Goal: Task Accomplishment & Management: Manage account settings

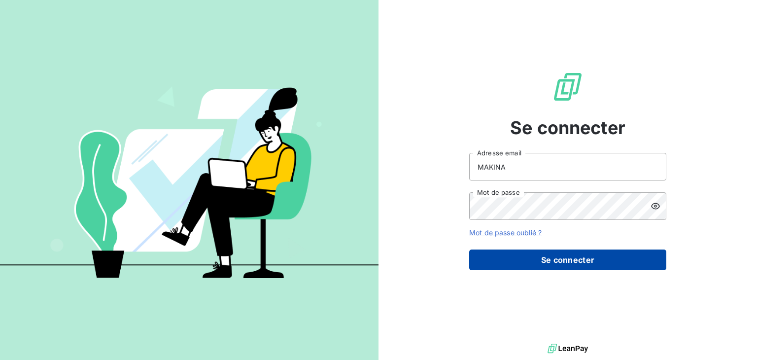
click at [543, 269] on button "Se connecter" at bounding box center [567, 260] width 197 height 21
click at [543, 260] on div "Se connecter MAKINA Adresse email Mot de passe Mot de passe oublié ? Se connect…" at bounding box center [567, 170] width 197 height 341
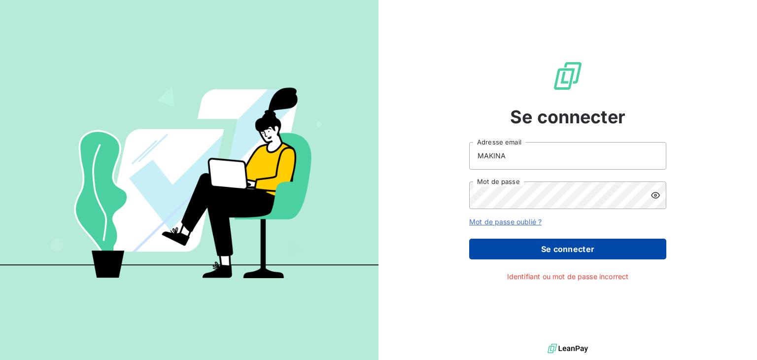
click at [543, 260] on div "Se connecter MAKINA Adresse email Mot de passe Mot de passe oublié ? Se connect…" at bounding box center [567, 170] width 197 height 341
click at [540, 248] on button "Se connecter" at bounding box center [567, 249] width 197 height 21
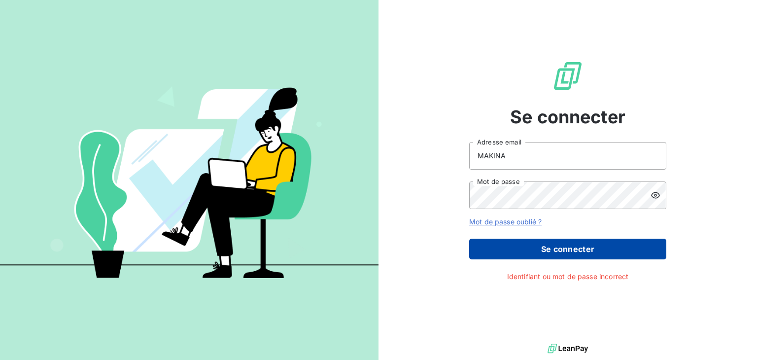
click at [540, 248] on button "Se connecter" at bounding box center [567, 249] width 197 height 21
click at [557, 248] on button "Se connecter" at bounding box center [567, 249] width 197 height 21
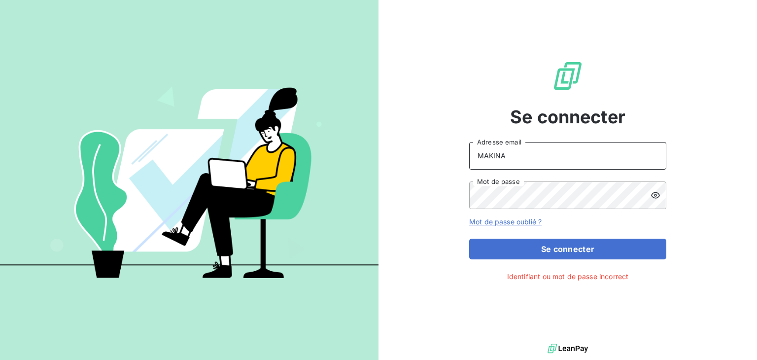
click at [540, 154] on input "MAKINA" at bounding box center [567, 156] width 197 height 28
click at [654, 201] on div at bounding box center [659, 195] width 16 height 28
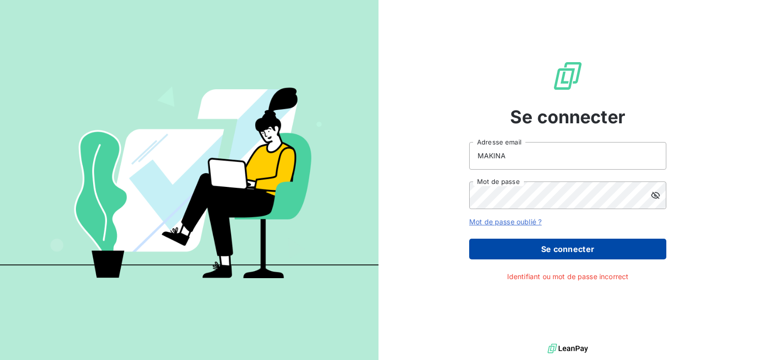
click at [565, 251] on button "Se connecter" at bounding box center [567, 249] width 197 height 21
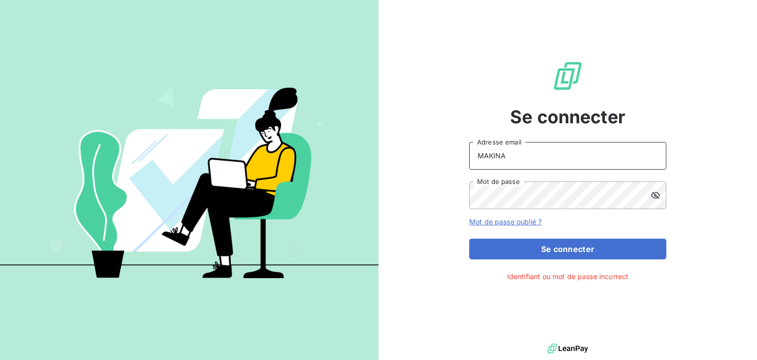
click at [509, 156] on input "MAKINA" at bounding box center [567, 156] width 197 height 28
type input "accueil@makinaoi.com"
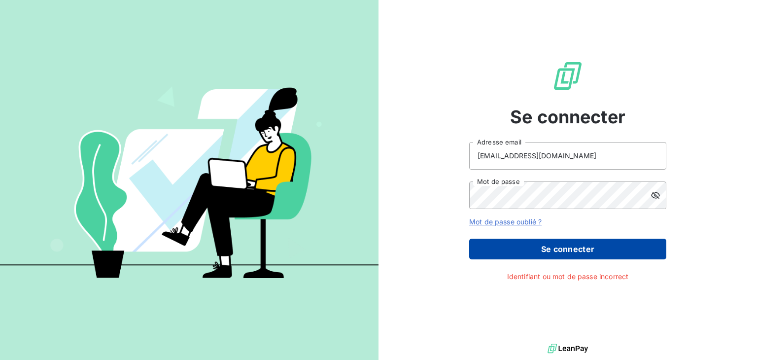
click at [549, 242] on button "Se connecter" at bounding box center [567, 249] width 197 height 21
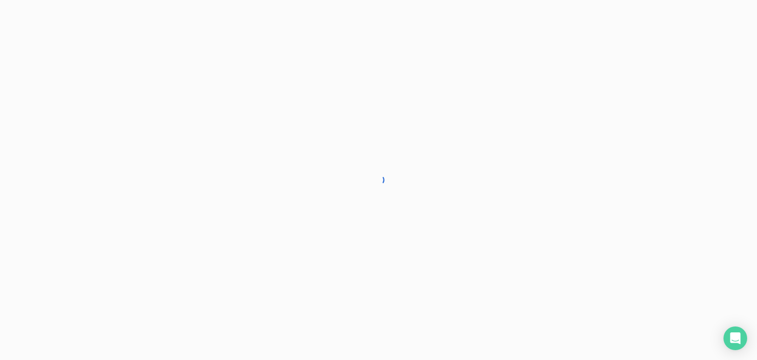
click at [549, 255] on div at bounding box center [378, 180] width 757 height 360
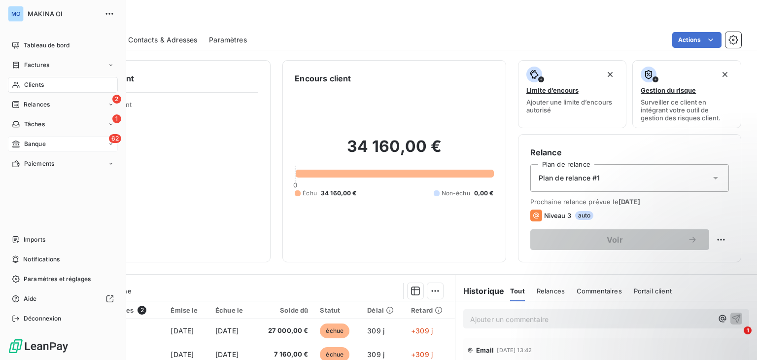
click at [64, 146] on div "62 Banque" at bounding box center [63, 144] width 110 height 16
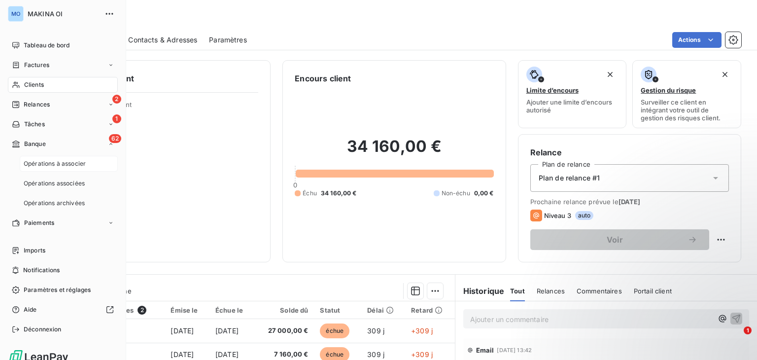
click at [76, 167] on span "Opérations à associer" at bounding box center [55, 163] width 62 height 9
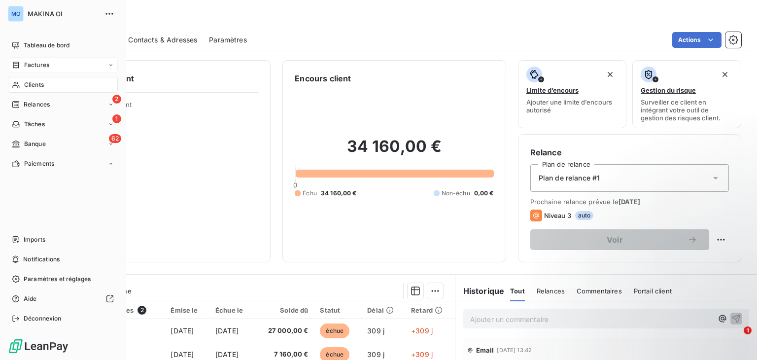
click at [58, 64] on div "Factures" at bounding box center [63, 65] width 110 height 16
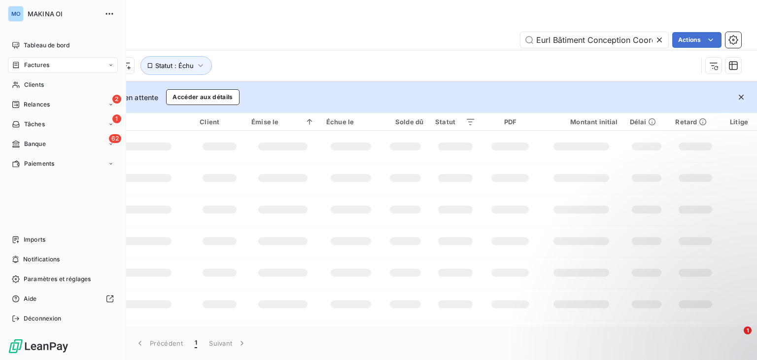
click at [59, 65] on div "Factures" at bounding box center [63, 65] width 110 height 16
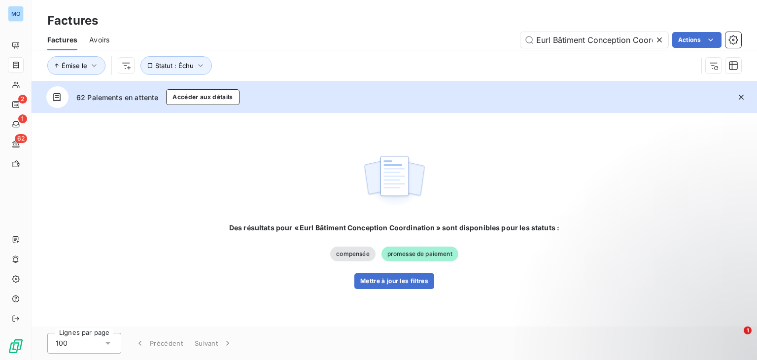
click at [657, 43] on icon at bounding box center [660, 40] width 10 height 10
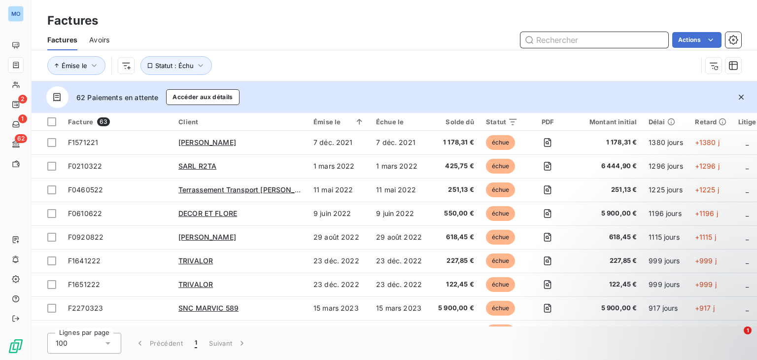
click at [650, 39] on input "text" at bounding box center [595, 40] width 148 height 16
type input "b"
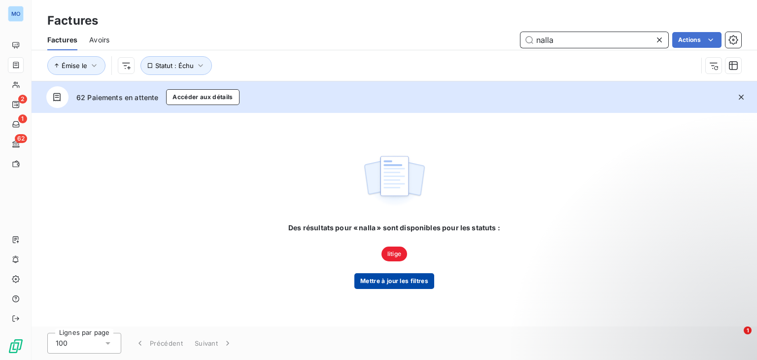
type input "nalla"
click at [393, 284] on button "Mettre à jour les filtres" at bounding box center [395, 281] width 80 height 16
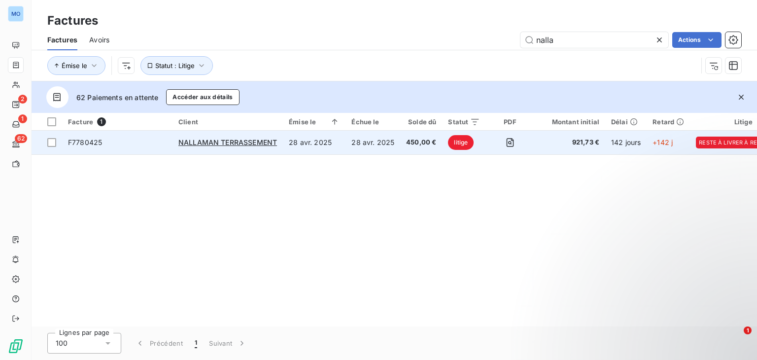
click at [334, 145] on td "28 avr. 2025" at bounding box center [314, 143] width 63 height 24
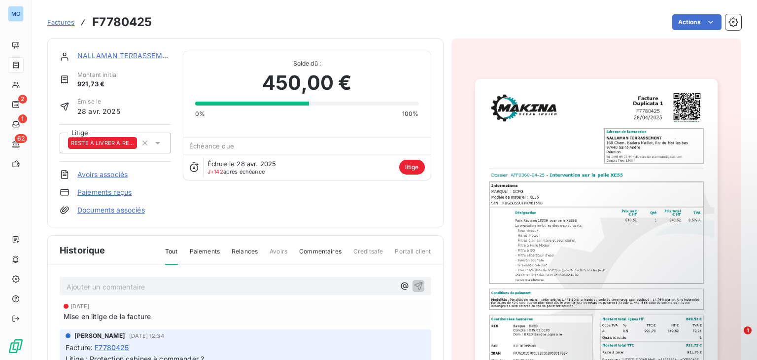
click at [126, 142] on span "RESTE À LIVRER À REGULARISER" at bounding box center [102, 143] width 63 height 6
click at [273, 213] on div "NALLAMAN TERRASSEMENT Montant initial 921,73 € Émise le 28 avr. 2025 Litige RES…" at bounding box center [246, 133] width 372 height 164
click at [92, 195] on link "Paiements reçus" at bounding box center [104, 192] width 54 height 10
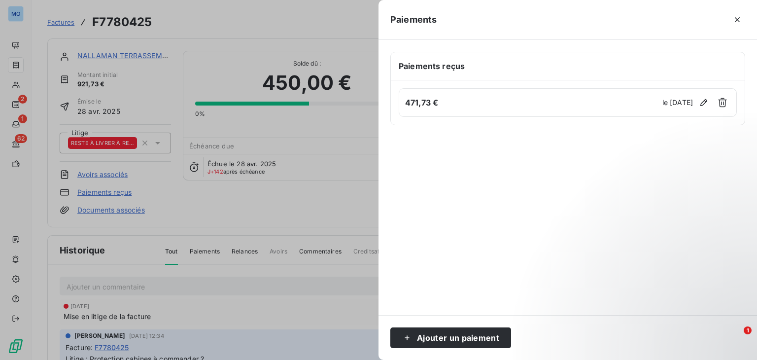
click at [223, 200] on div at bounding box center [378, 180] width 757 height 360
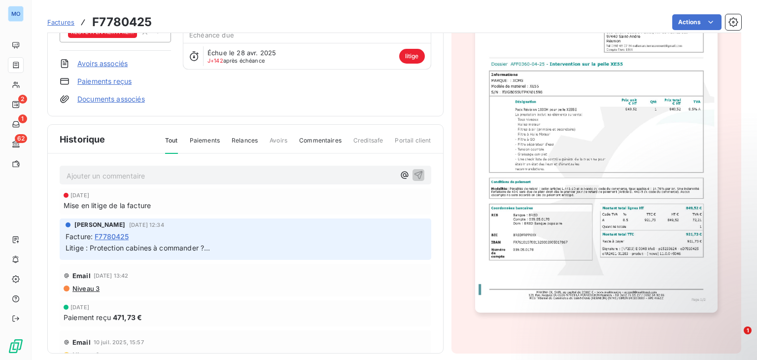
scroll to position [120, 0]
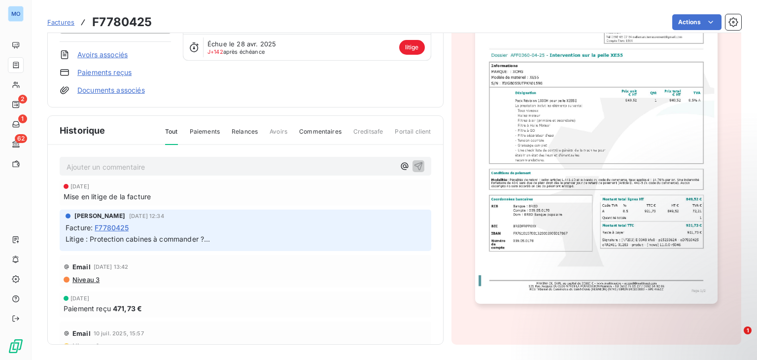
drag, startPoint x: 757, startPoint y: 109, endPoint x: 757, endPoint y: 216, distance: 106.0
click at [757, 216] on html "MO 2 1 62 Factures F7780425 Actions NALLAMAN TERRASSEMENT Montant initial 921,7…" at bounding box center [378, 180] width 757 height 360
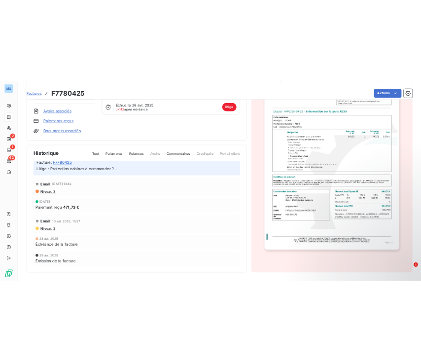
scroll to position [0, 0]
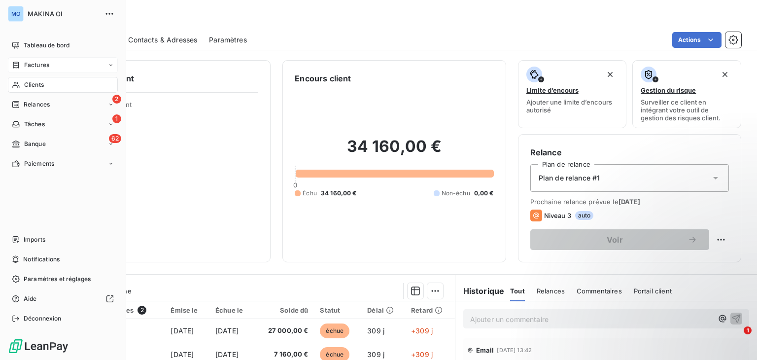
click at [50, 67] on div "Factures" at bounding box center [63, 65] width 110 height 16
click at [61, 180] on div "62 Banque" at bounding box center [63, 184] width 110 height 16
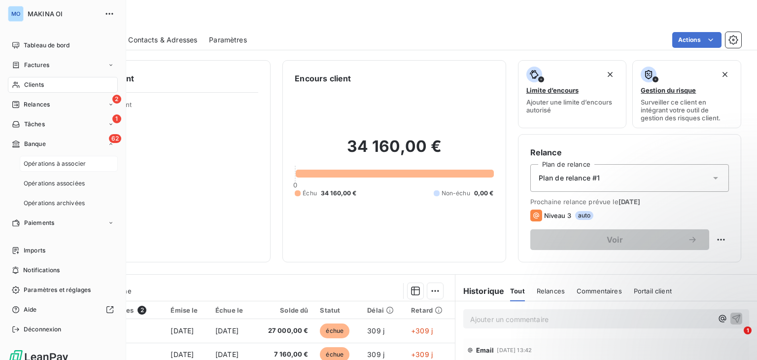
click at [73, 164] on span "Opérations à associer" at bounding box center [55, 163] width 62 height 9
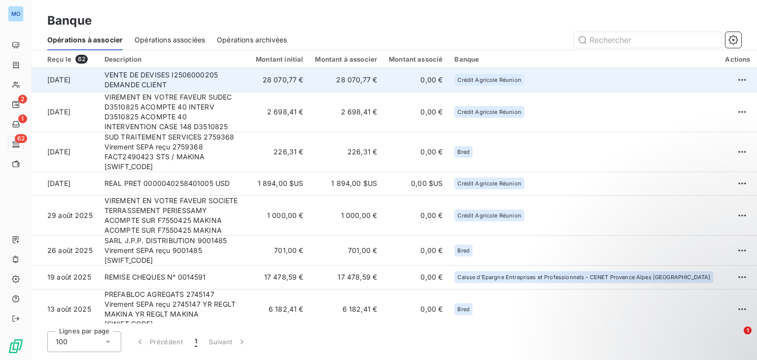
click at [247, 82] on td "VENTE DE DEVISES I2506000205 DEMANDE CLIENT" at bounding box center [173, 80] width 148 height 24
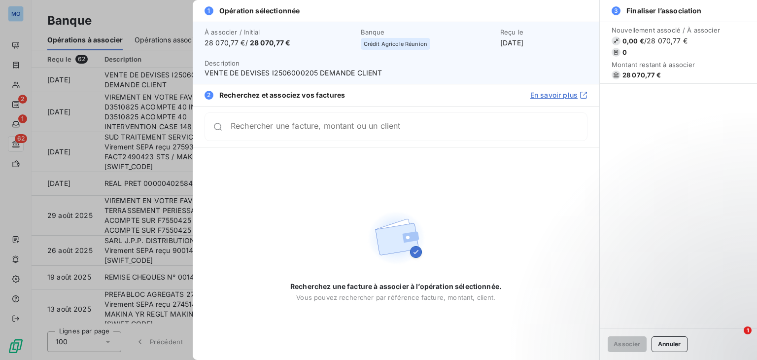
click at [154, 12] on div at bounding box center [378, 180] width 757 height 360
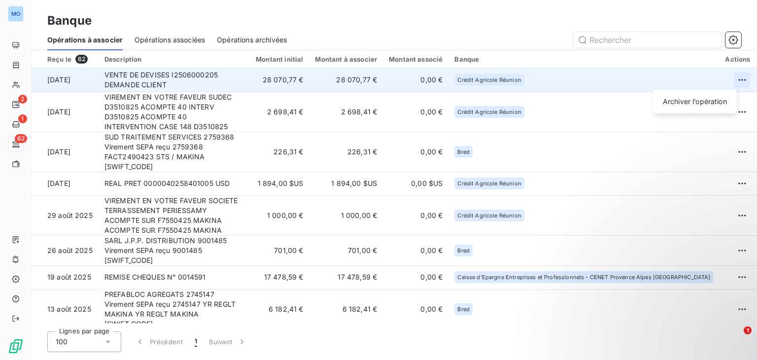
click at [731, 79] on html "MO 2 1 62 Banque Opérations à associer Opérations associées Opérations archivée…" at bounding box center [378, 180] width 757 height 360
click at [699, 105] on div "Archiver l’opération" at bounding box center [695, 102] width 76 height 16
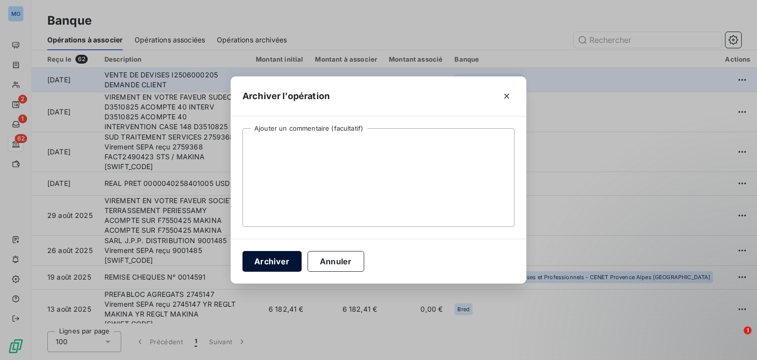
click at [272, 261] on button "Archiver" at bounding box center [272, 261] width 59 height 21
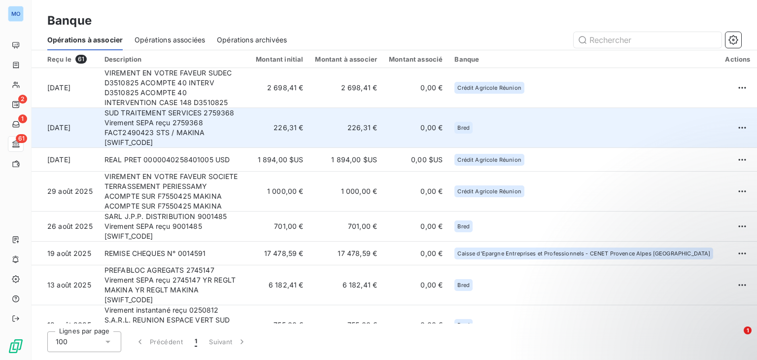
click at [233, 118] on td "SUD TRAITEMENT SERVICES 2759368 Virement SEPA reçu 2759368 FACT2490423 STS / MA…" at bounding box center [173, 128] width 148 height 40
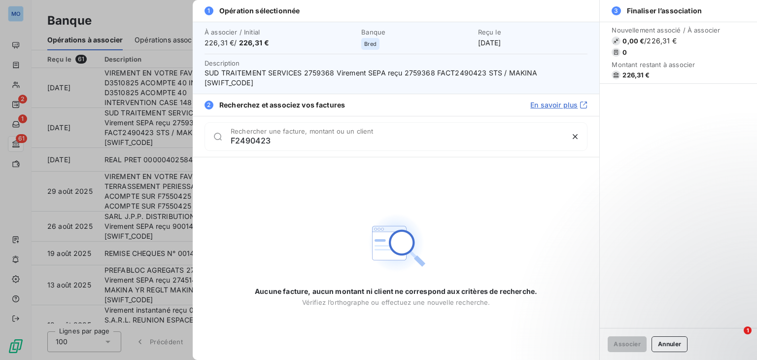
click at [229, 132] on div at bounding box center [218, 137] width 26 height 10
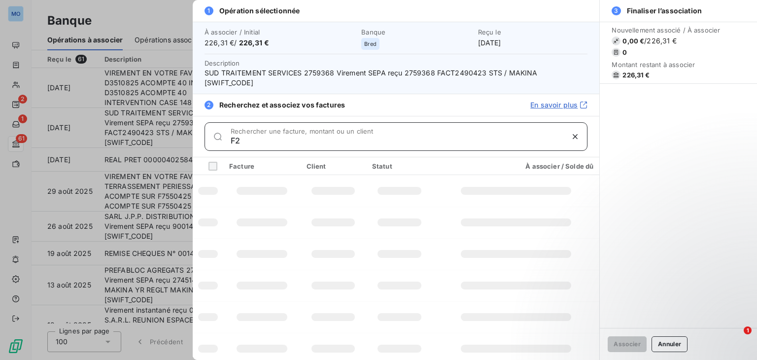
type input "F"
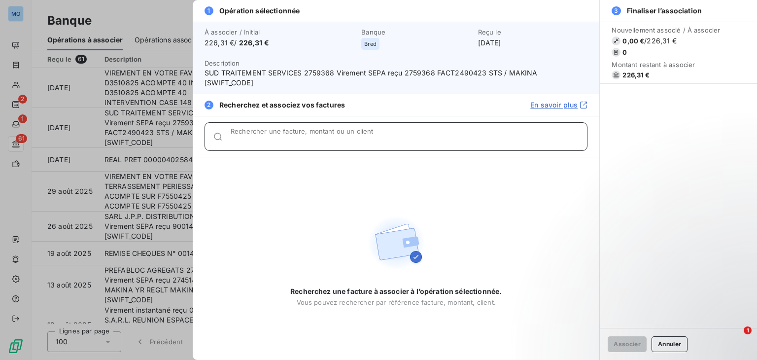
paste input "F2490423"
type input "F2490423"
drag, startPoint x: 275, startPoint y: 134, endPoint x: 197, endPoint y: 133, distance: 77.9
click at [197, 133] on div "F2490423 Rechercher une facture, montant ou un client" at bounding box center [396, 136] width 407 height 41
click at [575, 132] on icon "button" at bounding box center [576, 137] width 10 height 10
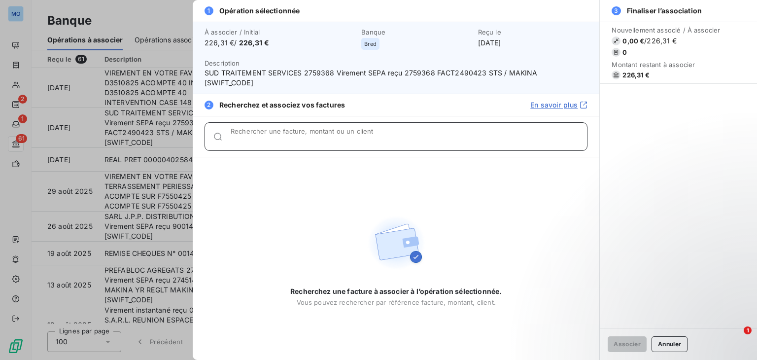
paste input "F2490423"
type input "F2490423"
click at [579, 132] on icon "button" at bounding box center [576, 137] width 10 height 10
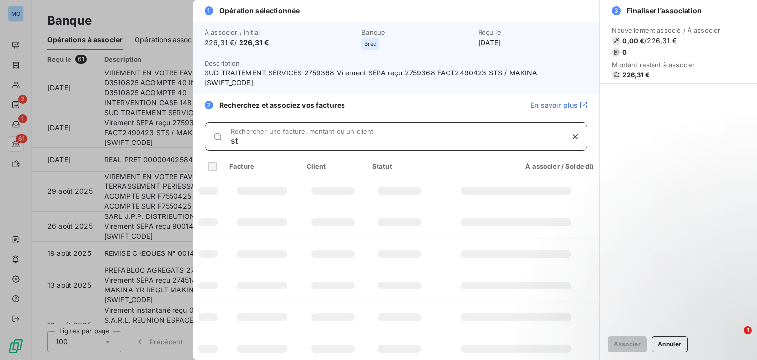
type input "sts"
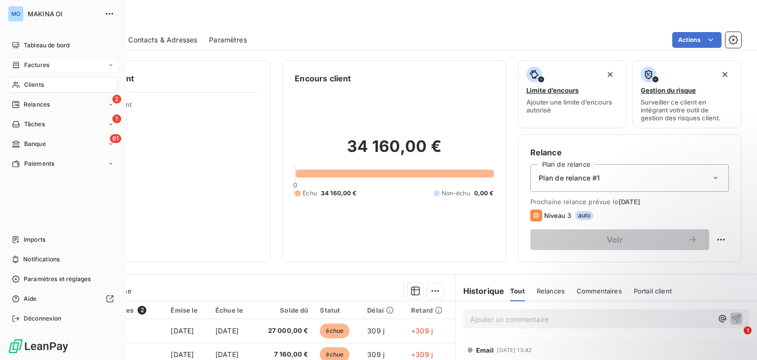
click at [55, 68] on div "Factures" at bounding box center [63, 65] width 110 height 16
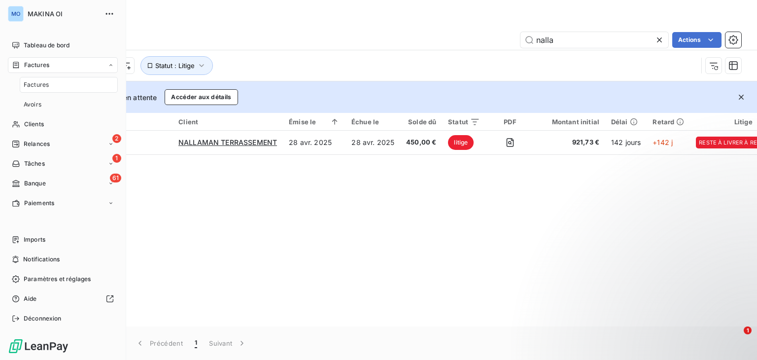
click at [58, 89] on div "Factures" at bounding box center [69, 85] width 98 height 16
click at [81, 83] on div "Factures" at bounding box center [69, 85] width 98 height 16
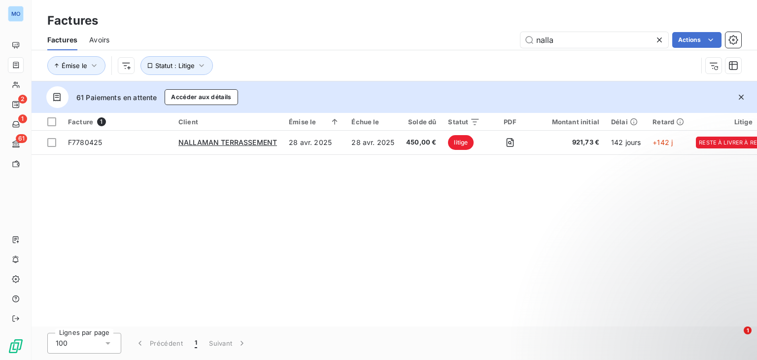
click at [658, 42] on icon at bounding box center [660, 40] width 10 height 10
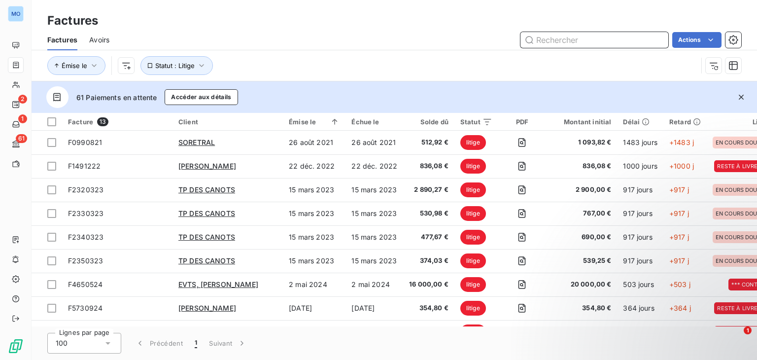
click at [592, 44] on input "text" at bounding box center [595, 40] width 148 height 16
paste input "F2490423"
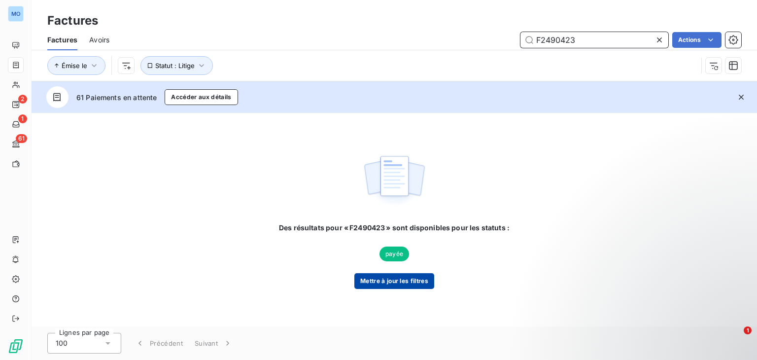
type input "F2490423"
click at [399, 278] on button "Mettre à jour les filtres" at bounding box center [395, 281] width 80 height 16
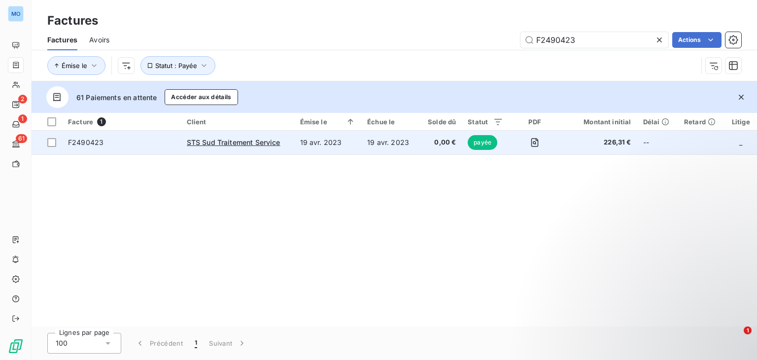
click at [180, 141] on td "F2490423" at bounding box center [121, 143] width 119 height 24
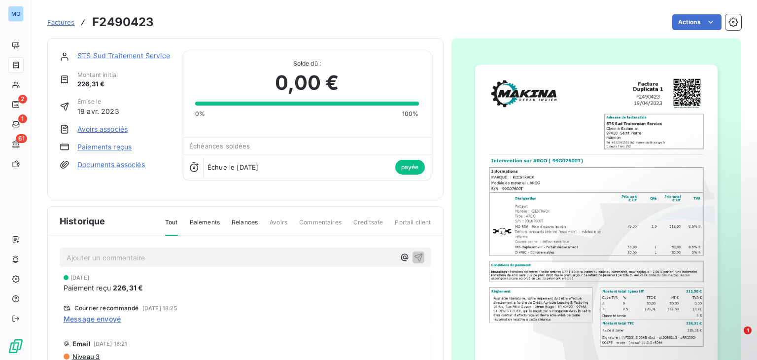
click at [124, 146] on link "Paiements reçus" at bounding box center [104, 147] width 54 height 10
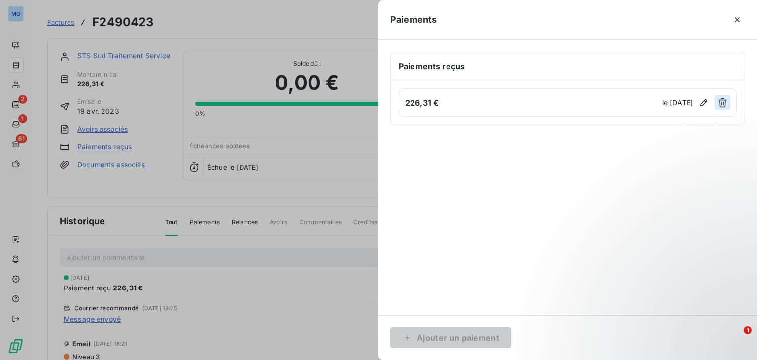
click at [722, 103] on icon "button" at bounding box center [723, 102] width 9 height 9
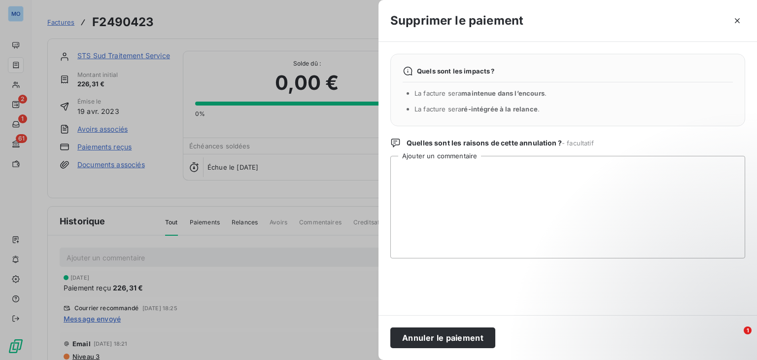
click at [239, 89] on div at bounding box center [378, 180] width 757 height 360
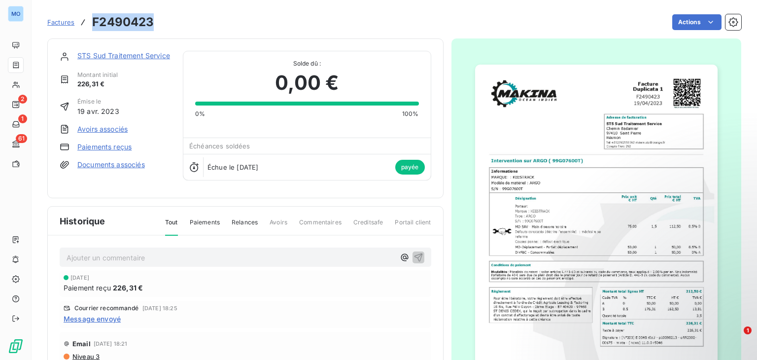
drag, startPoint x: 154, startPoint y: 23, endPoint x: 93, endPoint y: 22, distance: 61.7
click at [93, 22] on div "Factures F2490423 Actions" at bounding box center [394, 22] width 694 height 21
copy h3 "F2490423"
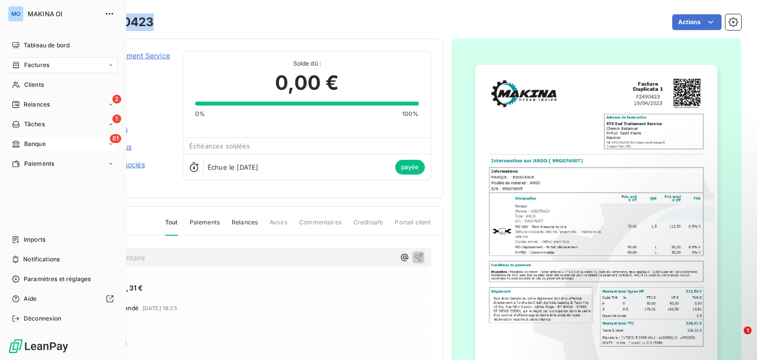
click at [75, 142] on div "61 Banque" at bounding box center [63, 144] width 110 height 16
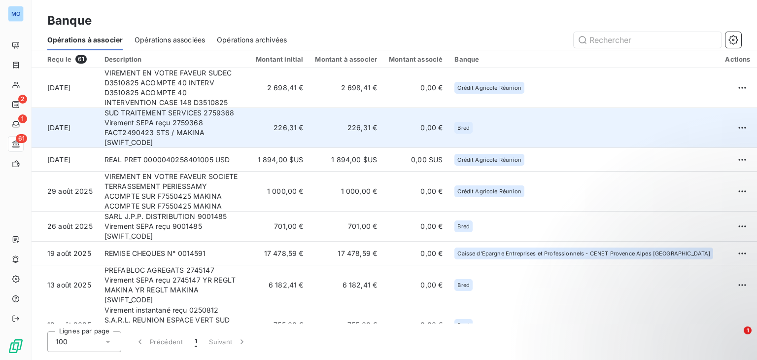
click at [198, 121] on td "SUD TRAITEMENT SERVICES 2759368 Virement SEPA reçu 2759368 FACT2490423 STS / MA…" at bounding box center [173, 128] width 148 height 40
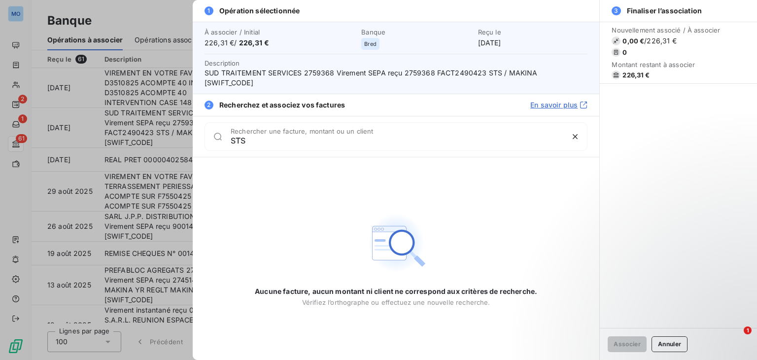
type input "STS"
click at [152, 111] on div at bounding box center [378, 180] width 757 height 360
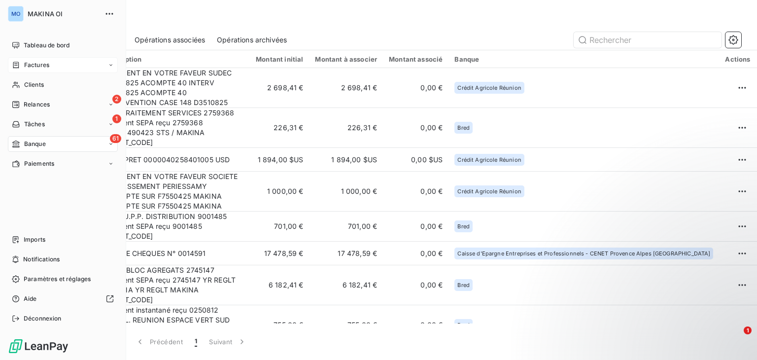
click at [43, 68] on span "Factures" at bounding box center [36, 65] width 25 height 9
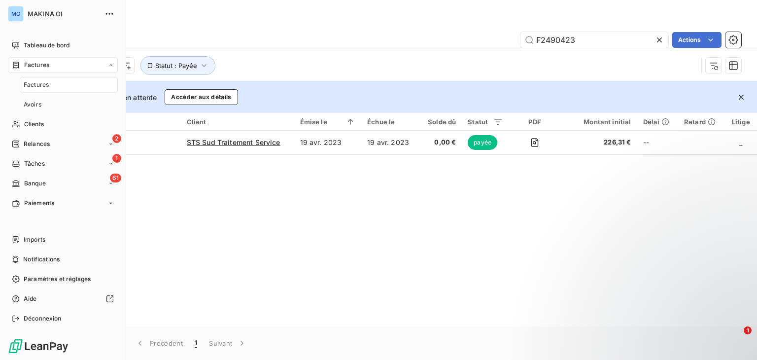
click at [51, 85] on div "Factures" at bounding box center [69, 85] width 98 height 16
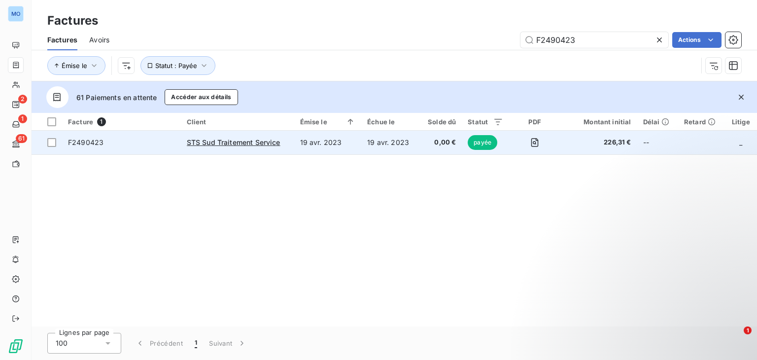
click at [288, 133] on td "STS Sud Traitement Service" at bounding box center [237, 143] width 113 height 24
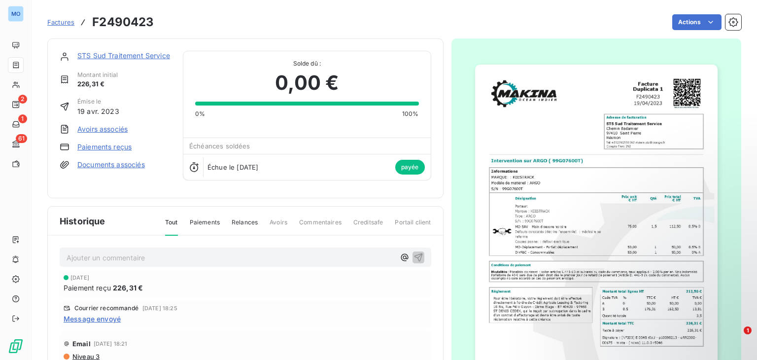
click at [125, 149] on link "Paiements reçus" at bounding box center [104, 147] width 54 height 10
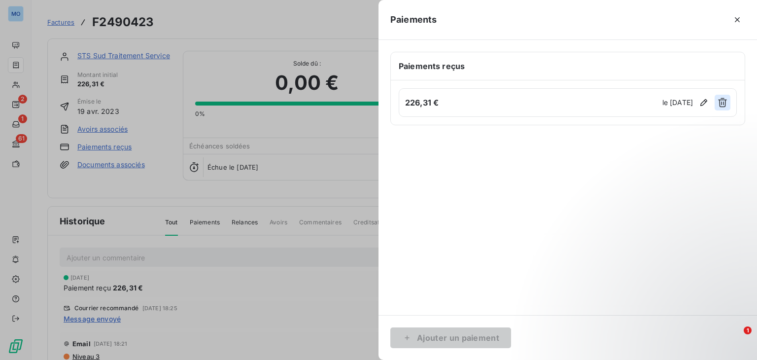
click at [720, 103] on icon "button" at bounding box center [723, 103] width 10 height 10
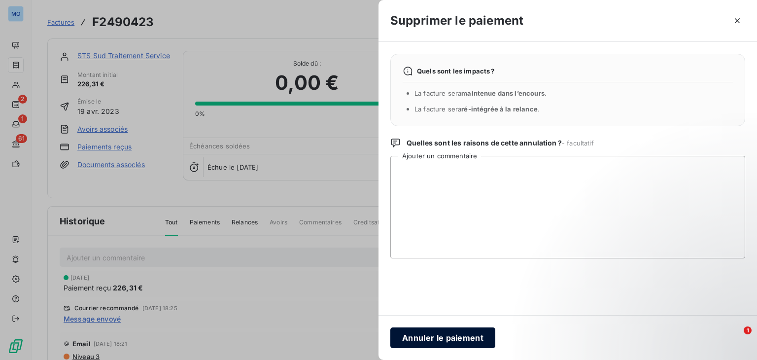
click at [451, 342] on button "Annuler le paiement" at bounding box center [443, 337] width 105 height 21
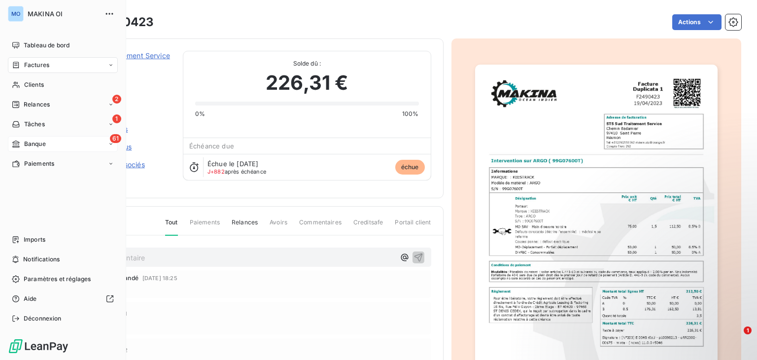
click at [61, 144] on div "61 Banque" at bounding box center [63, 144] width 110 height 16
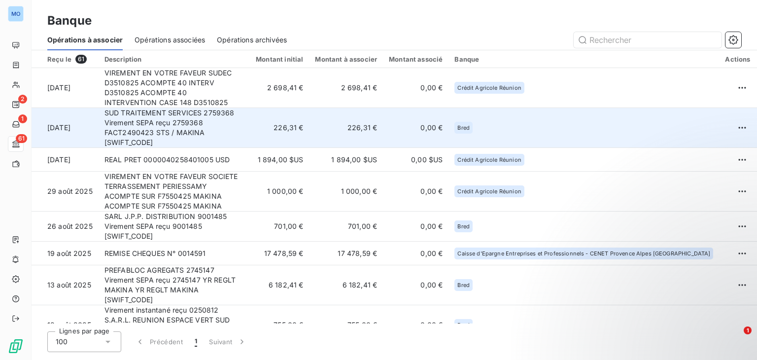
click at [247, 119] on td "SUD TRAITEMENT SERVICES 2759368 Virement SEPA reçu 2759368 FACT2490423 STS / MA…" at bounding box center [173, 128] width 148 height 40
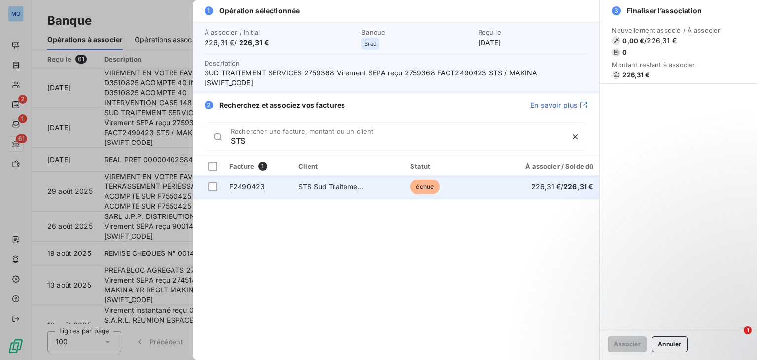
type input "STS"
click at [391, 179] on td "STS Sud Traitement Service" at bounding box center [348, 187] width 112 height 24
click at [217, 176] on td at bounding box center [208, 187] width 31 height 24
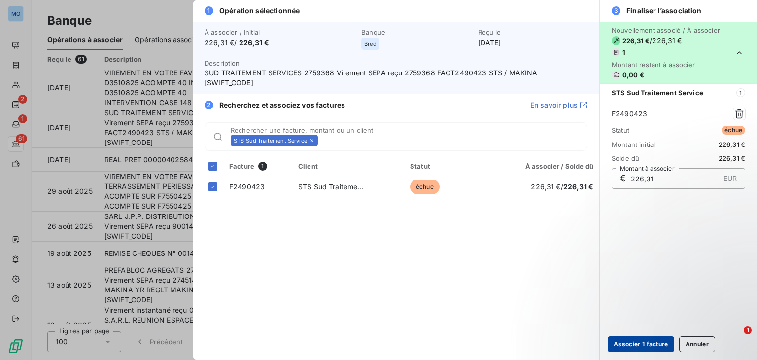
click at [636, 342] on button "Associer 1 facture" at bounding box center [641, 344] width 67 height 16
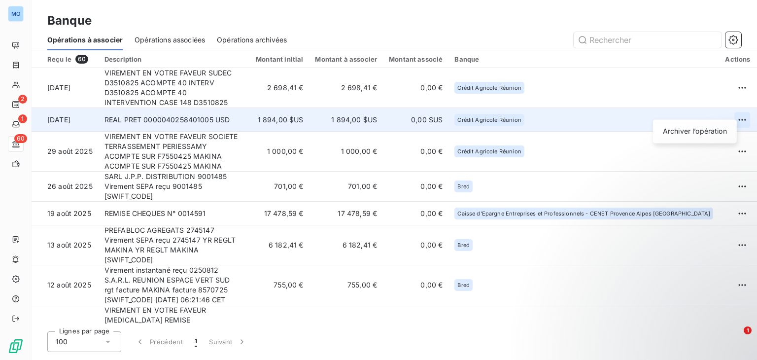
click at [731, 108] on html "MO 2 1 60 Banque Opérations à associer Opérations associées Opérations archivée…" at bounding box center [378, 180] width 757 height 360
click at [698, 134] on div "Archiver l’opération" at bounding box center [695, 131] width 76 height 16
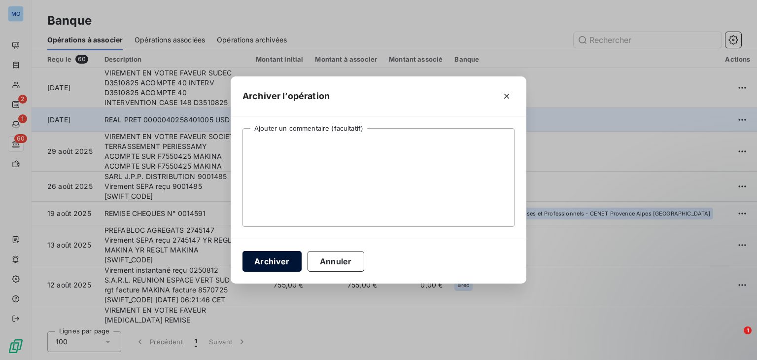
click at [275, 264] on button "Archiver" at bounding box center [272, 261] width 59 height 21
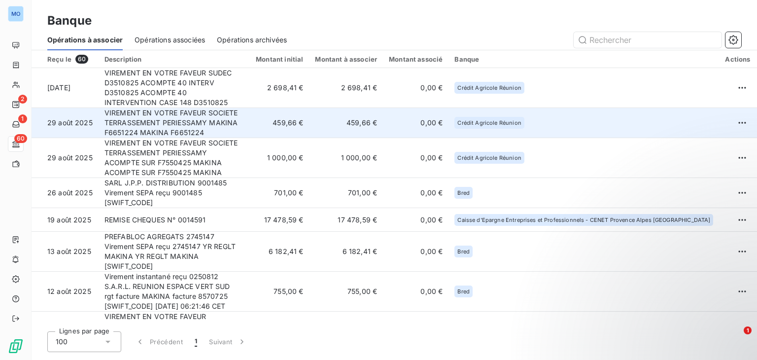
click at [366, 113] on td "459,66 €" at bounding box center [346, 123] width 74 height 30
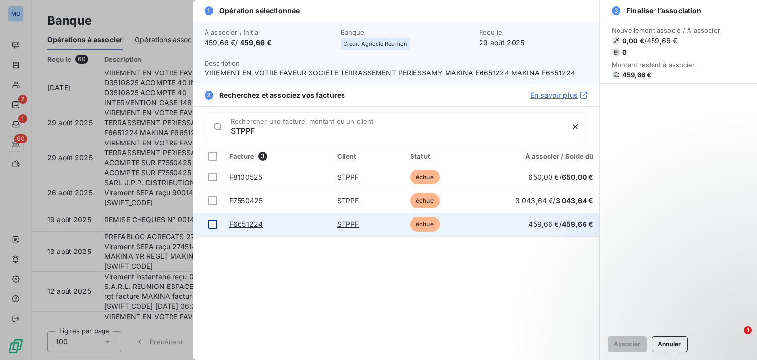
type input "STPPF"
click at [214, 224] on div at bounding box center [213, 224] width 9 height 9
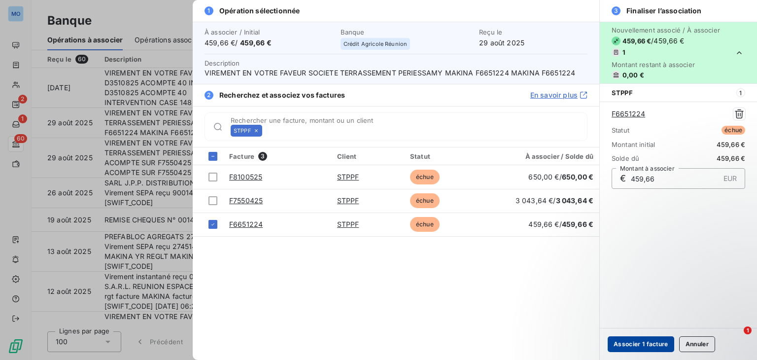
click at [639, 345] on button "Associer 1 facture" at bounding box center [641, 344] width 67 height 16
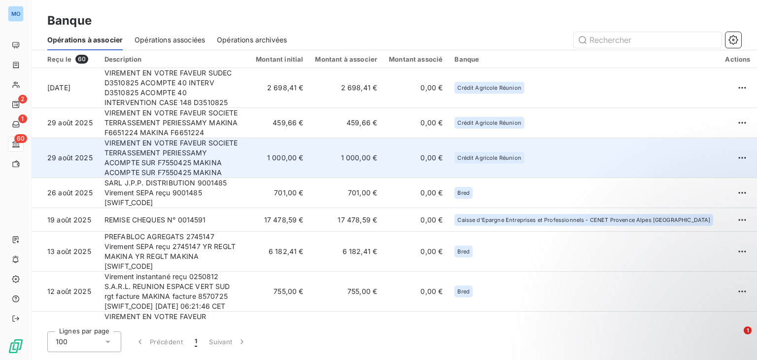
click at [202, 149] on td "VIREMENT EN VOTRE FAVEUR SOCIETE TERRASSEMENT PERIESSAMY ACOMPTE SUR F7550425 M…" at bounding box center [173, 158] width 148 height 40
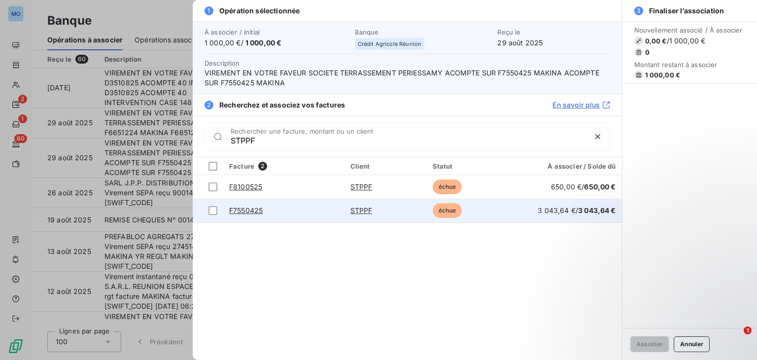
type input "STPPF"
click at [285, 216] on td "F7550425" at bounding box center [283, 211] width 121 height 24
click at [212, 211] on div at bounding box center [213, 210] width 9 height 9
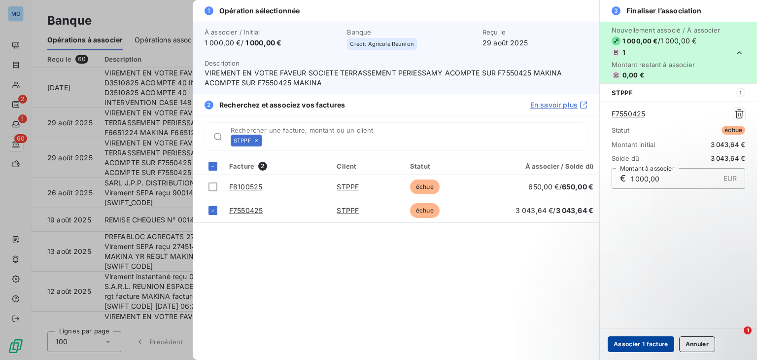
click at [648, 346] on button "Associer 1 facture" at bounding box center [641, 344] width 67 height 16
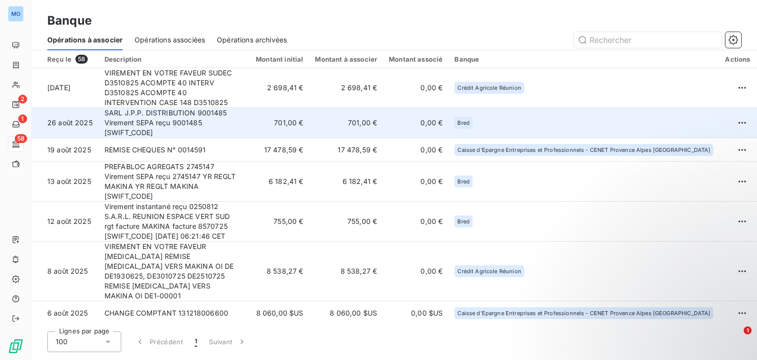
click at [297, 118] on td "701,00 €" at bounding box center [278, 123] width 63 height 30
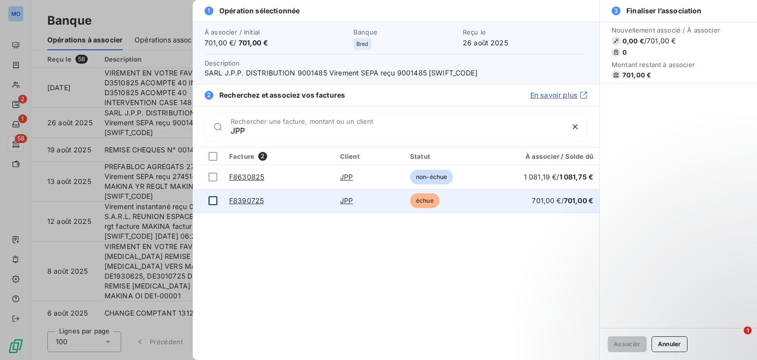
type input "JPP"
click at [216, 199] on div at bounding box center [213, 200] width 9 height 9
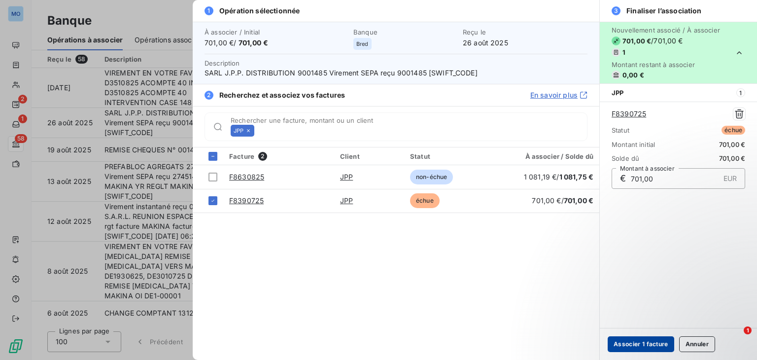
click at [646, 344] on button "Associer 1 facture" at bounding box center [641, 344] width 67 height 16
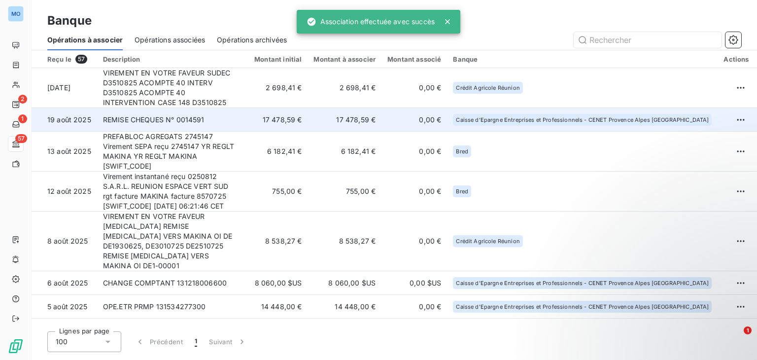
click at [246, 108] on td "REMISE CHEQUES N° 0014591" at bounding box center [171, 120] width 148 height 24
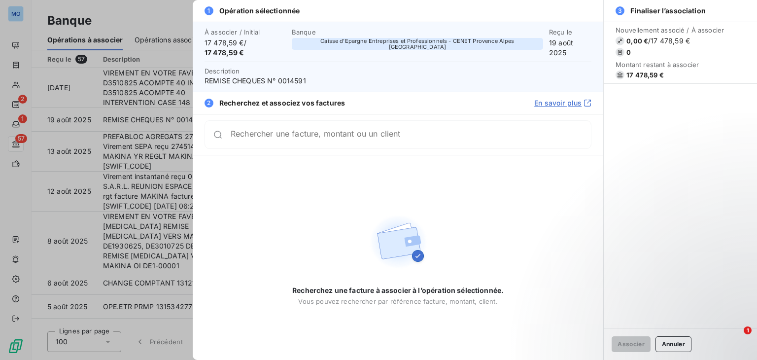
click at [127, 106] on div at bounding box center [378, 180] width 757 height 360
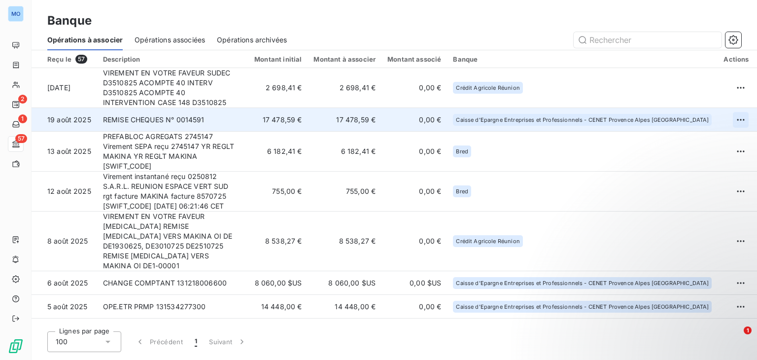
click at [726, 108] on html "MO 2 1 57 Banque Opérations à associer Opérations associées Opérations archivée…" at bounding box center [378, 180] width 757 height 360
click at [700, 137] on div "Archiver l’opération" at bounding box center [695, 131] width 76 height 16
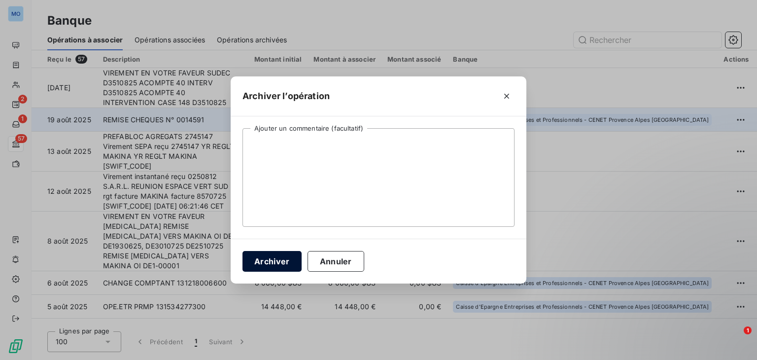
click at [280, 261] on button "Archiver" at bounding box center [272, 261] width 59 height 21
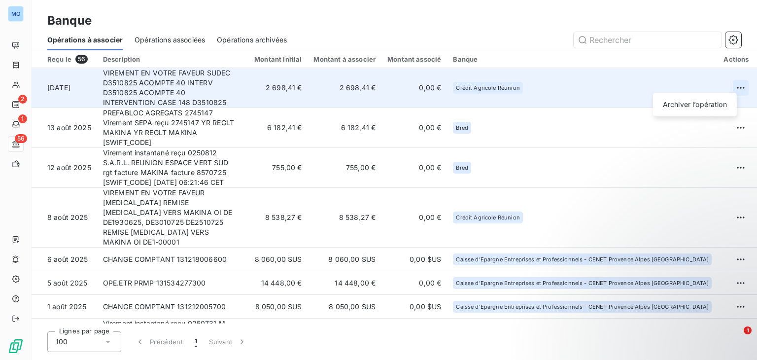
click at [731, 78] on html "MO 2 1 56 Banque Opérations à associer Opérations associées Opérations archivée…" at bounding box center [378, 180] width 757 height 360
click at [693, 108] on div "Archiver l’opération" at bounding box center [695, 105] width 76 height 16
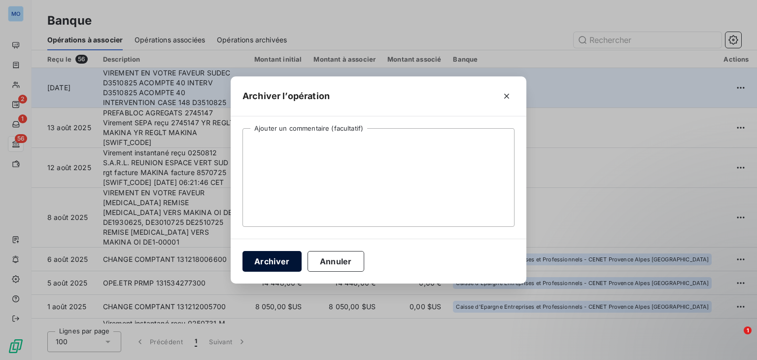
click at [276, 259] on button "Archiver" at bounding box center [272, 261] width 59 height 21
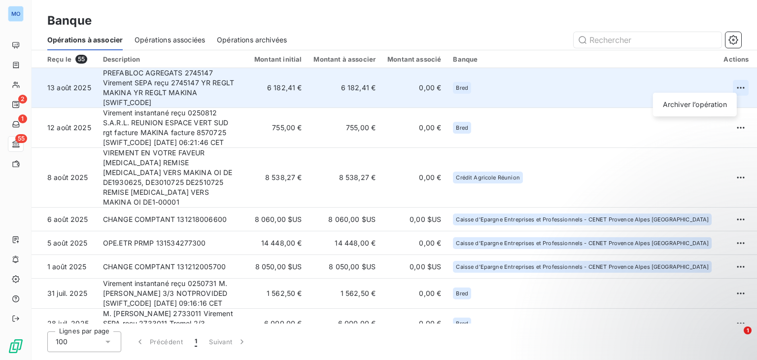
click at [731, 79] on html "MO 2 1 55 Banque Opérations à associer Opérations associées Opérations archivée…" at bounding box center [378, 180] width 757 height 360
click at [684, 110] on div "Archiver l’opération" at bounding box center [695, 105] width 76 height 16
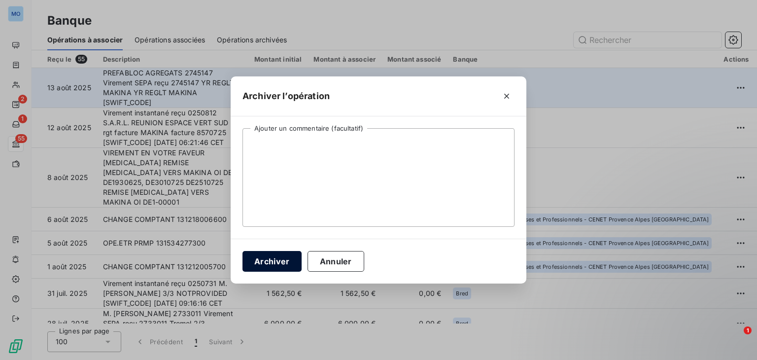
click at [273, 258] on button "Archiver" at bounding box center [272, 261] width 59 height 21
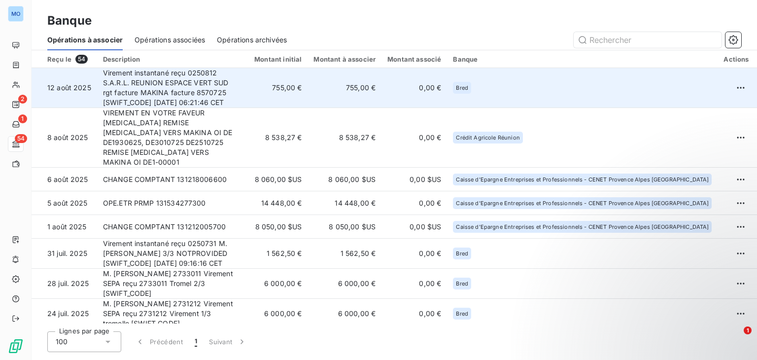
click at [368, 95] on td "755,00 €" at bounding box center [345, 88] width 74 height 40
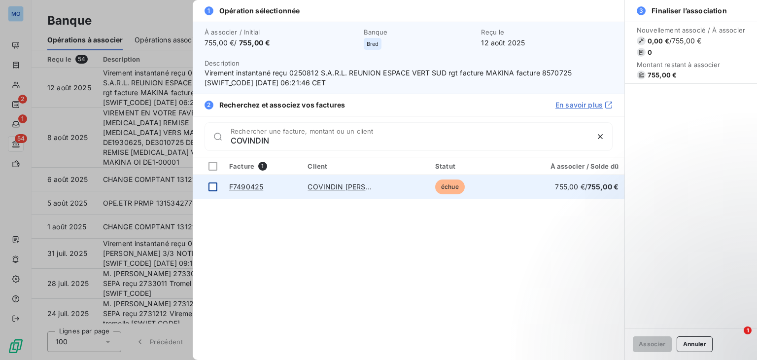
type input "COVINDIN"
click at [215, 186] on div at bounding box center [213, 186] width 9 height 9
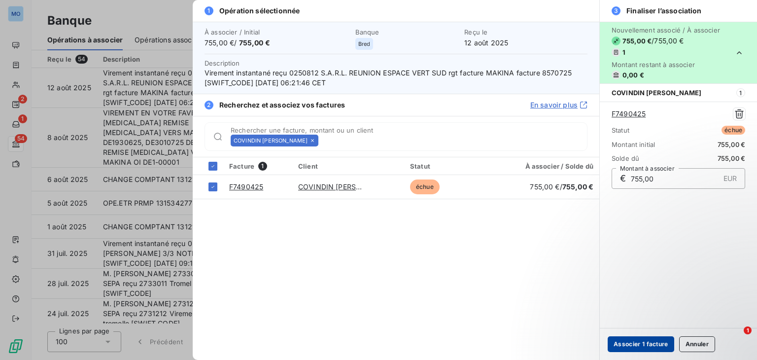
click at [623, 343] on button "Associer 1 facture" at bounding box center [641, 344] width 67 height 16
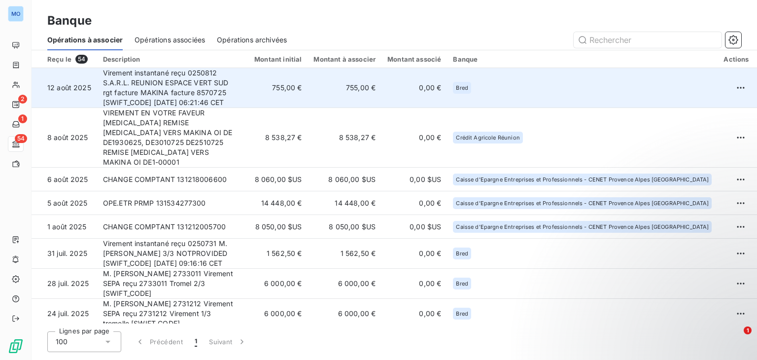
click at [246, 82] on td "Virement instantané reçu 0250812 S.A.R.L. REUNION ESPACE VERT SUD rgt facture M…" at bounding box center [171, 88] width 148 height 40
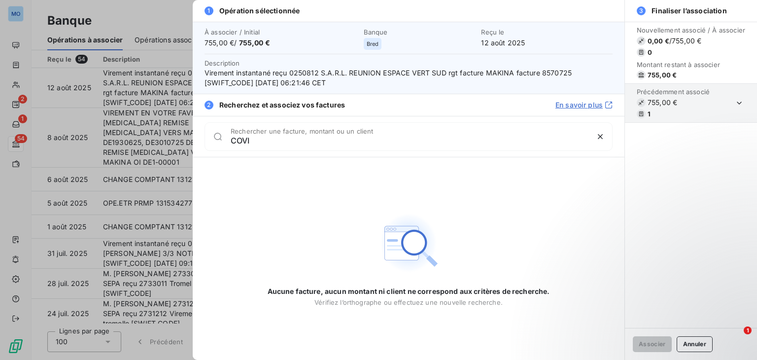
type input "COVI"
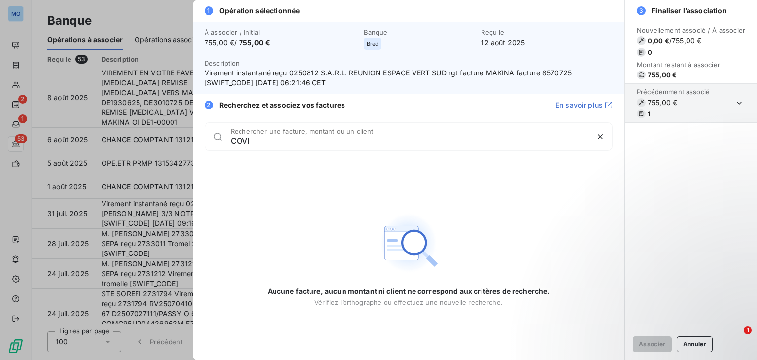
click at [150, 92] on div at bounding box center [378, 180] width 757 height 360
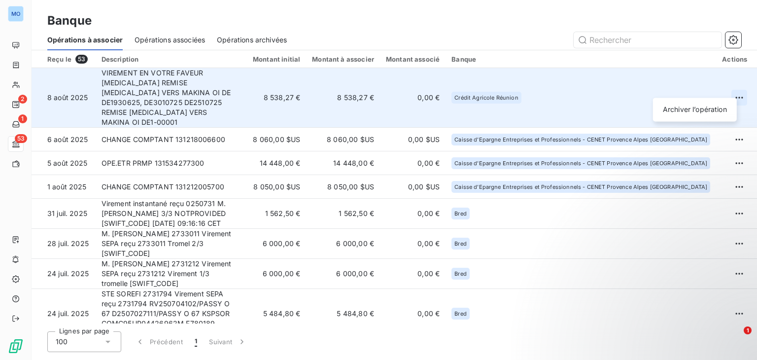
click at [728, 91] on html "MO 2 1 53 Banque Opérations à associer Opérations associées Opérations archivée…" at bounding box center [378, 180] width 757 height 360
click at [702, 107] on div "Archiver l’opération" at bounding box center [695, 110] width 76 height 16
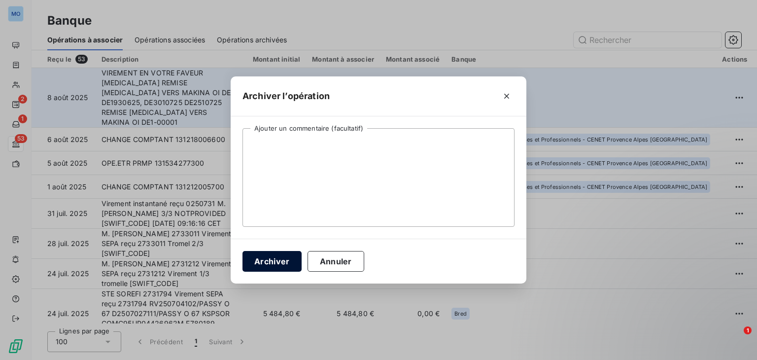
click at [283, 254] on button "Archiver" at bounding box center [272, 261] width 59 height 21
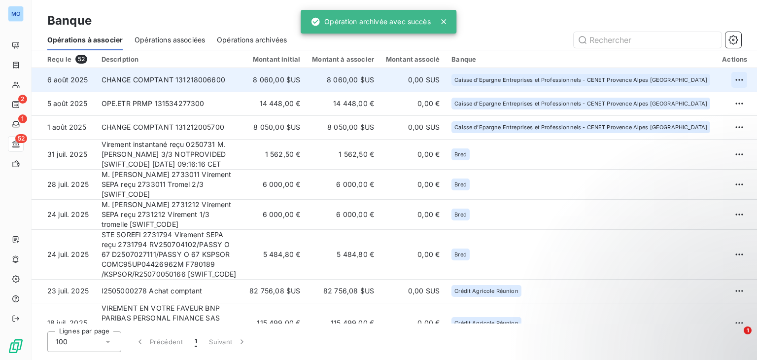
click at [730, 81] on html "MO 2 1 52 Banque Opérations à associer Opérations associées Opérations archivée…" at bounding box center [378, 180] width 757 height 360
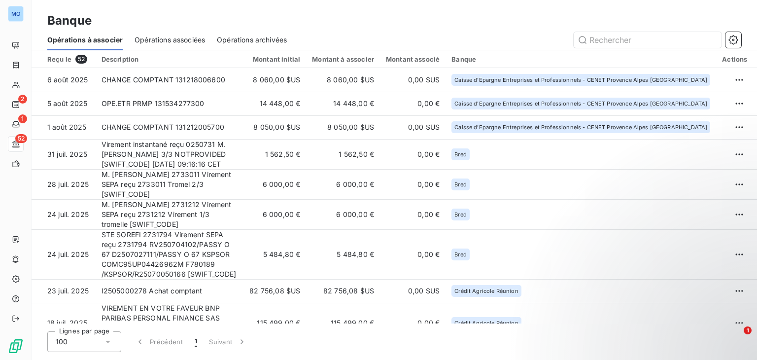
click at [734, 78] on html "MO 2 1 52 Banque Opérations à associer Opérations associées Opérations archivée…" at bounding box center [378, 180] width 757 height 360
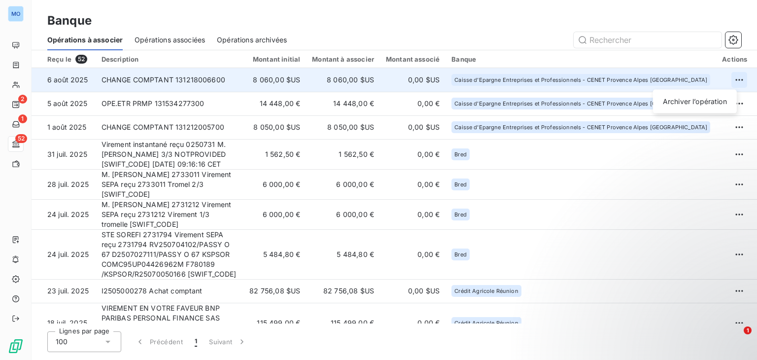
click at [726, 78] on html "MO 2 1 52 Banque Opérations à associer Opérations associées Opérations archivée…" at bounding box center [378, 180] width 757 height 360
click at [682, 105] on div "Archiver l’opération" at bounding box center [695, 102] width 76 height 16
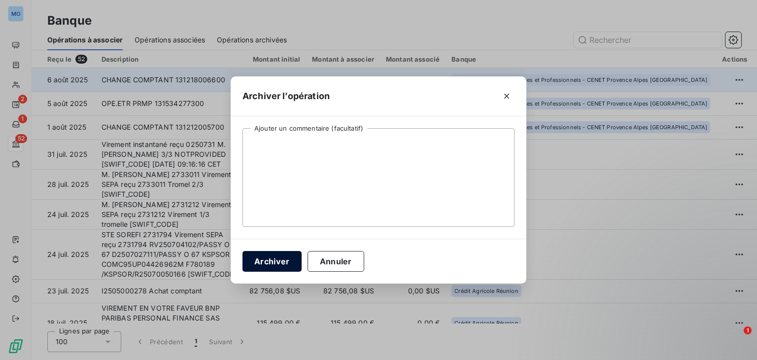
click at [257, 265] on button "Archiver" at bounding box center [272, 261] width 59 height 21
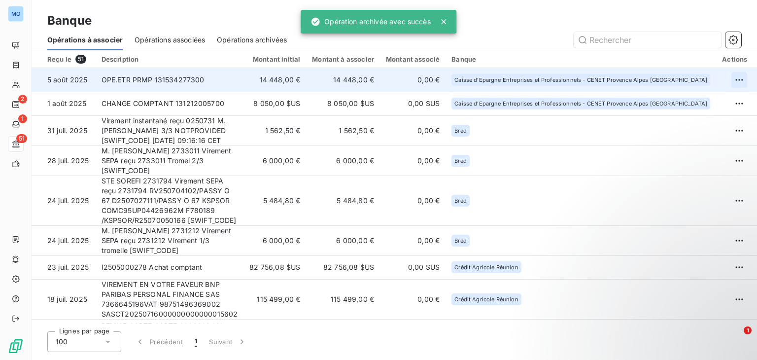
click at [731, 80] on html "MO 2 1 51 Banque Opérations à associer Opérations associées Opérations archivée…" at bounding box center [378, 180] width 757 height 360
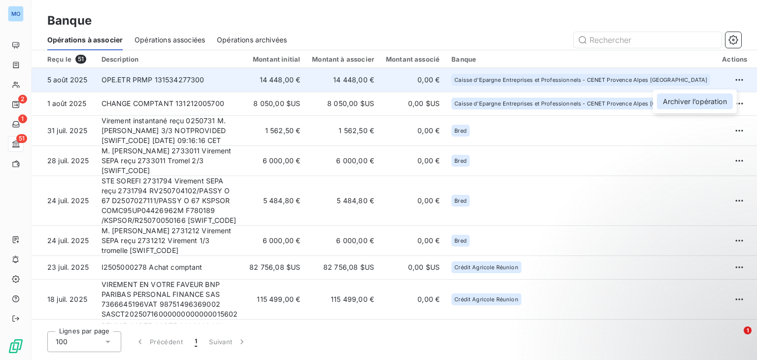
click at [705, 101] on div "Archiver l’opération" at bounding box center [695, 102] width 76 height 16
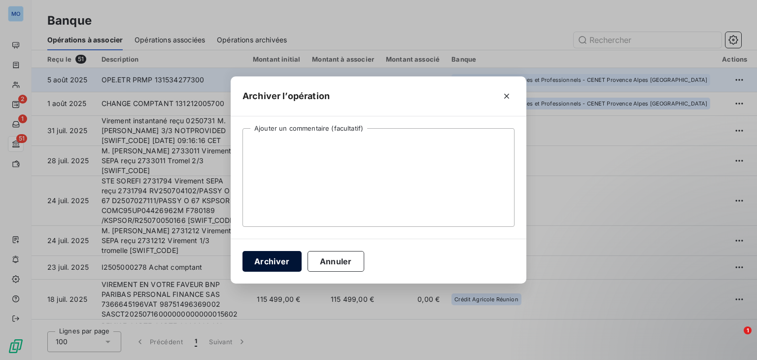
click at [269, 262] on button "Archiver" at bounding box center [272, 261] width 59 height 21
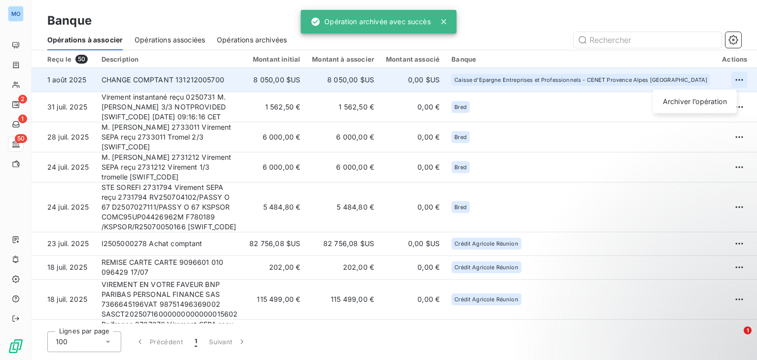
click at [730, 79] on html "MO 2 1 50 Banque Opérations à associer Opérations associées Opérations archivée…" at bounding box center [378, 180] width 757 height 360
click at [694, 99] on div "Archiver l’opération" at bounding box center [695, 102] width 76 height 16
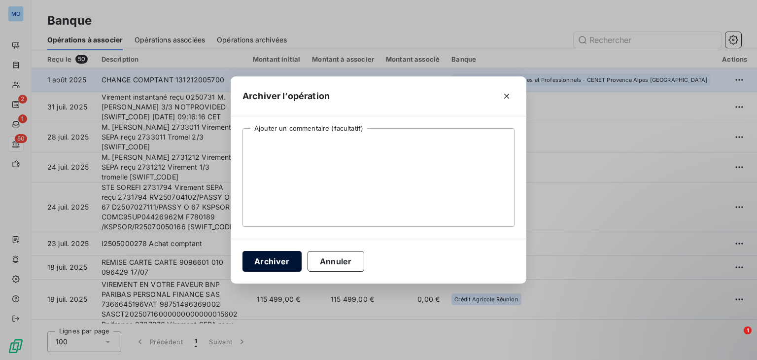
click at [269, 267] on button "Archiver" at bounding box center [272, 261] width 59 height 21
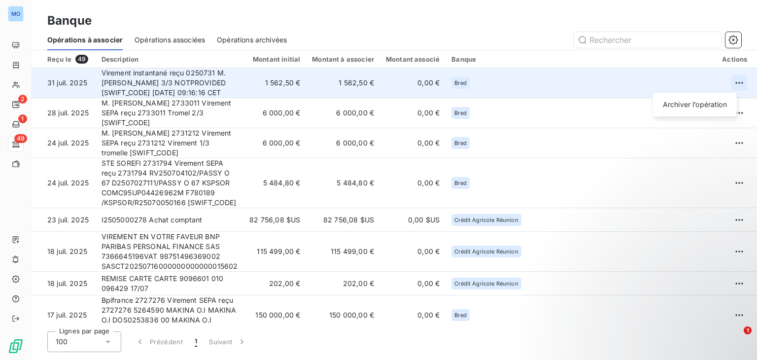
click at [730, 81] on html "MO 2 1 49 Banque Opérations à associer Opérations associées Opérations archivée…" at bounding box center [378, 180] width 757 height 360
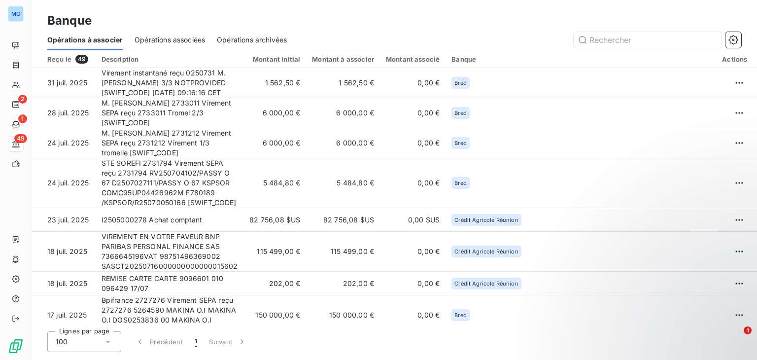
click at [615, 92] on html "MO 2 1 49 Banque Opérations à associer Opérations associées Opérations archivée…" at bounding box center [378, 180] width 757 height 360
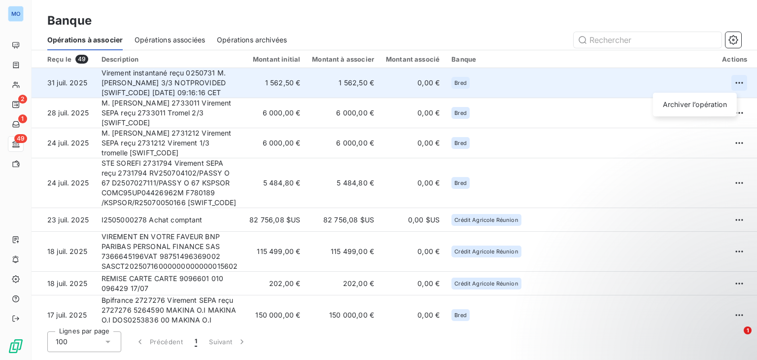
click at [732, 85] on html "MO 2 1 49 Banque Opérations à associer Opérations associées Opérations archivée…" at bounding box center [378, 180] width 757 height 360
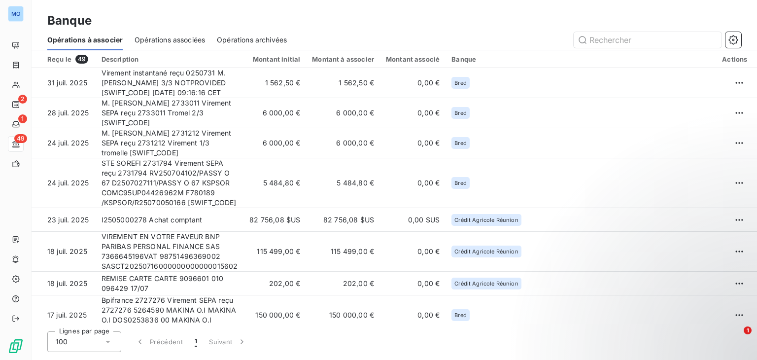
click at [371, 80] on html "MO 2 1 49 Banque Opérations à associer Opérations associées Opérations archivée…" at bounding box center [378, 180] width 757 height 360
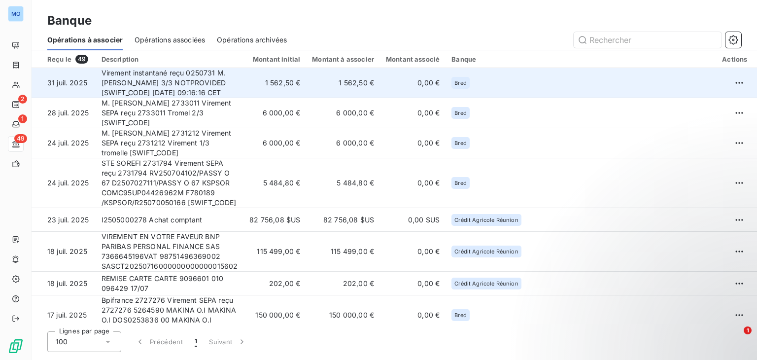
click at [306, 77] on td "1 562,50 €" at bounding box center [275, 83] width 63 height 30
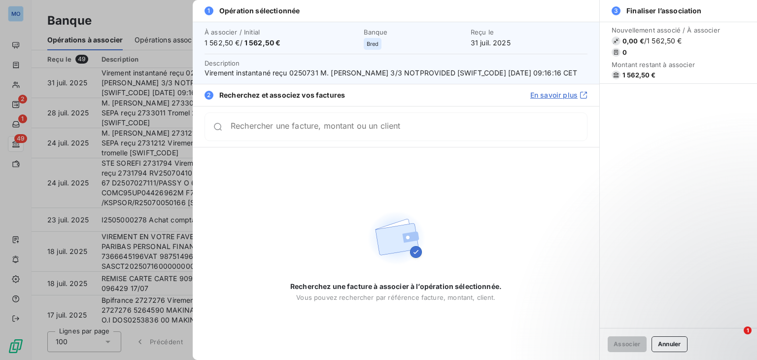
click at [305, 132] on div "Rechercher une facture, montant ou un client" at bounding box center [409, 127] width 357 height 10
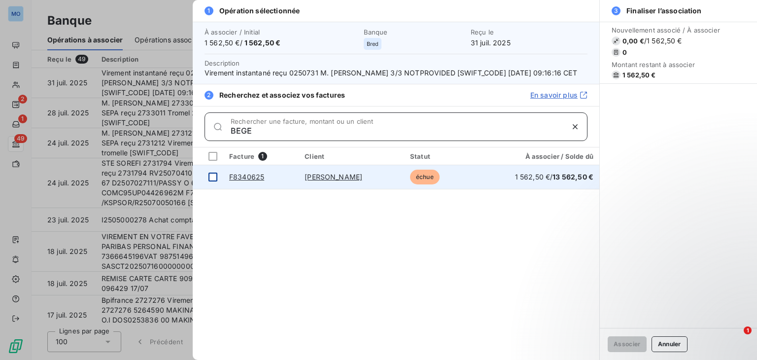
type input "BEGE"
click at [213, 181] on div at bounding box center [213, 177] width 9 height 9
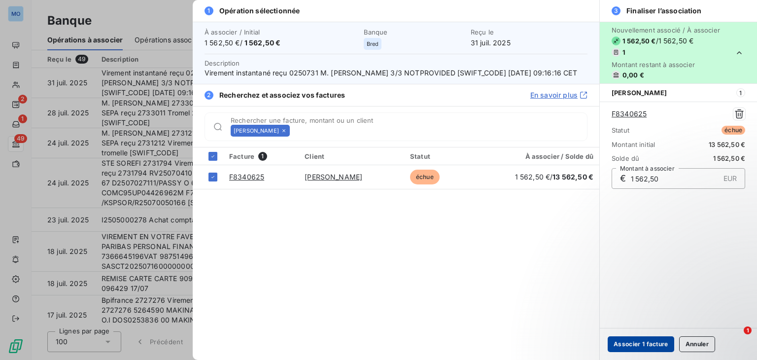
click at [633, 344] on button "Associer 1 facture" at bounding box center [641, 344] width 67 height 16
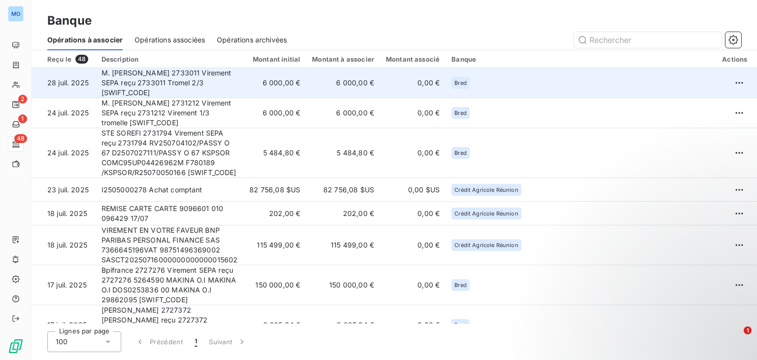
click at [244, 85] on td "M. BEGE CEDRIC 2733011 Virement SEPA reçu 2733011 Tromel 2/3 AGRIRERX" at bounding box center [170, 83] width 148 height 30
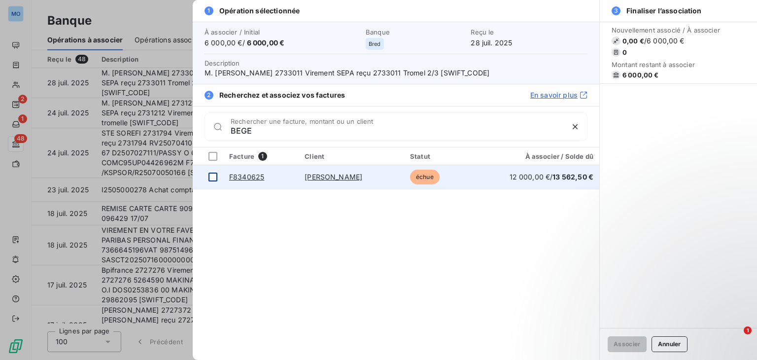
type input "BEGE"
click at [215, 176] on div at bounding box center [213, 177] width 9 height 9
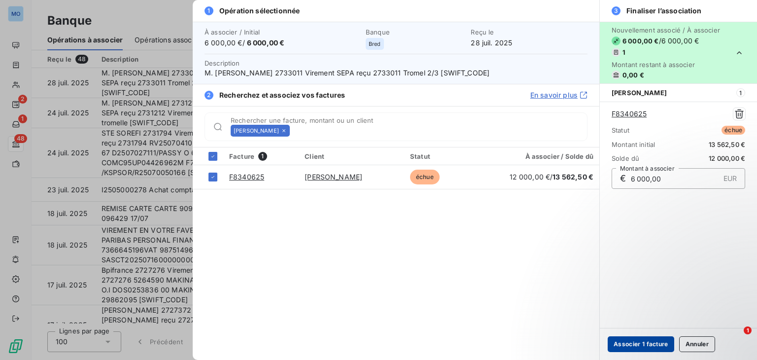
click at [631, 341] on button "Associer 1 facture" at bounding box center [641, 344] width 67 height 16
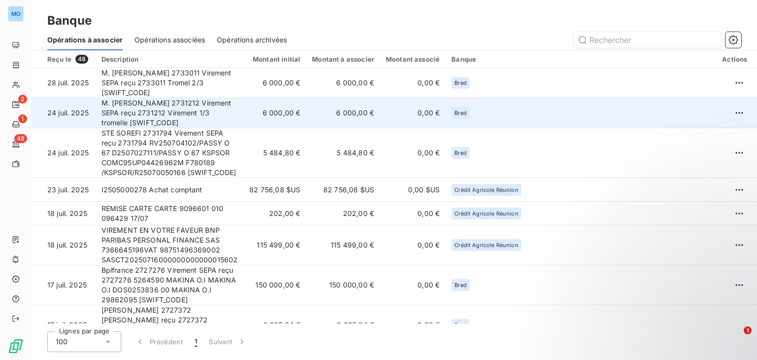
click at [244, 107] on td "M. BEGE CEDRIC 2731212 Virement SEPA reçu 2731212 Virement 1/3 tromelle AGRIRERX" at bounding box center [170, 113] width 148 height 30
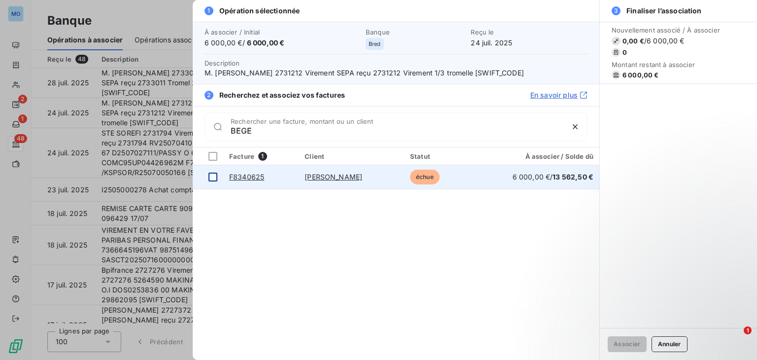
type input "BEGE"
click at [211, 180] on div at bounding box center [213, 177] width 9 height 9
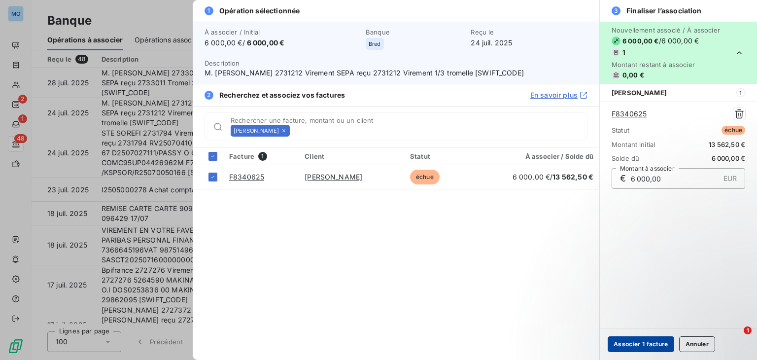
click at [619, 343] on button "Associer 1 facture" at bounding box center [641, 344] width 67 height 16
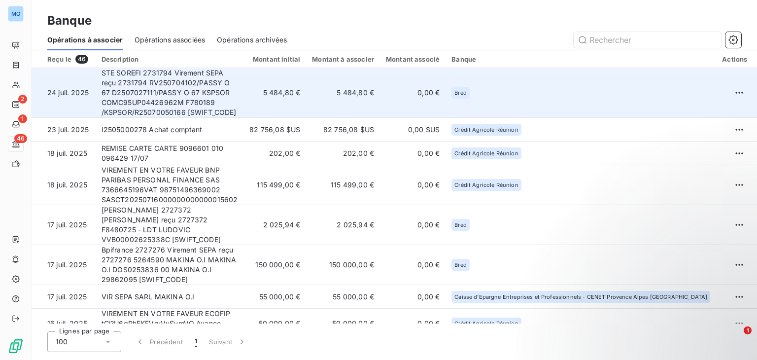
click at [244, 83] on td "STE SOREFI 2731794 Virement SEPA reçu 2731794 RV250704102/PASSY O 67 D250702711…" at bounding box center [170, 93] width 148 height 50
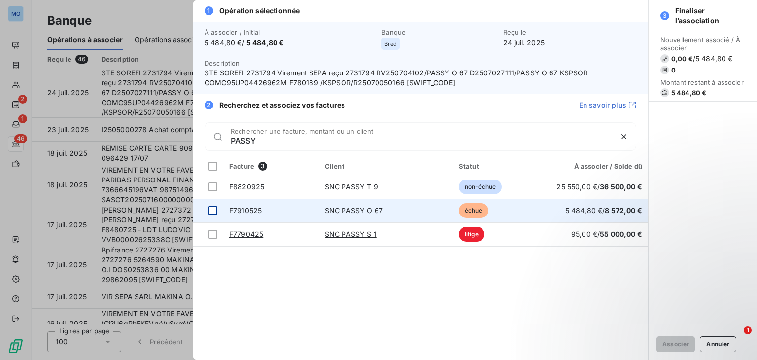
type input "PASSY"
click at [216, 212] on div at bounding box center [213, 210] width 9 height 9
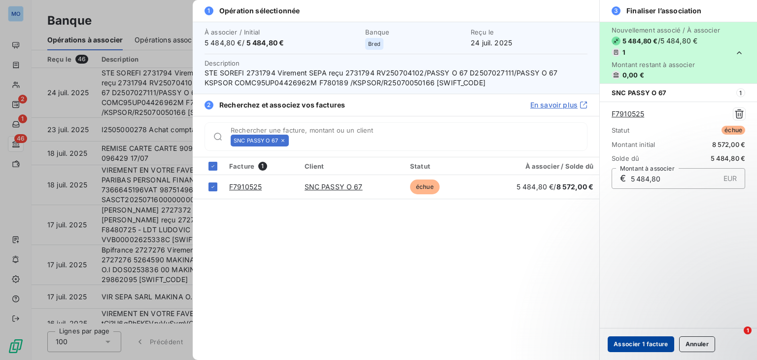
click at [649, 347] on button "Associer 1 facture" at bounding box center [641, 344] width 67 height 16
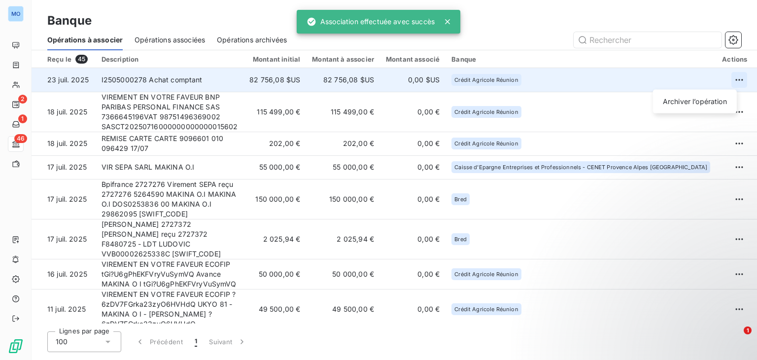
click at [735, 82] on html "MO 2 1 46 Banque Opérations à associer Opérations associées Opérations archivée…" at bounding box center [378, 180] width 757 height 360
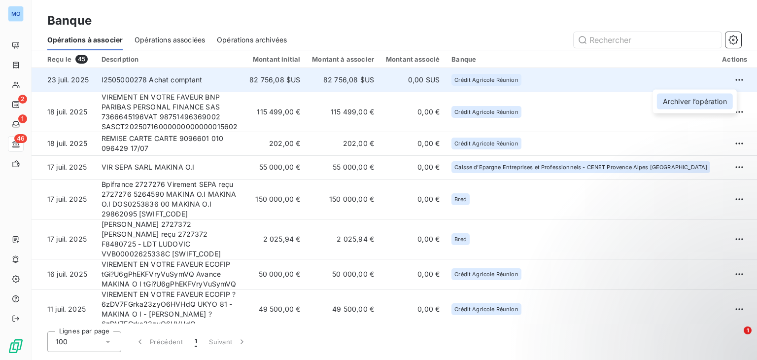
click at [700, 105] on div "Archiver l’opération" at bounding box center [695, 102] width 76 height 16
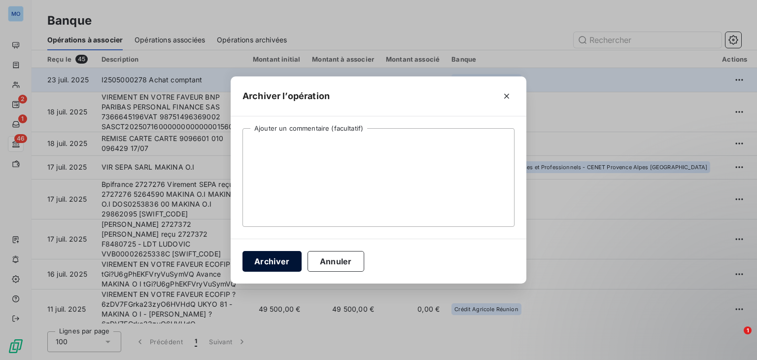
click at [285, 257] on button "Archiver" at bounding box center [272, 261] width 59 height 21
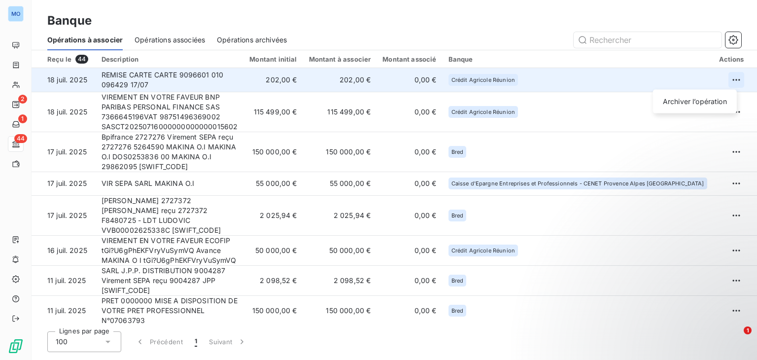
click at [736, 78] on html "MO 2 1 44 Banque Opérations à associer Opérations associées Opérations archivée…" at bounding box center [378, 180] width 757 height 360
click at [695, 101] on div "Archiver l’opération" at bounding box center [695, 102] width 76 height 16
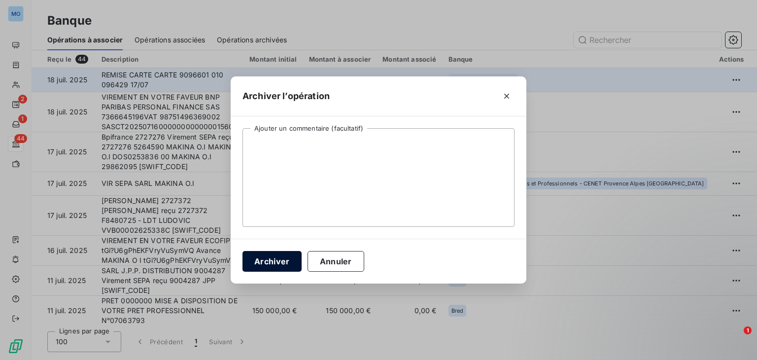
click at [278, 259] on button "Archiver" at bounding box center [272, 261] width 59 height 21
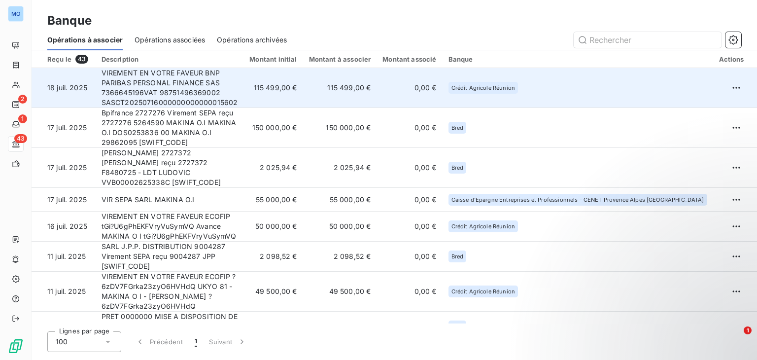
click at [244, 84] on td "VIREMENT EN VOTRE FAVEUR BNP PARIBAS PERSONAL FINANCE SAS 7366645196VAT 9875149…" at bounding box center [170, 88] width 148 height 40
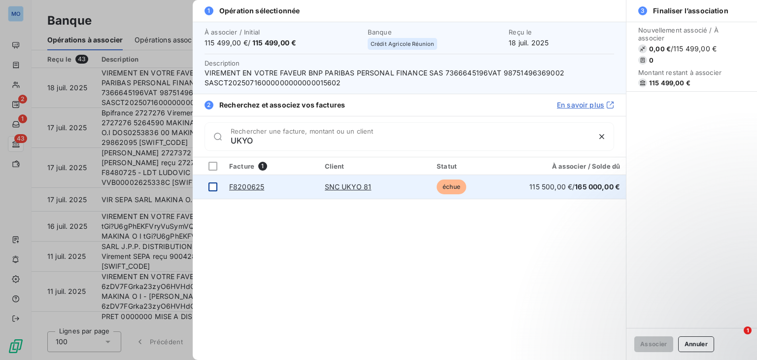
type input "UKYO"
click at [214, 188] on div at bounding box center [213, 186] width 9 height 9
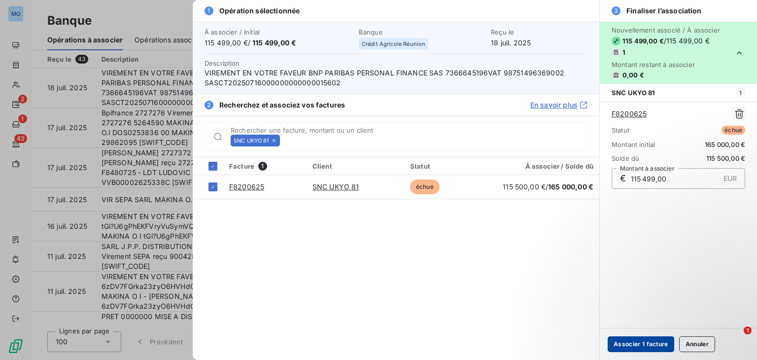
click at [623, 348] on button "Associer 1 facture" at bounding box center [641, 344] width 67 height 16
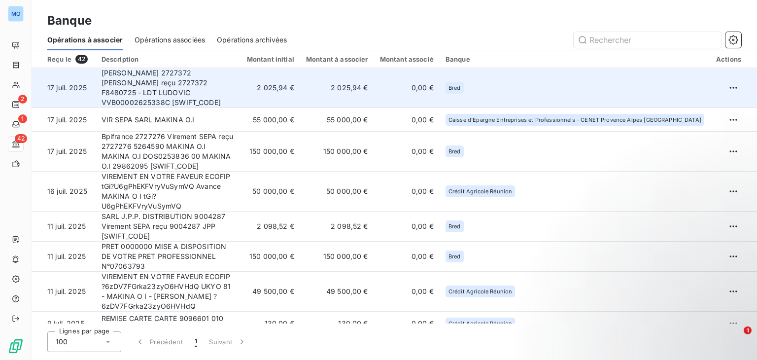
click at [370, 77] on td "2 025,94 €" at bounding box center [337, 88] width 74 height 40
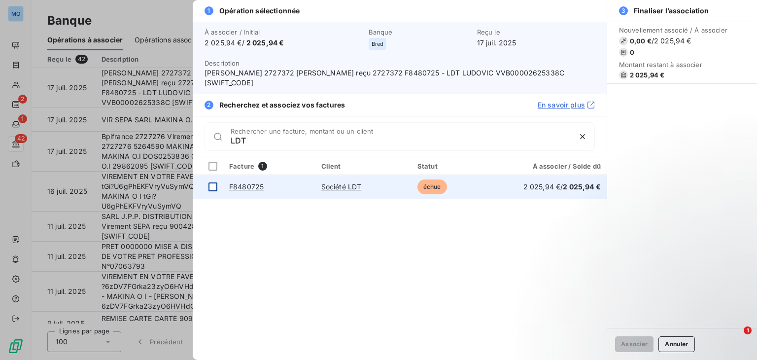
type input "LDT"
click at [214, 186] on div at bounding box center [213, 186] width 9 height 9
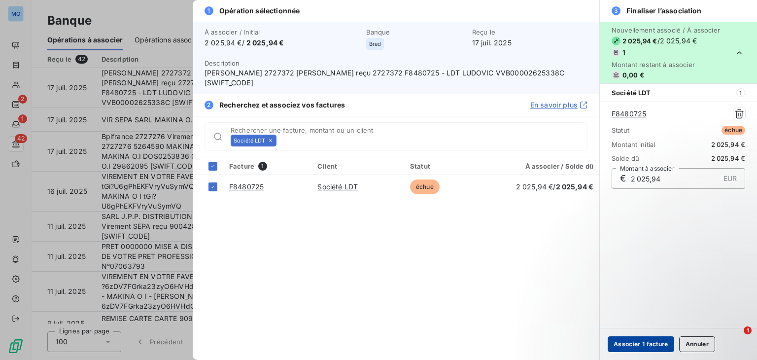
click at [644, 340] on button "Associer 1 facture" at bounding box center [641, 344] width 67 height 16
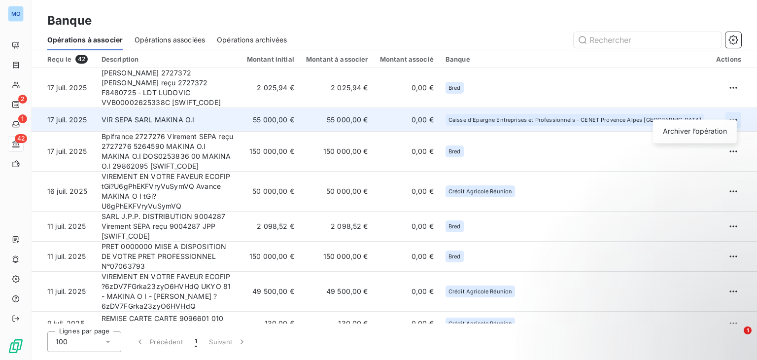
click at [731, 109] on html "MO 2 1 42 Banque Opérations à associer Opérations associées Opérations archivée…" at bounding box center [378, 180] width 757 height 360
click at [691, 134] on div "Archiver l’opération" at bounding box center [695, 131] width 76 height 16
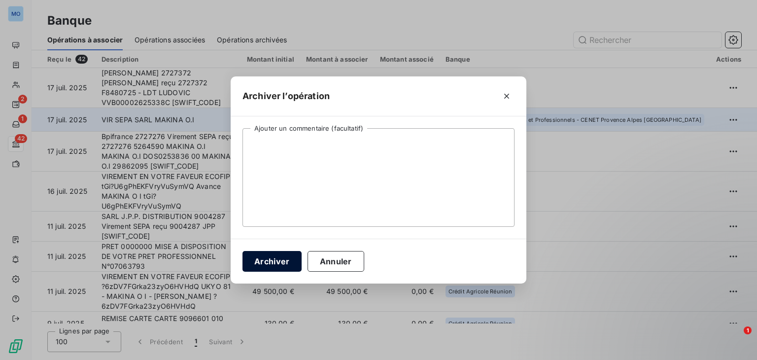
click at [278, 261] on button "Archiver" at bounding box center [272, 261] width 59 height 21
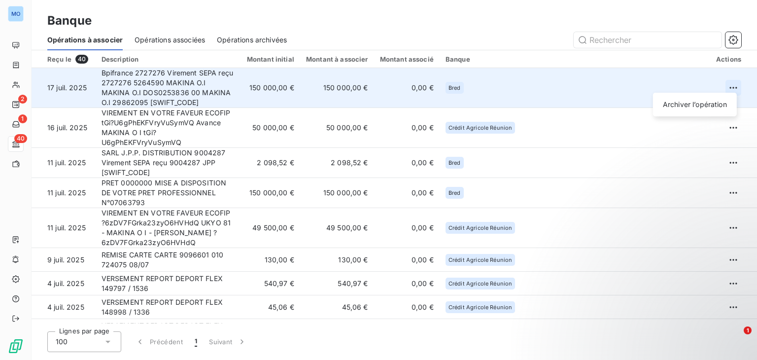
click at [726, 77] on html "MO 2 1 40 Banque Opérations à associer Opérations associées Opérations archivée…" at bounding box center [378, 180] width 757 height 360
click at [677, 107] on div "Archiver l’opération" at bounding box center [695, 105] width 76 height 16
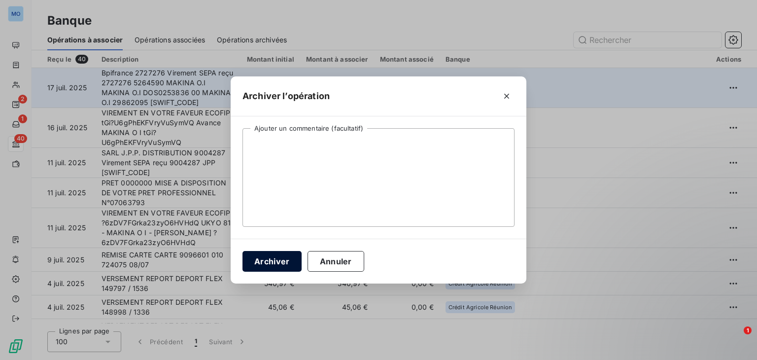
click at [286, 254] on button "Archiver" at bounding box center [272, 261] width 59 height 21
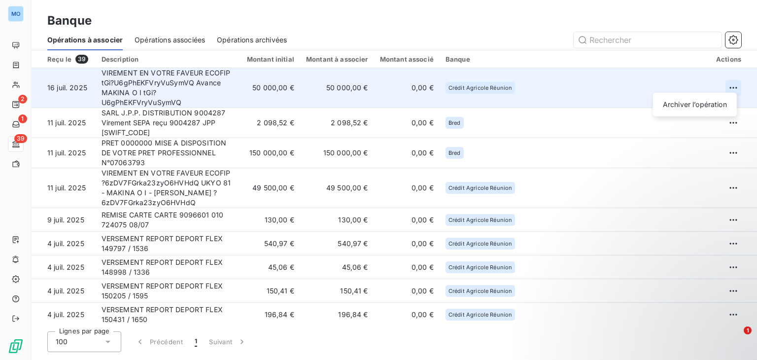
click at [726, 80] on html "MO 2 1 39 Banque Opérations à associer Opérations associées Opérations archivée…" at bounding box center [378, 180] width 757 height 360
click at [717, 103] on div "Archiver l’opération" at bounding box center [695, 105] width 76 height 16
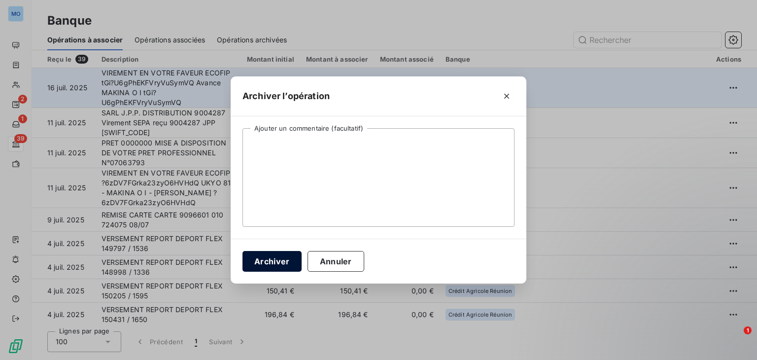
click at [286, 253] on button "Archiver" at bounding box center [272, 261] width 59 height 21
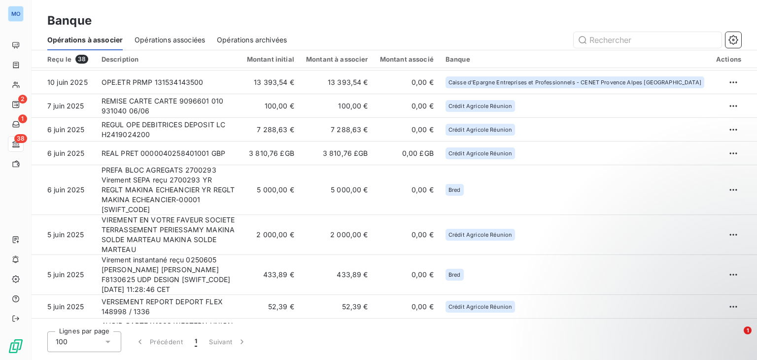
scroll to position [756, 0]
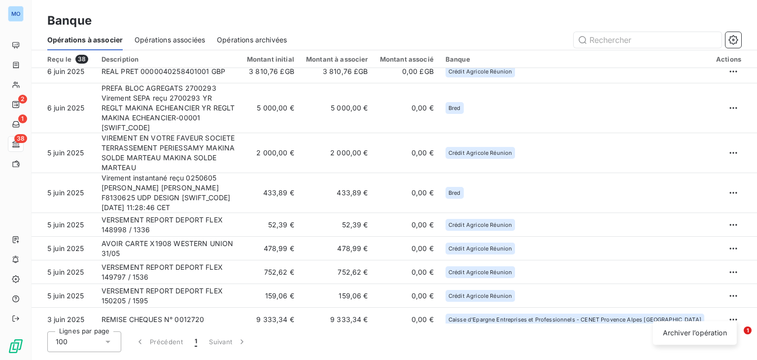
click at [731, 311] on html "MO 2 1 38 Banque Opérations à associer Opérations associées Opérations archivée…" at bounding box center [378, 180] width 757 height 360
click at [680, 334] on div "Archiver l’opération" at bounding box center [695, 333] width 76 height 16
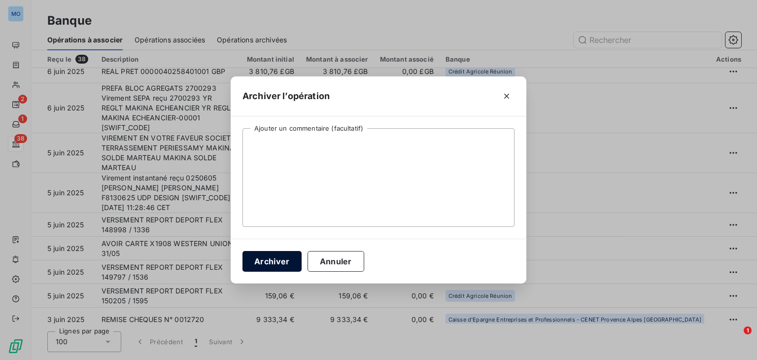
click at [297, 259] on button "Archiver" at bounding box center [272, 261] width 59 height 21
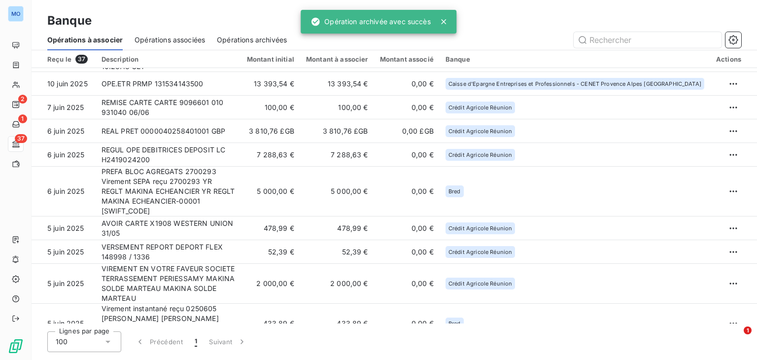
scroll to position [732, 0]
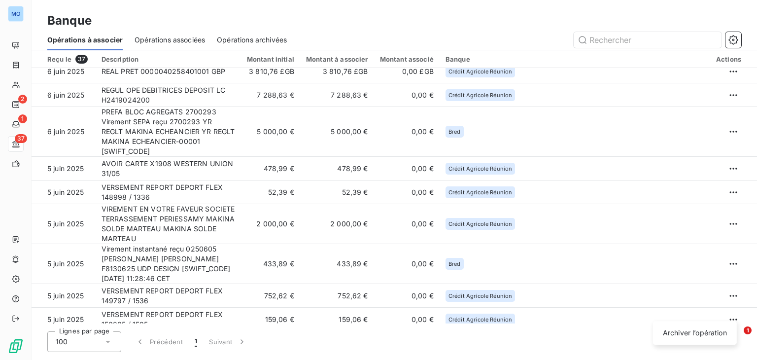
click at [726, 310] on html "MO 2 1 37 Banque Opérations à associer Opérations associées Opérations archivée…" at bounding box center [378, 180] width 757 height 360
click at [674, 333] on div "Archiver l’opération" at bounding box center [695, 333] width 76 height 16
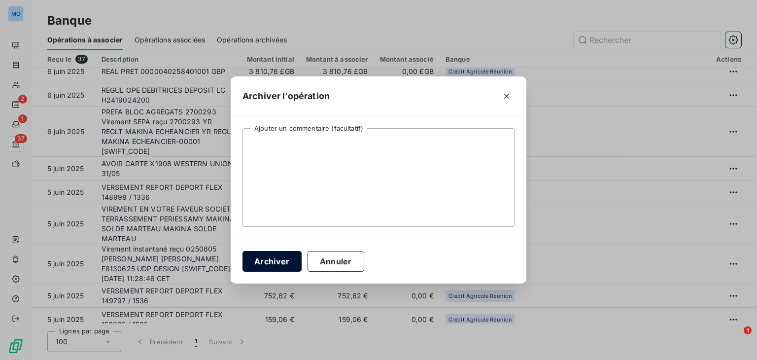
click at [287, 259] on button "Archiver" at bounding box center [272, 261] width 59 height 21
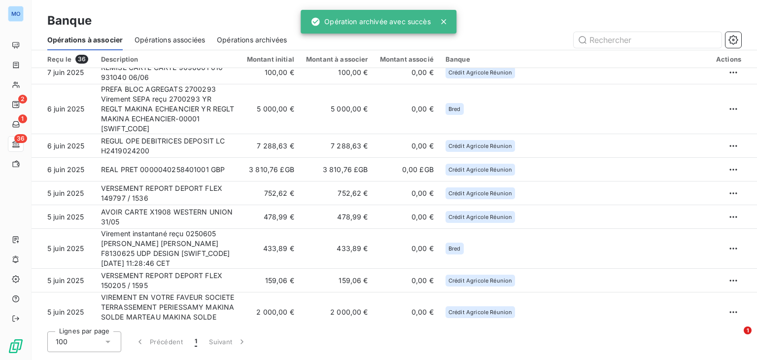
scroll to position [708, 0]
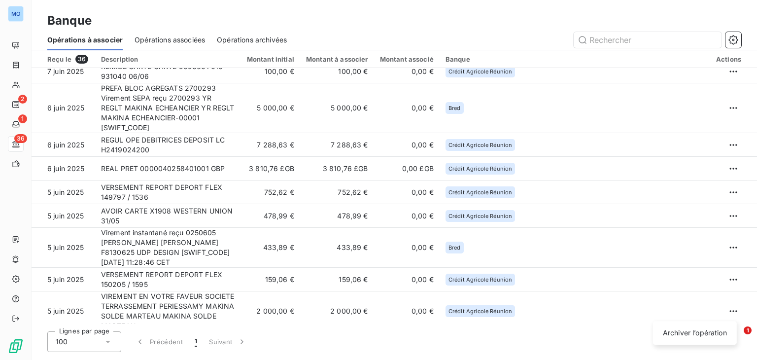
click at [730, 314] on html "MO 2 1 36 Banque Opérations à associer Opérations associées Opérations archivée…" at bounding box center [378, 180] width 757 height 360
click at [673, 335] on div "Archiver l’opération" at bounding box center [695, 333] width 76 height 16
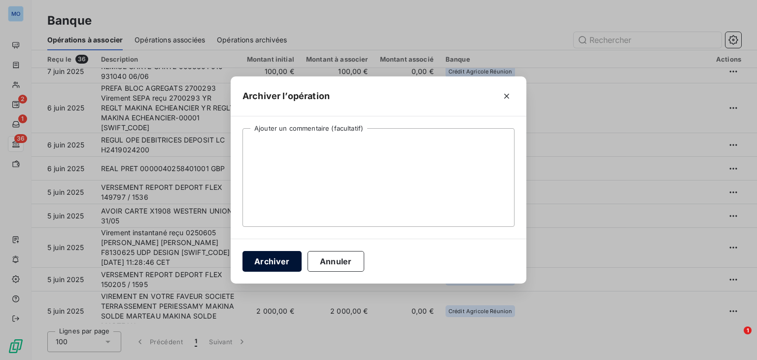
click at [285, 259] on button "Archiver" at bounding box center [272, 261] width 59 height 21
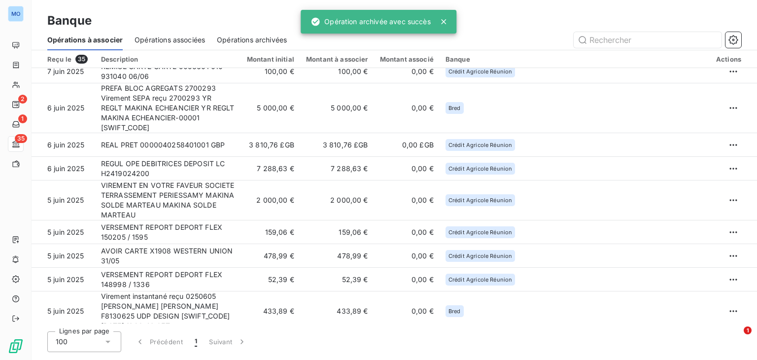
scroll to position [684, 0]
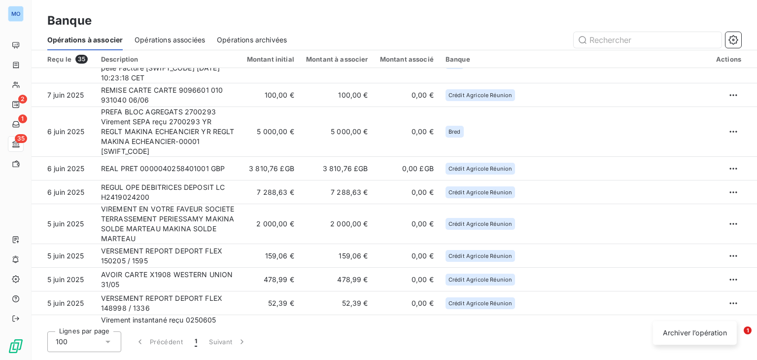
click at [732, 306] on html "MO 2 1 35 Banque Opérations à associer Opérations associées Opérations archivée…" at bounding box center [378, 180] width 757 height 360
click at [693, 334] on div "Archiver l’opération" at bounding box center [695, 333] width 76 height 16
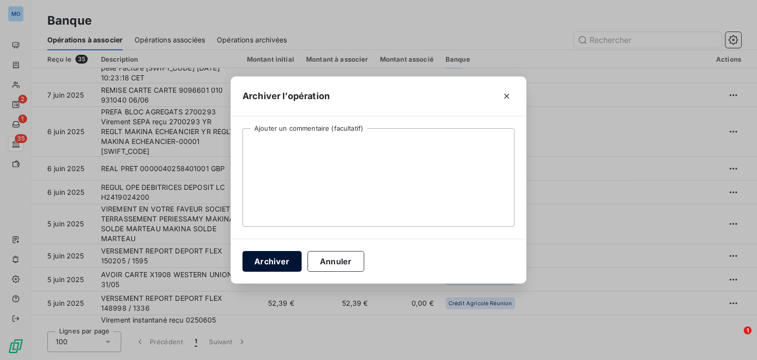
click at [286, 257] on button "Archiver" at bounding box center [272, 261] width 59 height 21
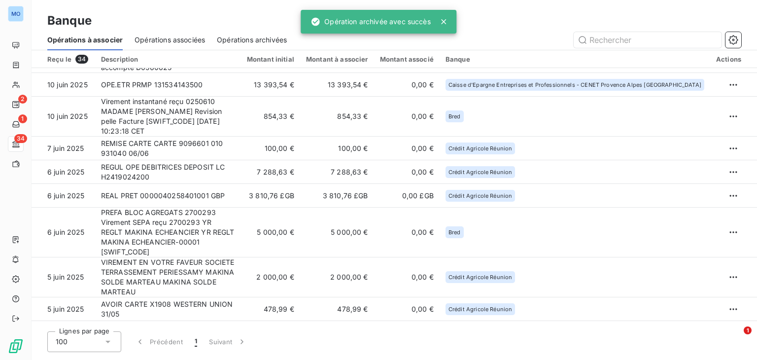
scroll to position [661, 0]
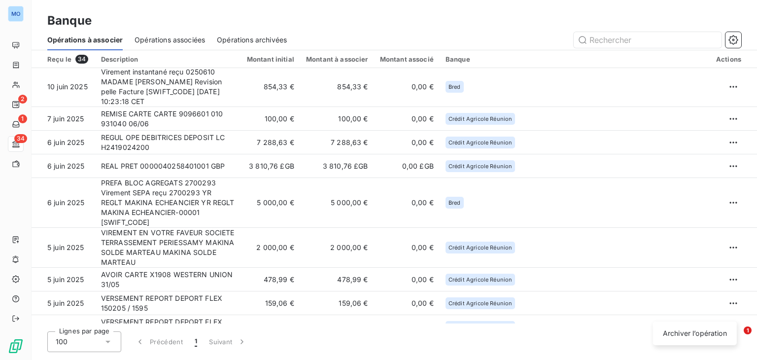
click at [729, 312] on html "MO 2 1 34 Banque Opérations à associer Opérations associées Opérations archivée…" at bounding box center [378, 180] width 757 height 360
click at [681, 336] on div "Archiver l’opération" at bounding box center [695, 333] width 76 height 16
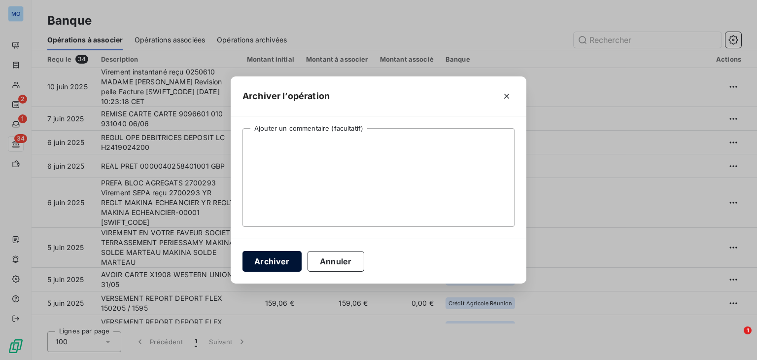
click at [272, 253] on button "Archiver" at bounding box center [272, 261] width 59 height 21
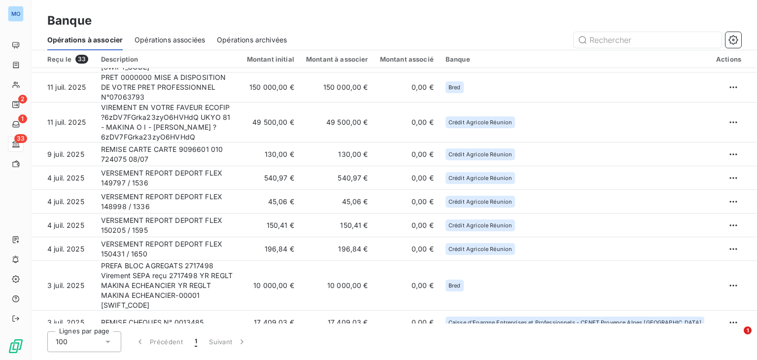
scroll to position [18, 0]
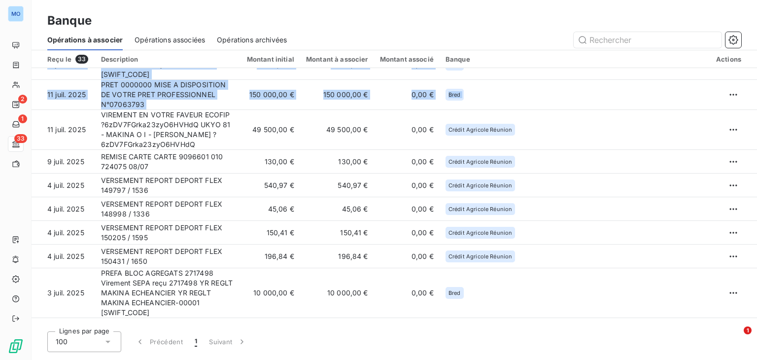
drag, startPoint x: 751, startPoint y: 94, endPoint x: 756, endPoint y: 65, distance: 30.0
click at [756, 65] on div "Reçu le 33 Description Montant initial Montant à associer Montant associé Banqu…" at bounding box center [395, 186] width 726 height 273
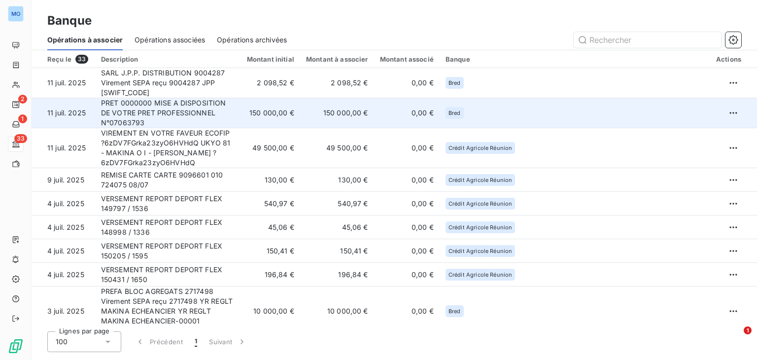
click at [588, 98] on td "Bred" at bounding box center [575, 113] width 271 height 30
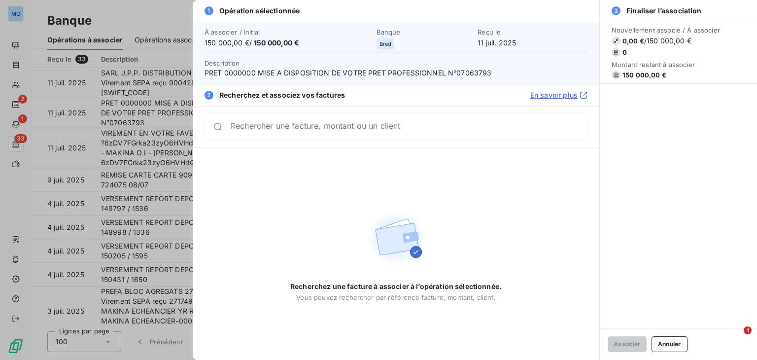
click at [176, 154] on div at bounding box center [378, 180] width 757 height 360
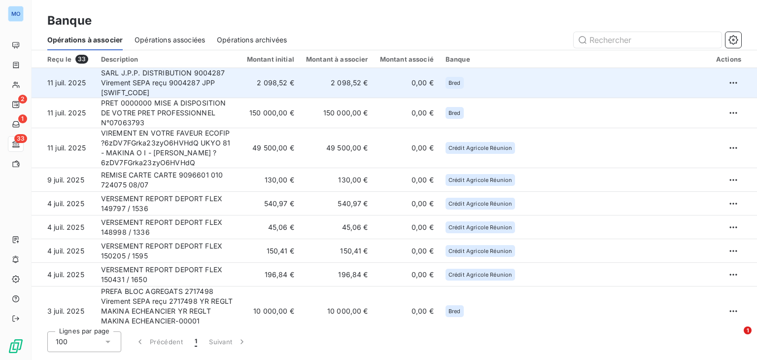
click at [222, 82] on td "SARL J.P.P. DISTRIBUTION 9004287 Virement SEPA reçu 9004287 JPP BREDFRPPXXX" at bounding box center [168, 83] width 146 height 30
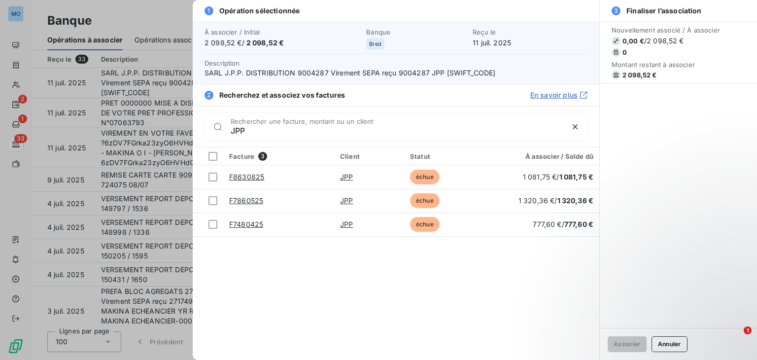
type input "JPP"
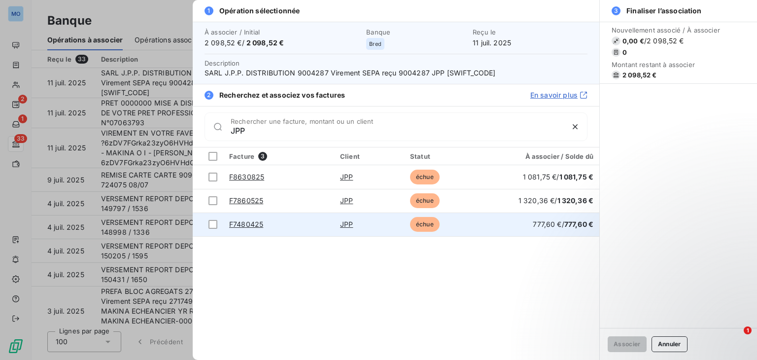
click at [381, 223] on div "JPP" at bounding box center [369, 224] width 58 height 10
click at [211, 222] on div at bounding box center [213, 224] width 9 height 9
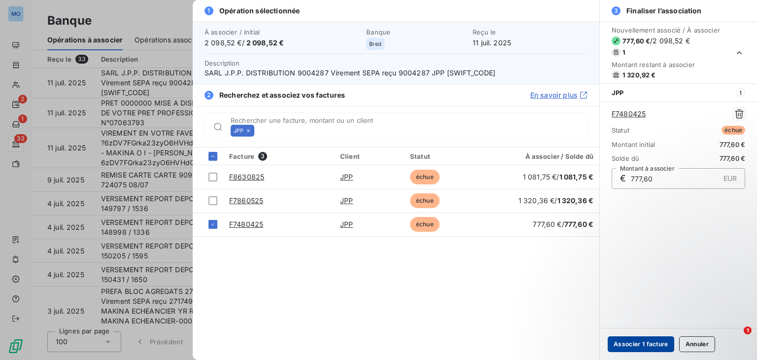
click at [633, 343] on button "Associer 1 facture" at bounding box center [641, 344] width 67 height 16
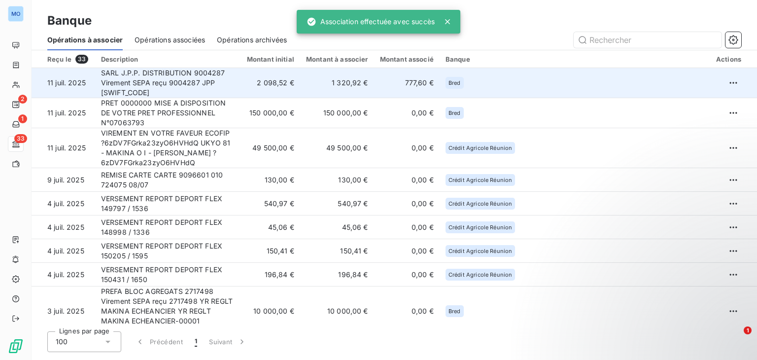
click at [300, 79] on td "2 098,52 €" at bounding box center [270, 83] width 59 height 30
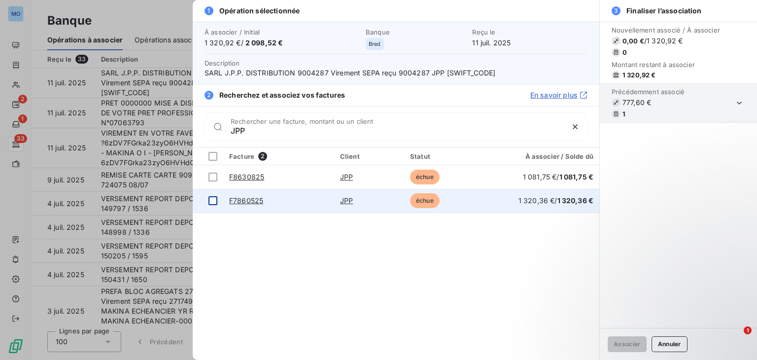
type input "JPP"
click at [211, 202] on div at bounding box center [213, 200] width 9 height 9
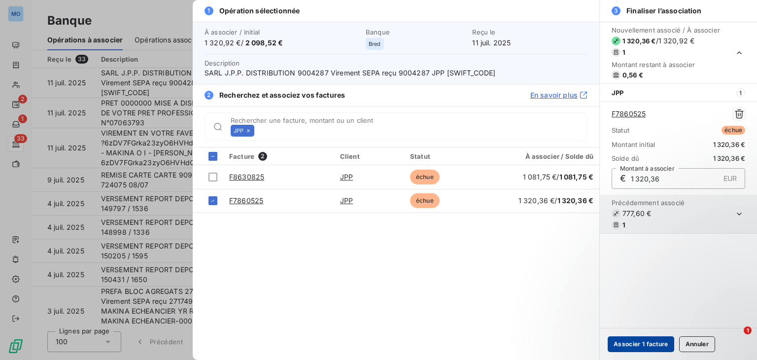
click at [627, 346] on button "Associer 1 facture" at bounding box center [641, 344] width 67 height 16
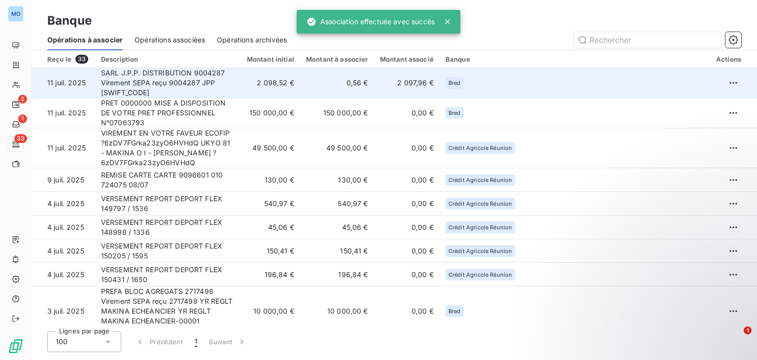
click at [422, 79] on td "2 097,96 €" at bounding box center [407, 83] width 66 height 30
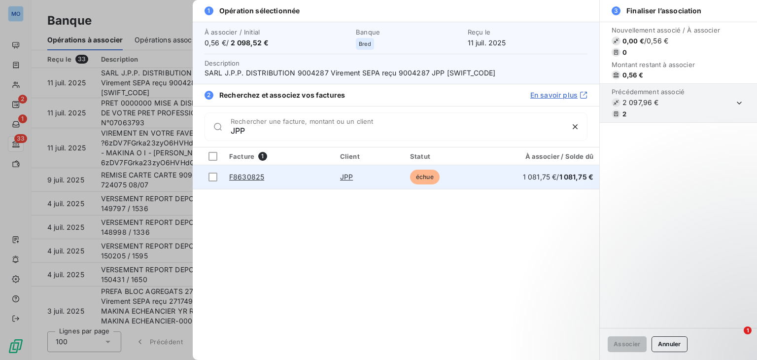
type input "JPP"
click at [284, 172] on td "F8630825" at bounding box center [278, 177] width 111 height 24
click at [211, 179] on div at bounding box center [213, 177] width 9 height 9
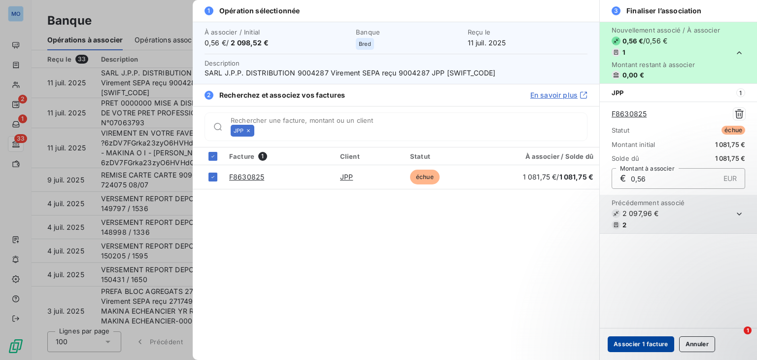
click at [635, 344] on button "Associer 1 facture" at bounding box center [641, 344] width 67 height 16
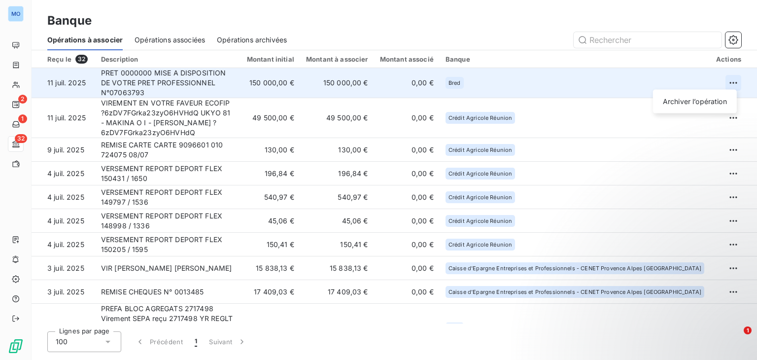
click at [730, 79] on html "MO 2 1 32 Banque Opérations à associer Opérations associées Opérations archivée…" at bounding box center [378, 180] width 757 height 360
click at [703, 101] on div "Archiver l’opération" at bounding box center [695, 102] width 76 height 16
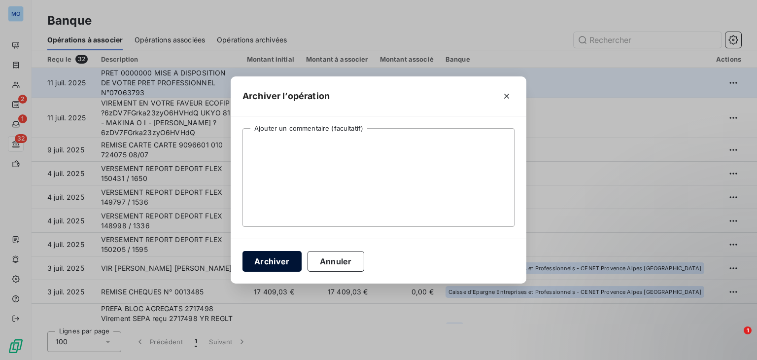
click at [280, 262] on button "Archiver" at bounding box center [272, 261] width 59 height 21
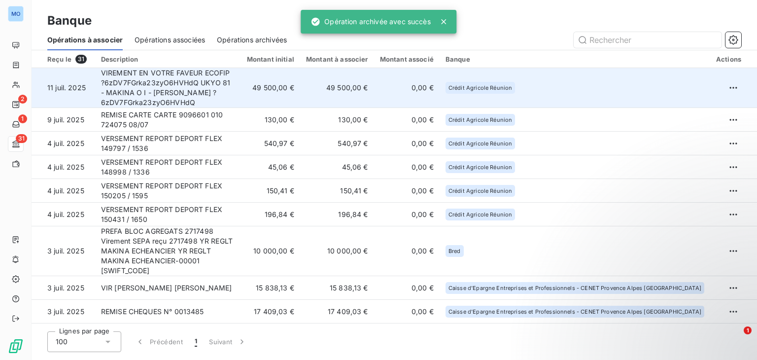
click at [241, 101] on td "VIREMENT EN VOTRE FAVEUR ECOFIP ?6zDV7FGrka23zyO6HVHdQ UKYO 81 - MAKINA O I - S…" at bounding box center [168, 88] width 146 height 40
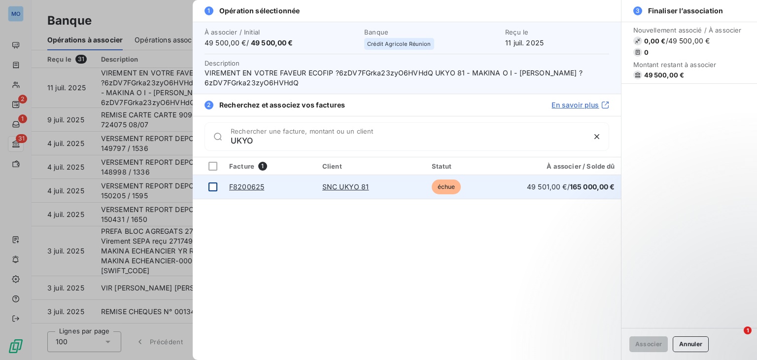
type input "UKYO"
click at [215, 190] on div at bounding box center [213, 186] width 9 height 9
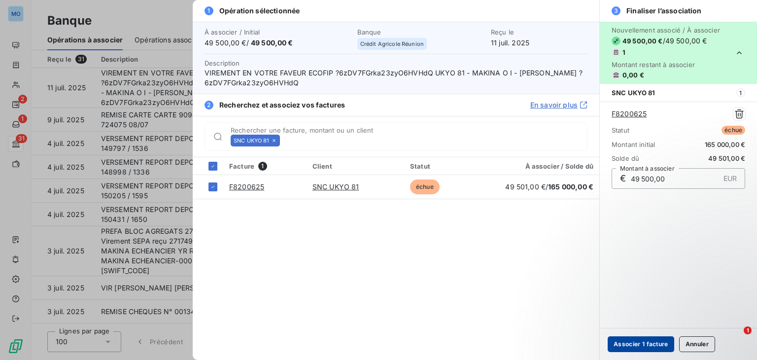
click at [631, 346] on button "Associer 1 facture" at bounding box center [641, 344] width 67 height 16
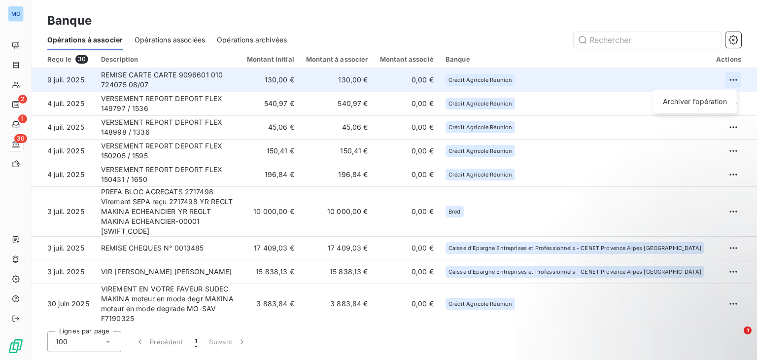
click at [728, 76] on html "MO 2 1 30 Banque Opérations à associer Opérations associées Opérations archivée…" at bounding box center [378, 180] width 757 height 360
click at [691, 103] on div "Archiver l’opération" at bounding box center [695, 102] width 76 height 16
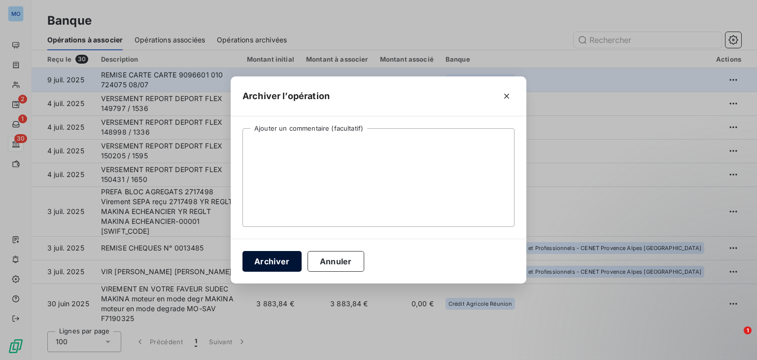
click at [284, 257] on button "Archiver" at bounding box center [272, 261] width 59 height 21
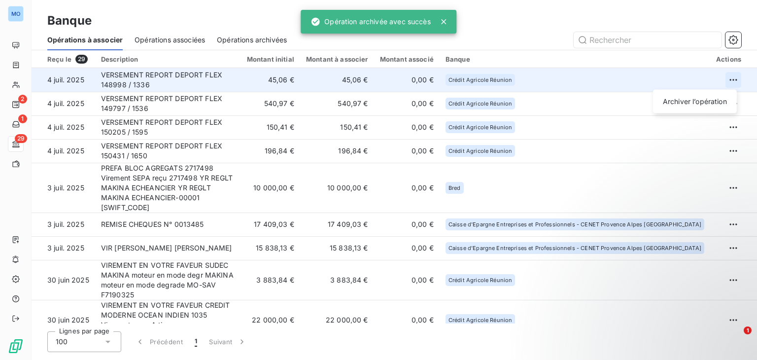
click at [729, 82] on html "MO 2 1 29 Banque Opérations à associer Opérations associées Opérations archivée…" at bounding box center [378, 180] width 757 height 360
click at [693, 100] on div "Archiver l’opération" at bounding box center [695, 102] width 76 height 16
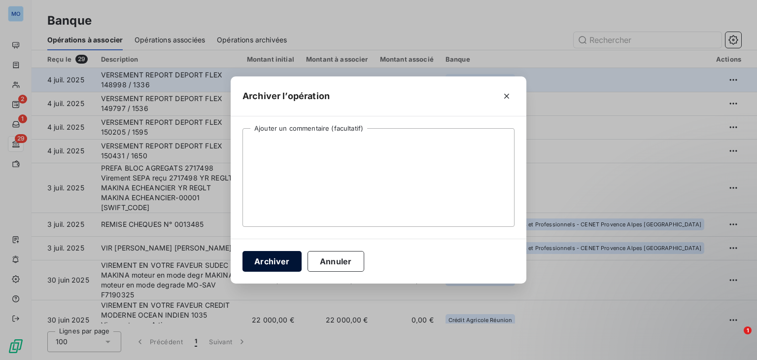
click at [260, 268] on button "Archiver" at bounding box center [272, 261] width 59 height 21
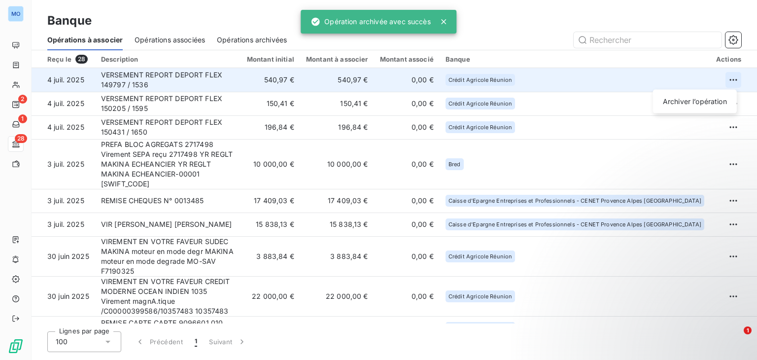
click at [732, 79] on html "MO 2 1 28 Banque Opérations à associer Opérations associées Opérations archivée…" at bounding box center [378, 180] width 757 height 360
click at [681, 108] on div "Archiver l’opération" at bounding box center [695, 102] width 76 height 16
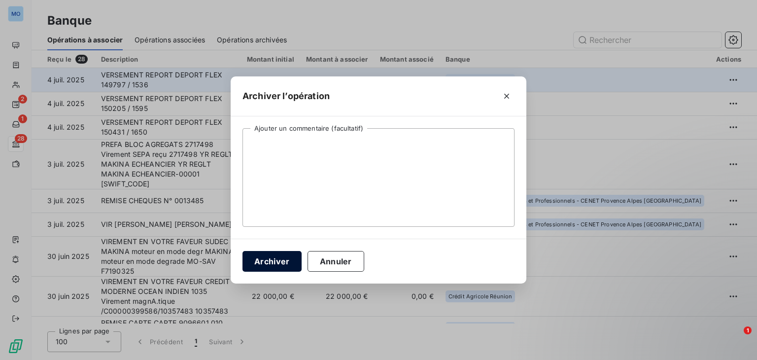
click at [286, 257] on button "Archiver" at bounding box center [272, 261] width 59 height 21
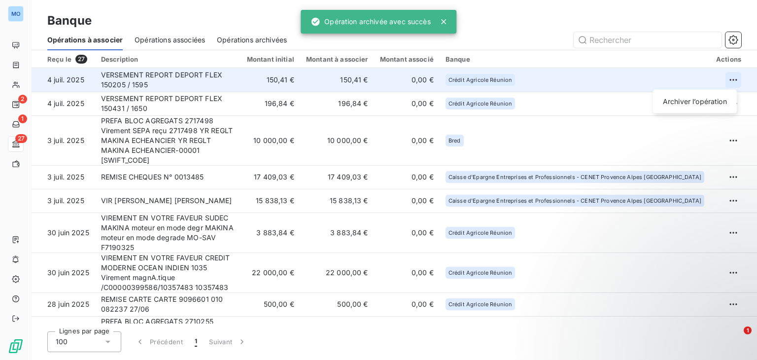
click at [729, 75] on html "MO 2 1 27 Banque Opérations à associer Opérations associées Opérations archivée…" at bounding box center [378, 180] width 757 height 360
click at [674, 104] on div "Archiver l’opération" at bounding box center [695, 102] width 76 height 16
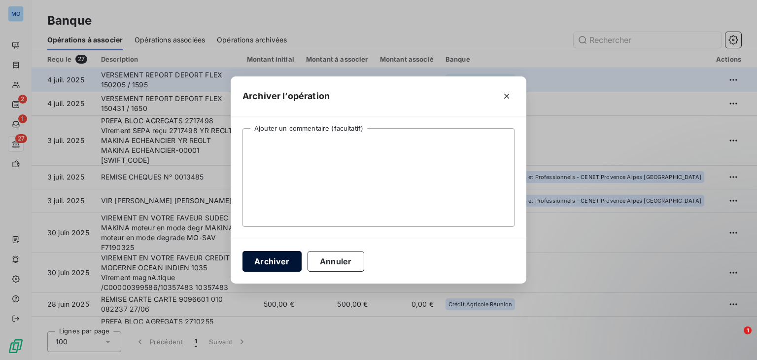
click at [258, 259] on button "Archiver" at bounding box center [272, 261] width 59 height 21
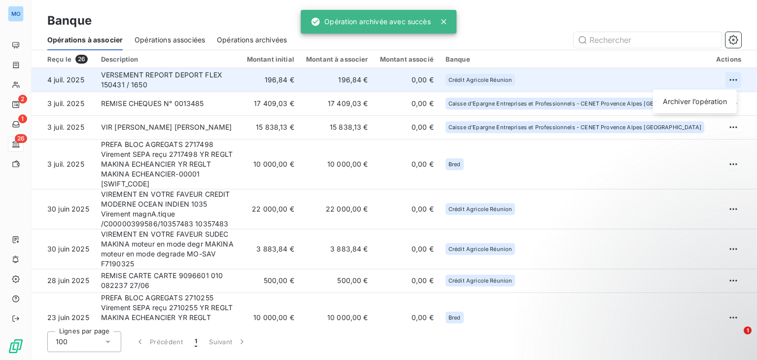
click at [733, 81] on html "MO 2 1 26 Banque Opérations à associer Opérations associées Opérations archivée…" at bounding box center [378, 180] width 757 height 360
click at [711, 100] on div "Archiver l’opération" at bounding box center [695, 102] width 76 height 16
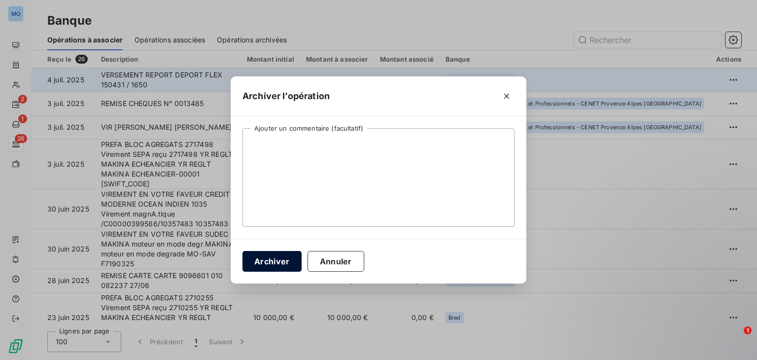
click at [276, 260] on button "Archiver" at bounding box center [272, 261] width 59 height 21
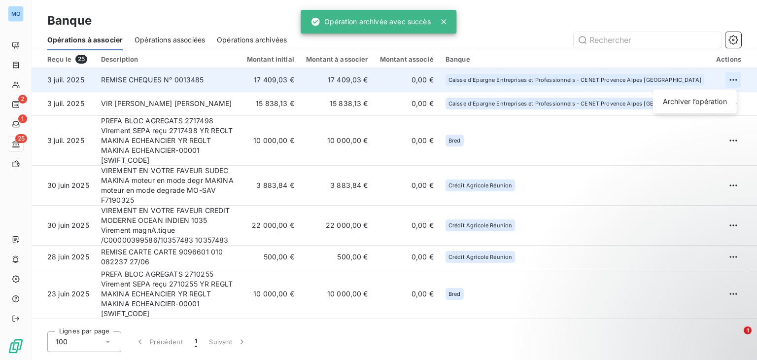
click at [734, 77] on html "MO 2 1 25 Banque Opérations à associer Opérations associées Opérations archivée…" at bounding box center [378, 180] width 757 height 360
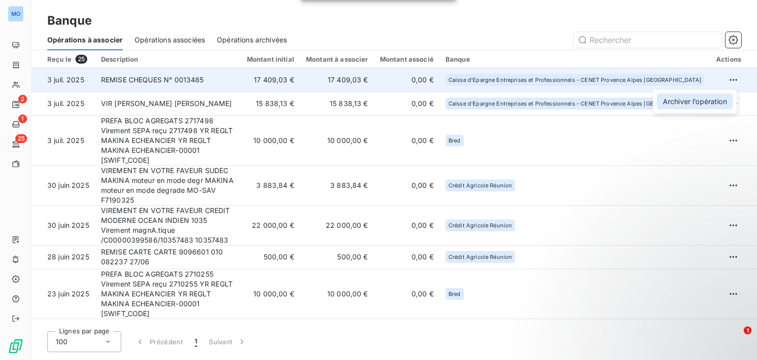
click at [691, 101] on div "Archiver l’opération" at bounding box center [695, 102] width 76 height 16
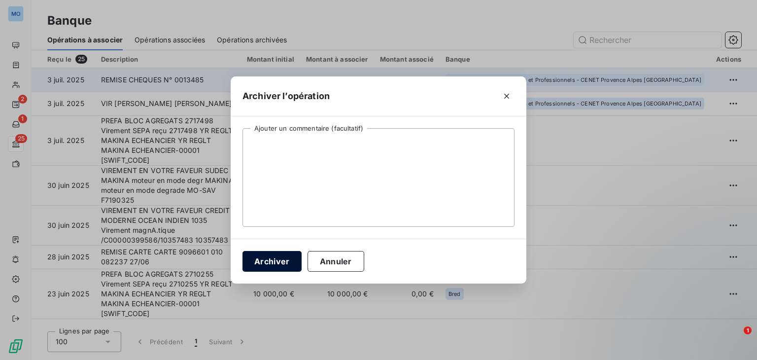
click at [279, 261] on button "Archiver" at bounding box center [272, 261] width 59 height 21
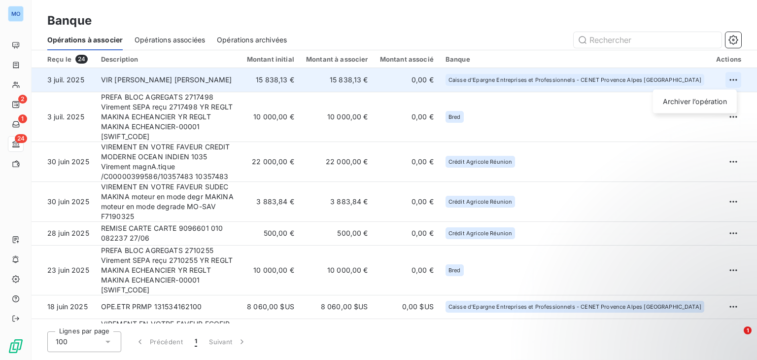
click at [728, 81] on html "MO 2 1 24 Banque Opérations à associer Opérations associées Opérations archivée…" at bounding box center [378, 180] width 757 height 360
click at [700, 108] on div "Archiver l’opération" at bounding box center [695, 102] width 76 height 16
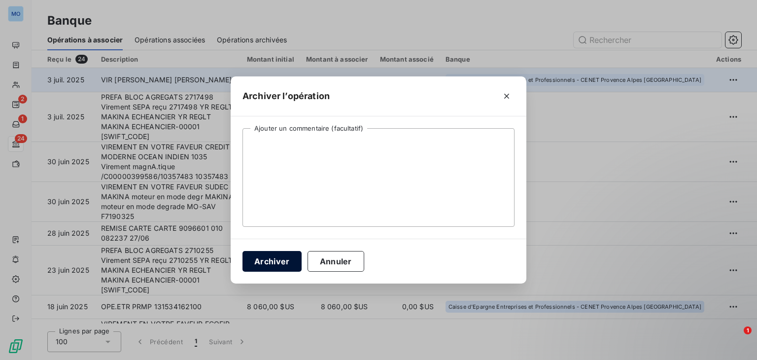
click at [273, 257] on button "Archiver" at bounding box center [272, 261] width 59 height 21
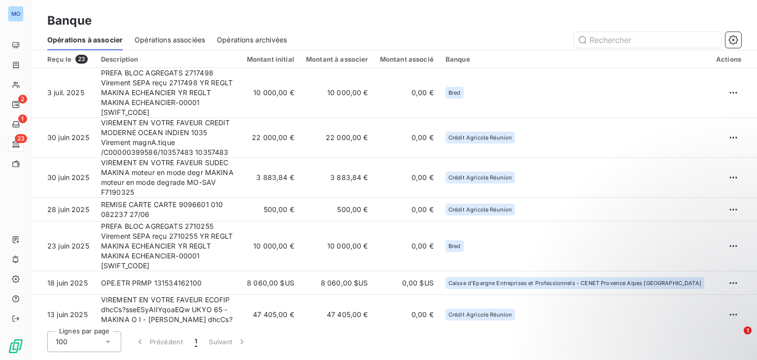
click at [417, 20] on div "Banque" at bounding box center [395, 21] width 726 height 18
click at [335, 34] on div at bounding box center [520, 40] width 443 height 16
click at [416, 15] on div "Banque" at bounding box center [395, 21] width 726 height 18
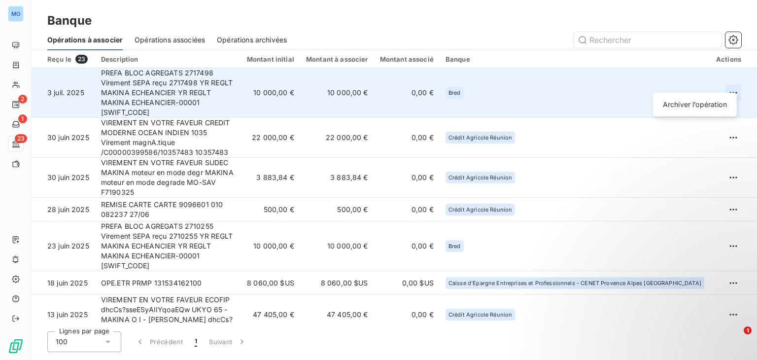
click at [731, 86] on html "MO 2 1 23 Banque Opérations à associer Opérations associées Opérations archivée…" at bounding box center [378, 180] width 757 height 360
click at [700, 108] on div "Archiver l’opération" at bounding box center [695, 105] width 76 height 16
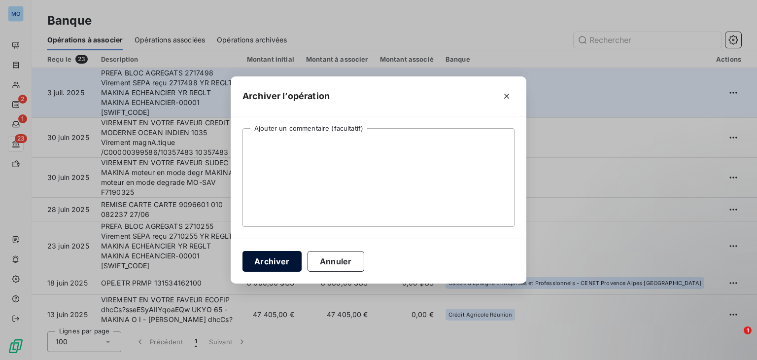
click at [275, 259] on button "Archiver" at bounding box center [272, 261] width 59 height 21
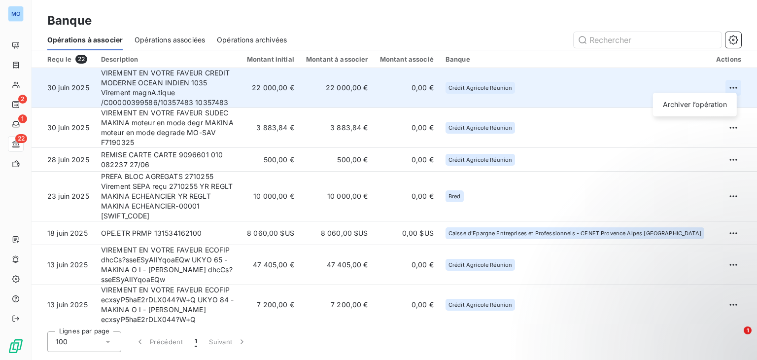
click at [728, 84] on html "MO 2 1 22 Banque Opérations à associer Opérations associées Opérations archivée…" at bounding box center [378, 180] width 757 height 360
click at [686, 109] on div "Archiver l’opération" at bounding box center [695, 105] width 76 height 16
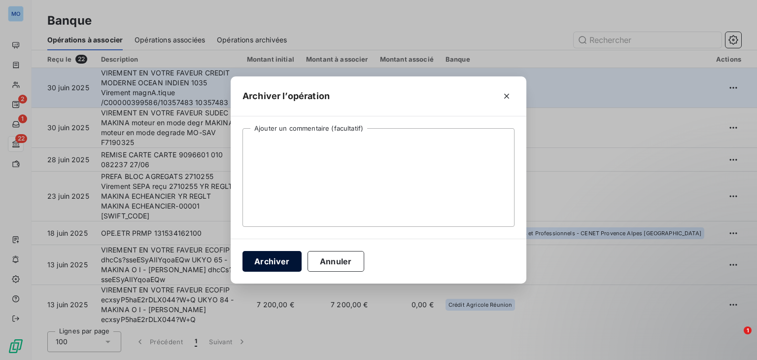
click at [284, 255] on button "Archiver" at bounding box center [272, 261] width 59 height 21
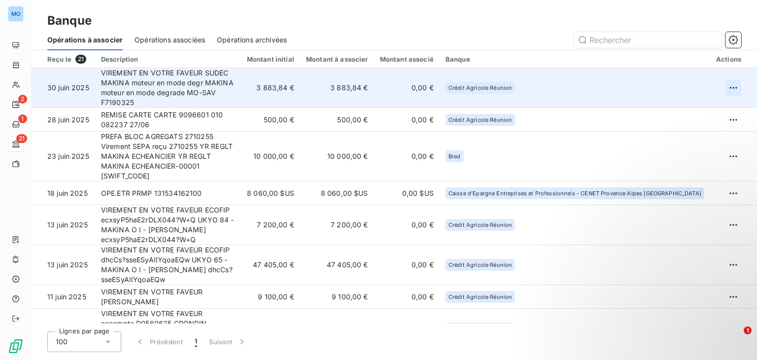
click at [728, 87] on html "MO 2 1 21 Banque Opérations à associer Opérations associées Opérations archivée…" at bounding box center [378, 180] width 757 height 360
click at [686, 108] on div "Archiver l’opération" at bounding box center [695, 105] width 76 height 16
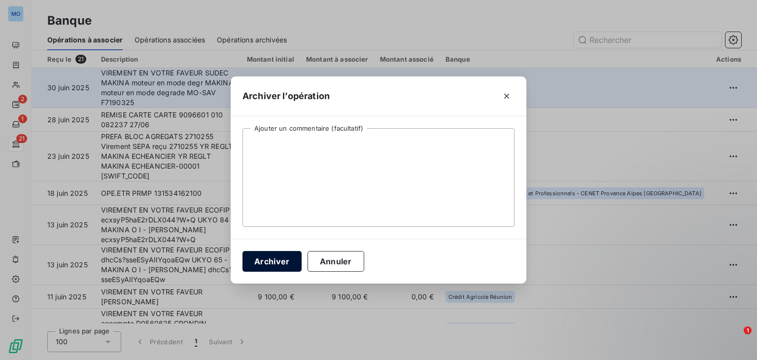
click at [274, 255] on button "Archiver" at bounding box center [272, 261] width 59 height 21
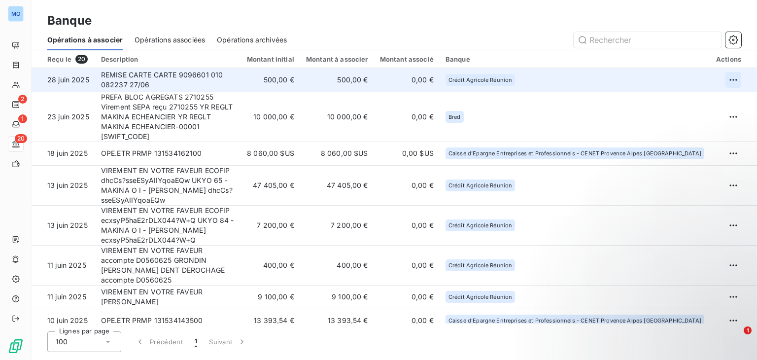
click at [724, 77] on html "MO 2 1 20 Banque Opérations à associer Opérations associées Opérations archivée…" at bounding box center [378, 180] width 757 height 360
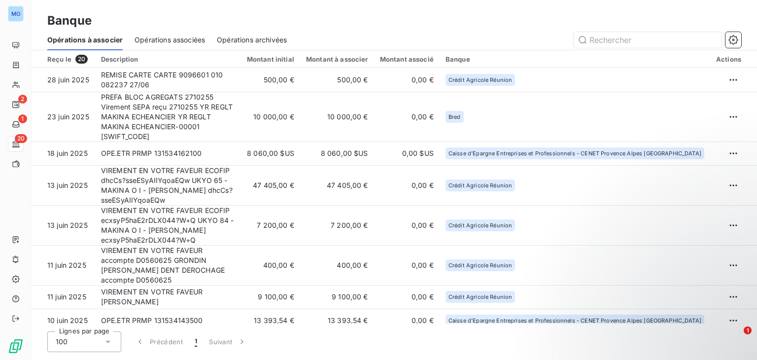
drag, startPoint x: 757, startPoint y: 103, endPoint x: 756, endPoint y: 147, distance: 44.9
click at [756, 147] on html "MO 2 1 20 Banque Opérations à associer Opérations associées Opérations archivée…" at bounding box center [378, 180] width 757 height 360
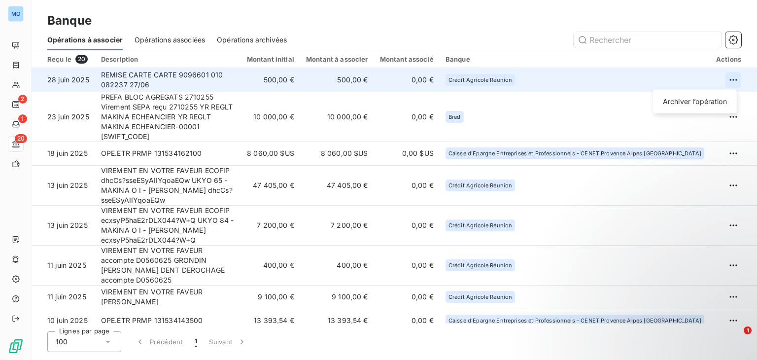
click at [734, 79] on html "MO 2 1 20 Banque Opérations à associer Opérations associées Opérations archivée…" at bounding box center [378, 180] width 757 height 360
click at [695, 98] on div "Archiver l’opération" at bounding box center [695, 102] width 76 height 16
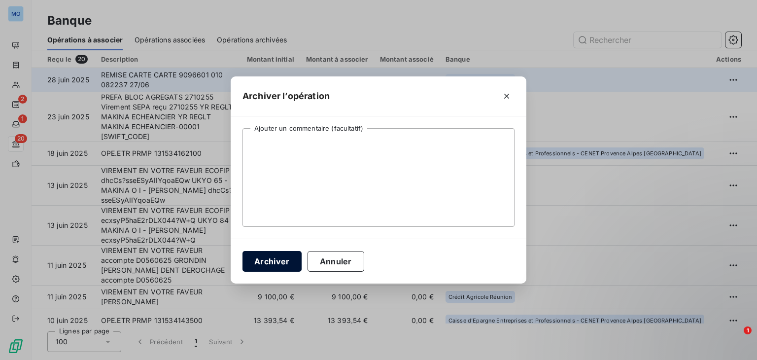
click at [262, 265] on button "Archiver" at bounding box center [272, 261] width 59 height 21
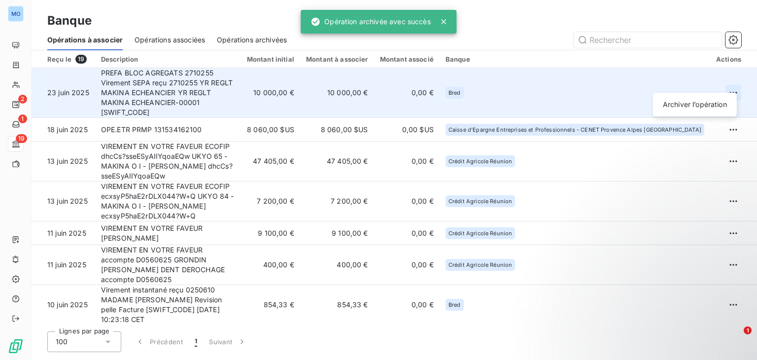
click at [722, 83] on html "MO 2 1 19 Banque Opérations à associer Opérations associées Opérations archivée…" at bounding box center [378, 180] width 757 height 360
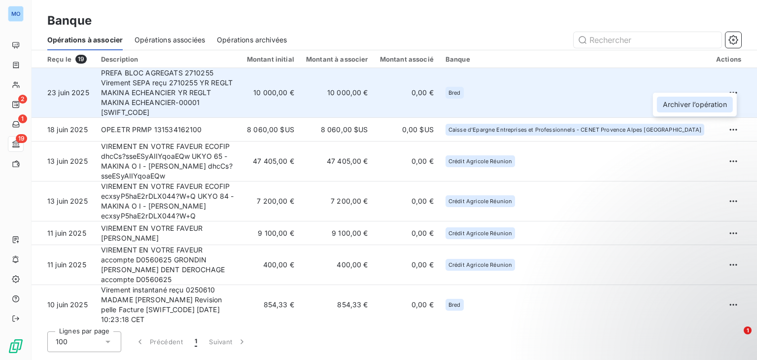
click at [697, 102] on div "Archiver l’opération" at bounding box center [695, 105] width 76 height 16
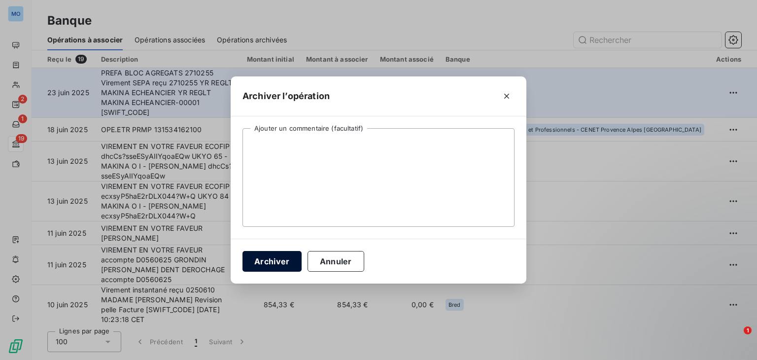
click at [260, 259] on button "Archiver" at bounding box center [272, 261] width 59 height 21
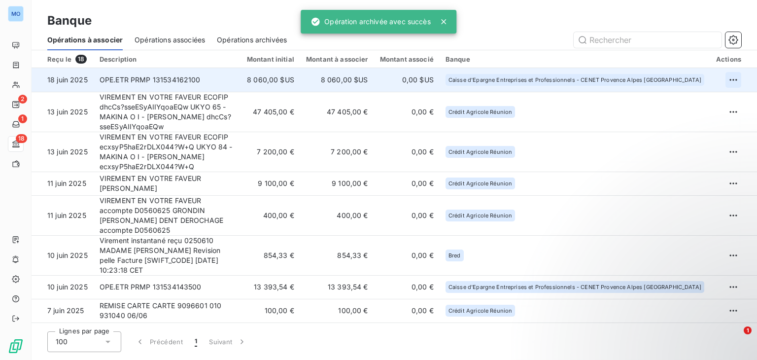
click at [731, 76] on html "MO 2 1 18 Banque Opérations à associer Opérations associées Opérations archivée…" at bounding box center [378, 180] width 757 height 360
click at [684, 99] on div "Archiver l’opération" at bounding box center [695, 102] width 76 height 16
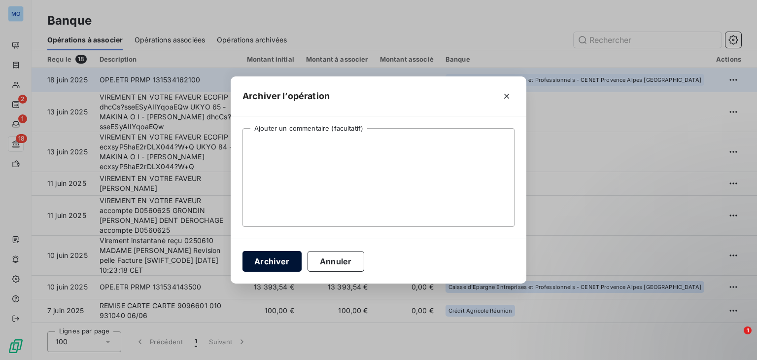
click at [270, 263] on button "Archiver" at bounding box center [272, 261] width 59 height 21
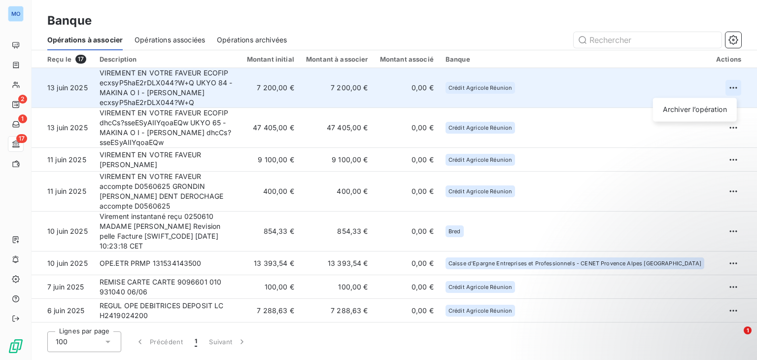
click at [737, 89] on html "MO 2 1 17 Banque Opérations à associer Opérations associées Opérations archivée…" at bounding box center [378, 180] width 757 height 360
click at [696, 105] on div "Archiver l’opération" at bounding box center [695, 110] width 76 height 16
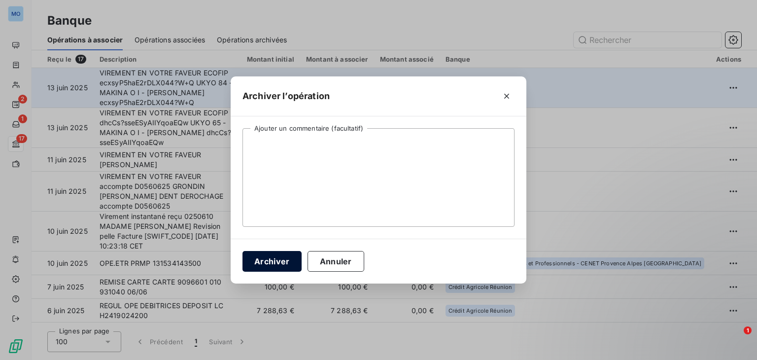
click at [282, 258] on button "Archiver" at bounding box center [272, 261] width 59 height 21
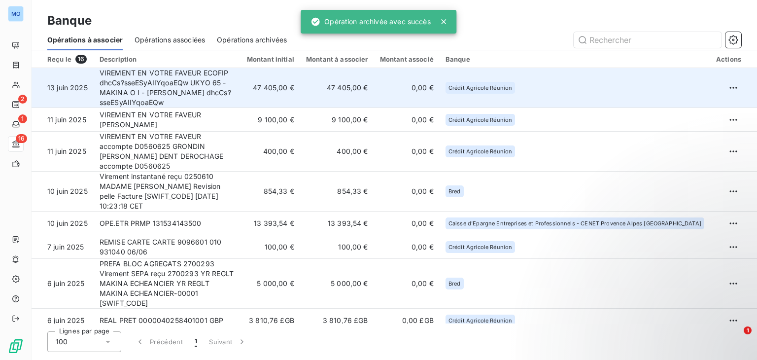
click at [738, 85] on td at bounding box center [734, 88] width 47 height 40
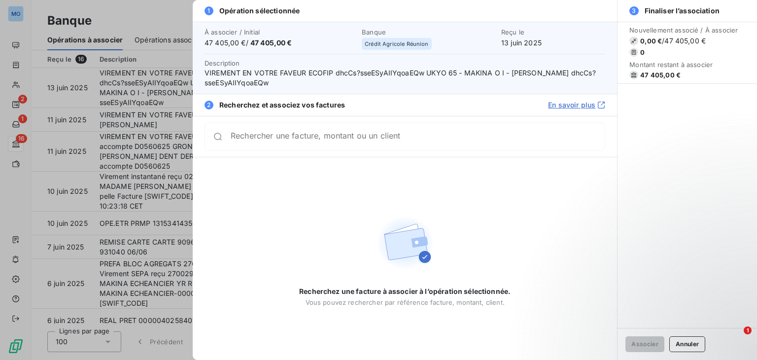
click at [140, 217] on div at bounding box center [378, 180] width 757 height 360
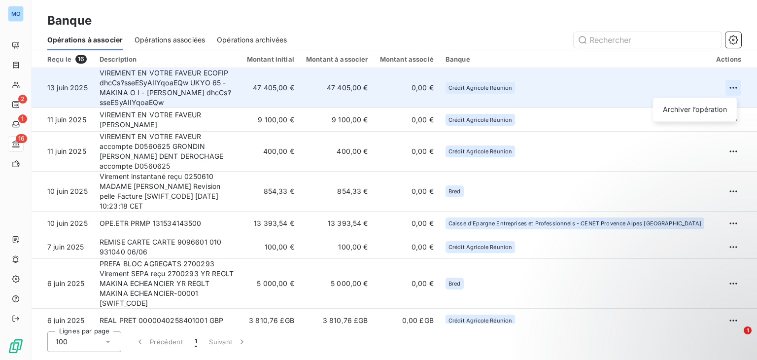
click at [732, 85] on html "MO 2 1 16 Banque Opérations à associer Opérations associées Opérations archivée…" at bounding box center [378, 180] width 757 height 360
click at [702, 107] on div "Archiver l’opération" at bounding box center [695, 110] width 76 height 16
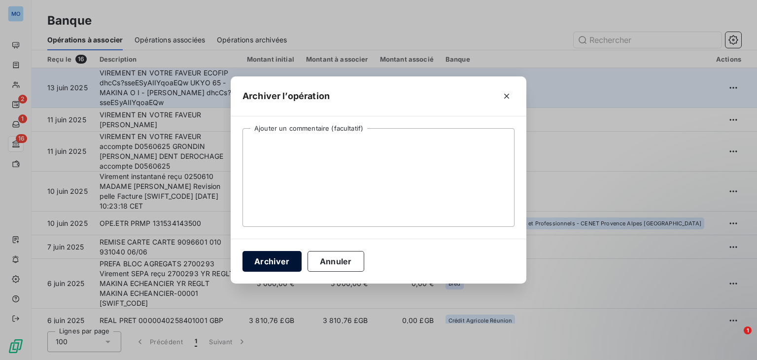
click at [272, 259] on button "Archiver" at bounding box center [272, 261] width 59 height 21
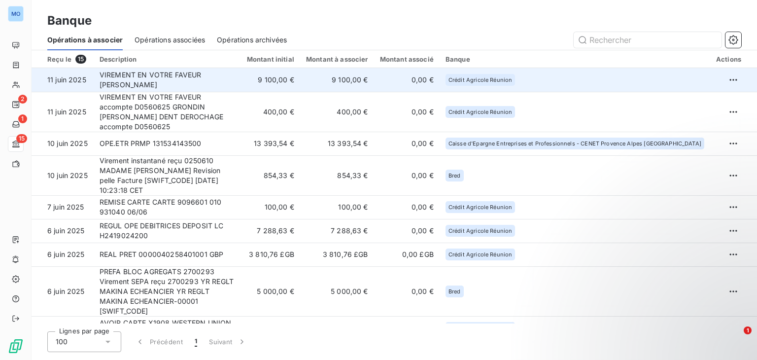
click at [241, 87] on td "VIREMENT EN VOTRE FAVEUR MR DANYLO AMENIE broyeur broyeur" at bounding box center [167, 80] width 147 height 24
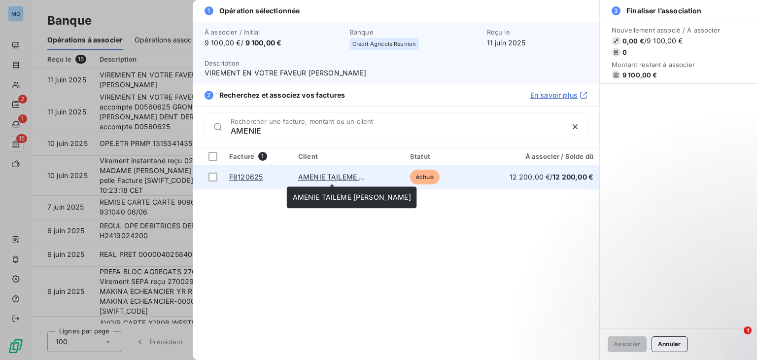
type input "AMENIE"
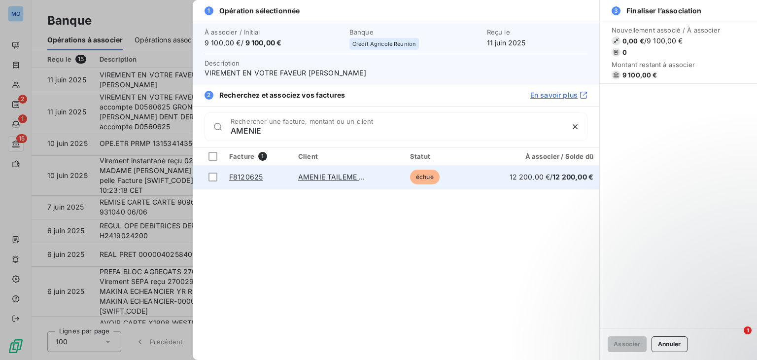
click at [322, 176] on link "AMENIE TAILEME [PERSON_NAME]" at bounding box center [357, 177] width 118 height 8
click at [215, 176] on div at bounding box center [213, 177] width 9 height 9
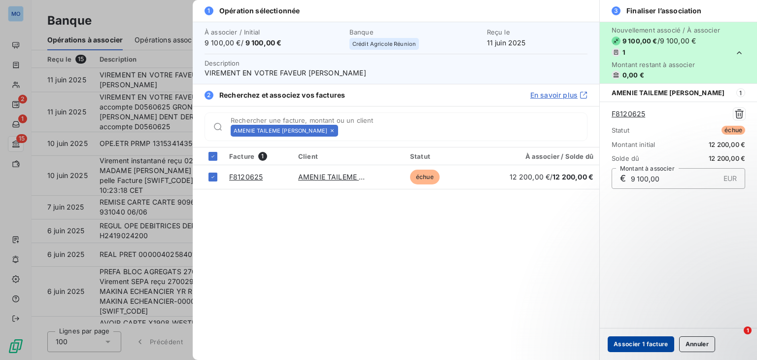
click at [640, 349] on button "Associer 1 facture" at bounding box center [641, 344] width 67 height 16
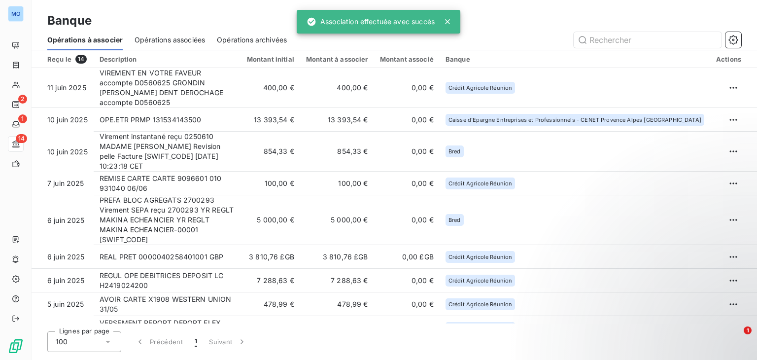
click at [639, 345] on div "Lignes par page 100 Précédent 1 Suivant" at bounding box center [394, 341] width 694 height 21
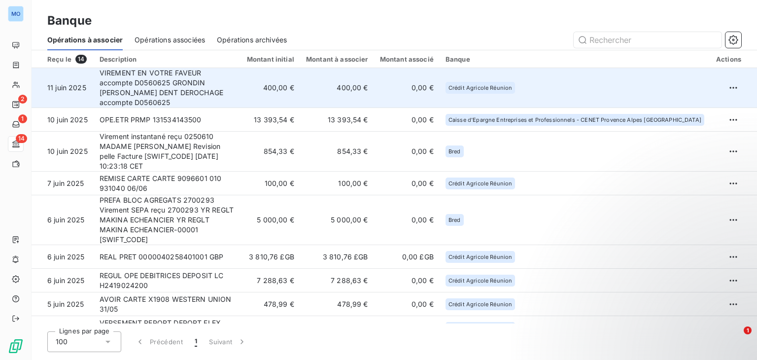
click at [296, 87] on td "400,00 €" at bounding box center [270, 88] width 59 height 40
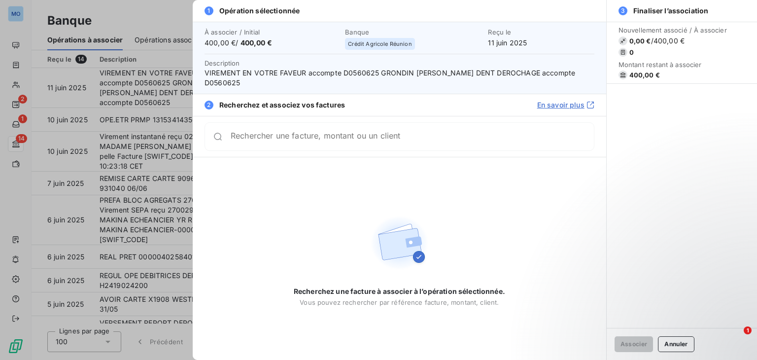
click at [158, 47] on div at bounding box center [378, 180] width 757 height 360
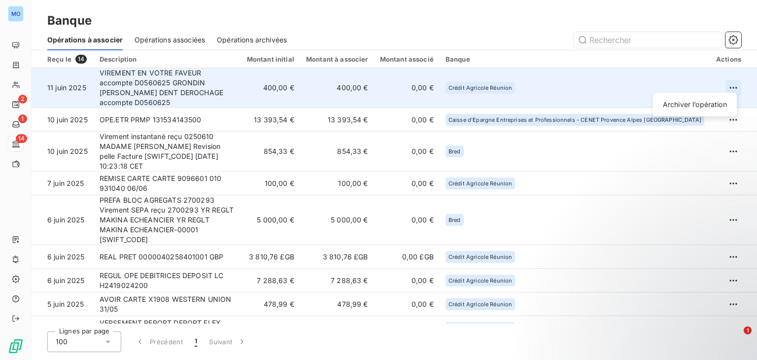
click at [735, 84] on html "MO 2 1 14 Banque Opérations à associer Opérations associées Opérations archivée…" at bounding box center [378, 180] width 757 height 360
click at [709, 99] on div "Archiver l’opération" at bounding box center [695, 105] width 76 height 16
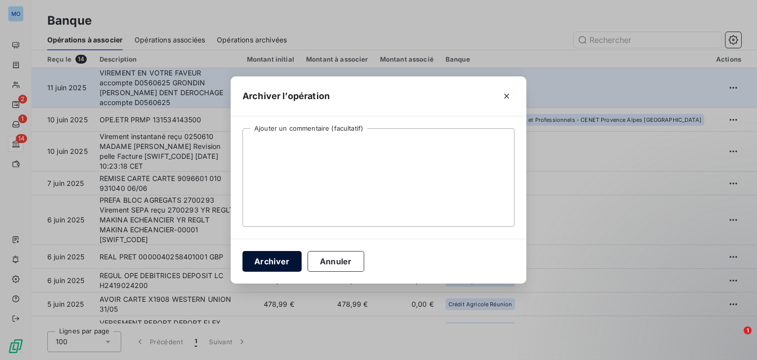
click at [280, 259] on button "Archiver" at bounding box center [272, 261] width 59 height 21
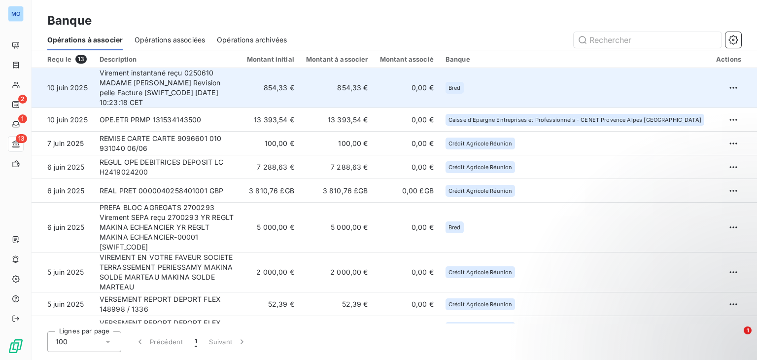
click at [285, 76] on td "854,33 €" at bounding box center [270, 88] width 59 height 40
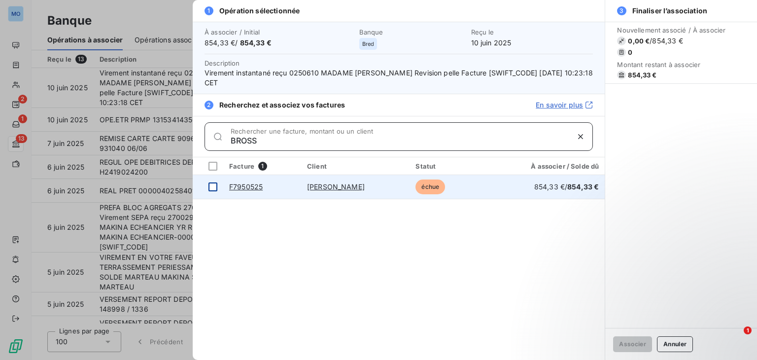
type input "BROSS"
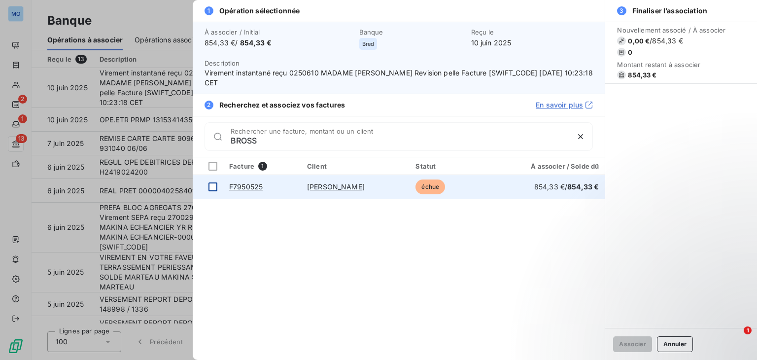
click at [215, 183] on div at bounding box center [213, 186] width 9 height 9
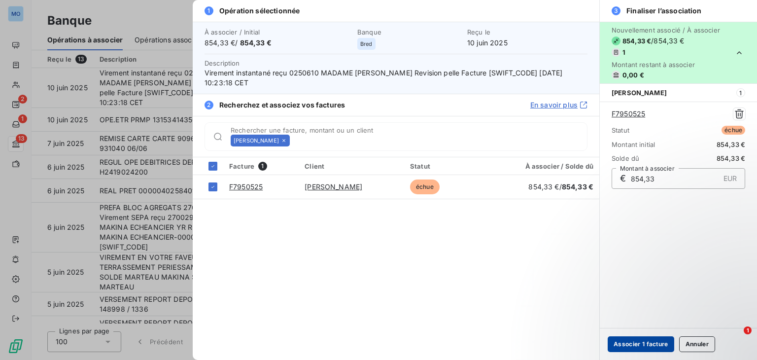
click at [626, 345] on button "Associer 1 facture" at bounding box center [641, 344] width 67 height 16
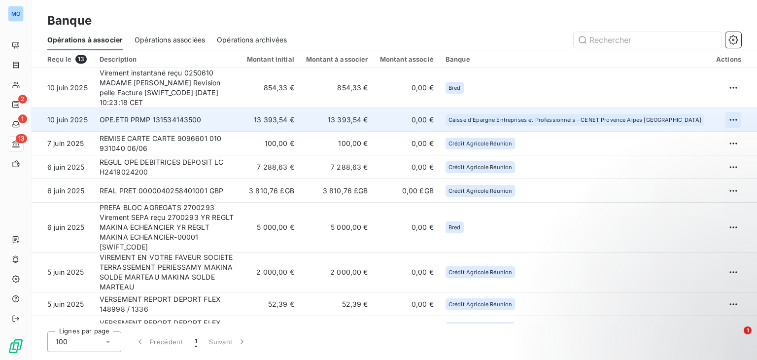
click at [725, 112] on html "MO 2 1 13 Banque Opérations à associer Opérations associées Opérations archivée…" at bounding box center [378, 180] width 757 height 360
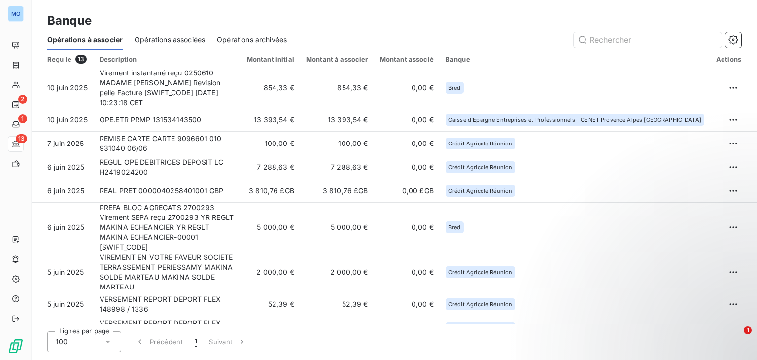
click at [726, 108] on html "MO 2 1 13 Banque Opérations à associer Opérations associées Opérations archivée…" at bounding box center [378, 180] width 757 height 360
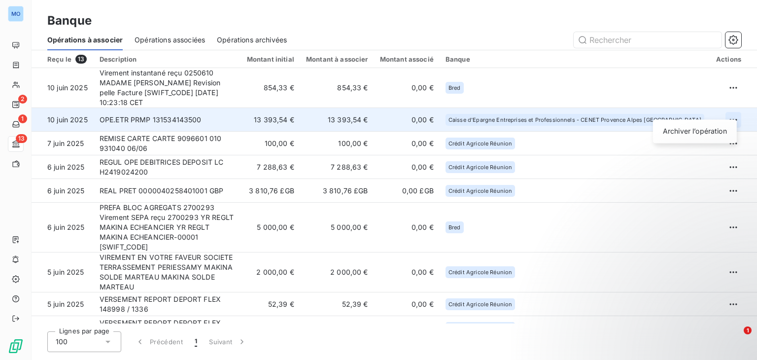
click at [731, 108] on html "MO 2 1 13 Banque Opérations à associer Opérations associées Opérations archivée…" at bounding box center [378, 180] width 757 height 360
click at [695, 133] on div "Archiver l’opération" at bounding box center [695, 131] width 76 height 16
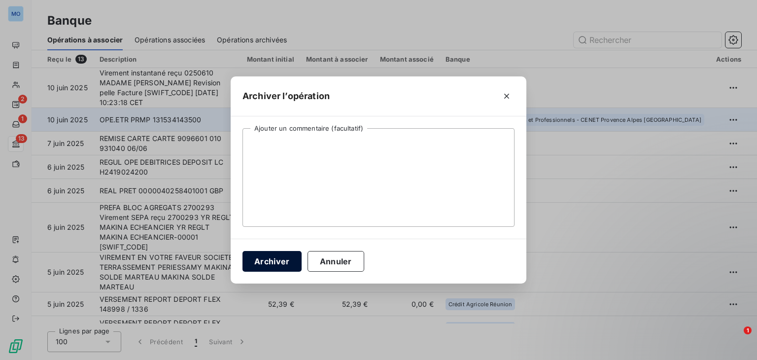
click at [276, 269] on button "Archiver" at bounding box center [272, 261] width 59 height 21
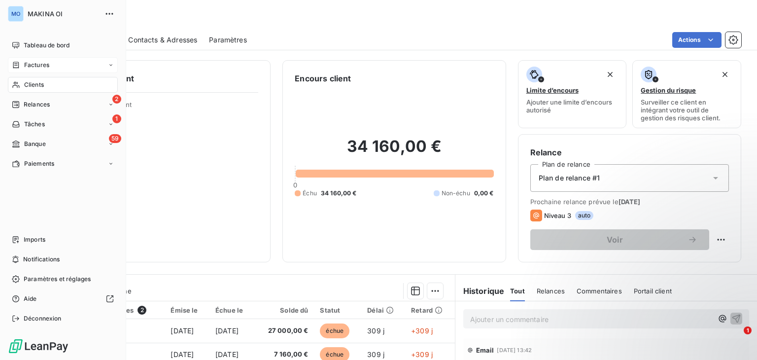
click at [60, 66] on div "Factures" at bounding box center [63, 65] width 110 height 16
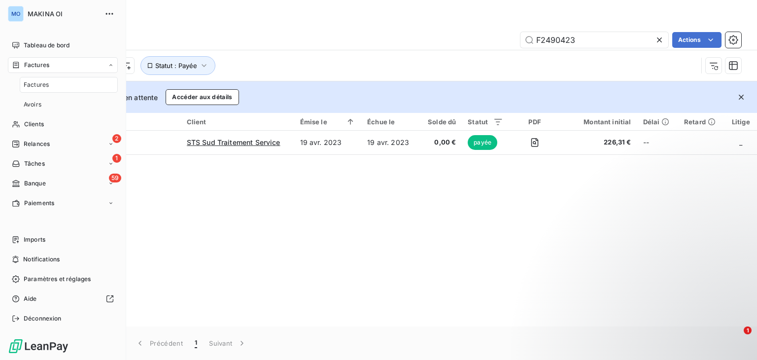
click at [65, 87] on div "Factures" at bounding box center [69, 85] width 98 height 16
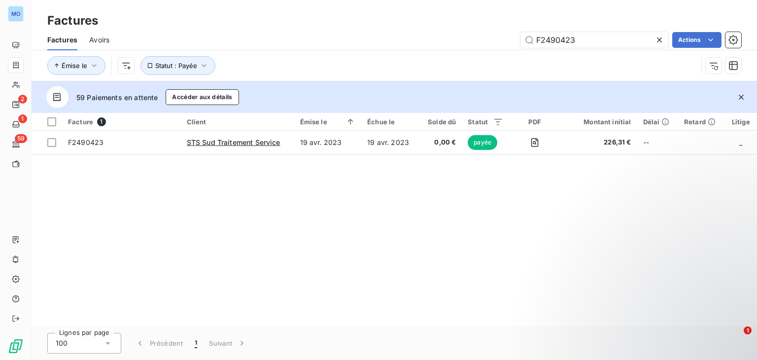
click at [657, 43] on icon at bounding box center [660, 40] width 10 height 10
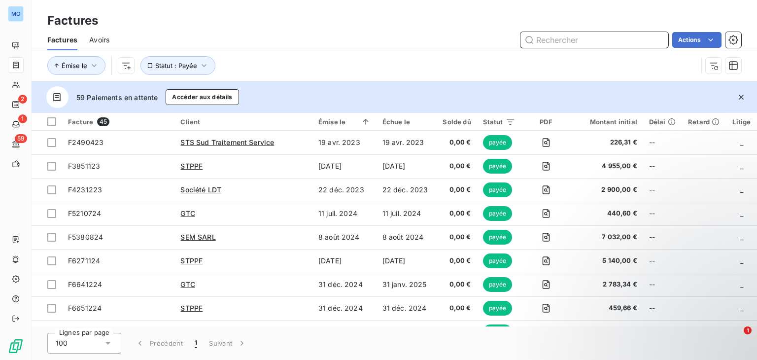
click at [645, 42] on input "text" at bounding box center [595, 40] width 148 height 16
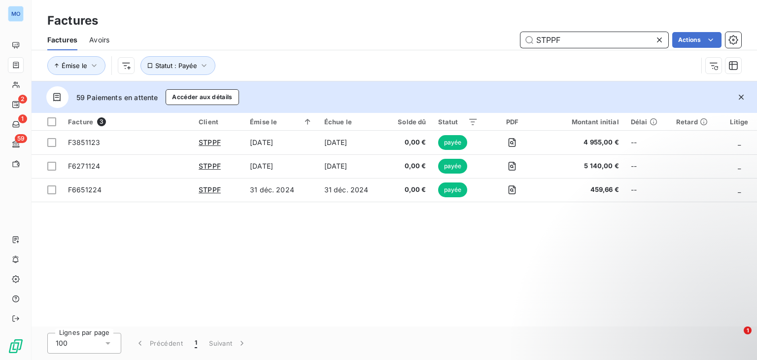
type input "STPPF"
click at [203, 71] on button "Statut : Payée" at bounding box center [178, 65] width 75 height 19
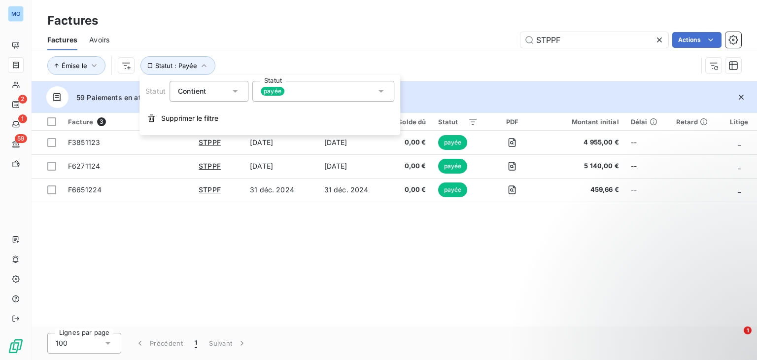
click at [346, 97] on div "payée" at bounding box center [323, 91] width 142 height 21
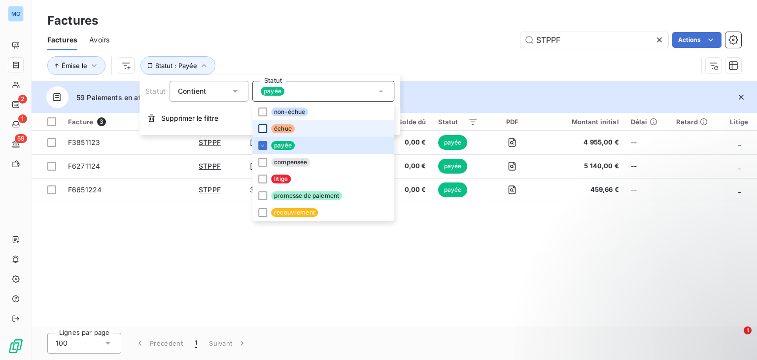
click at [264, 128] on div at bounding box center [262, 128] width 9 height 9
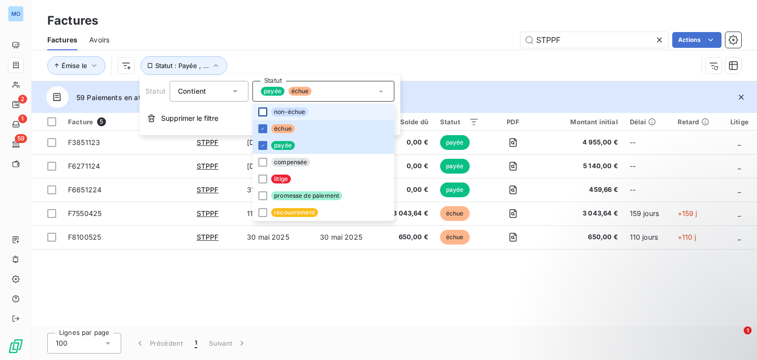
click at [262, 113] on div at bounding box center [262, 112] width 9 height 9
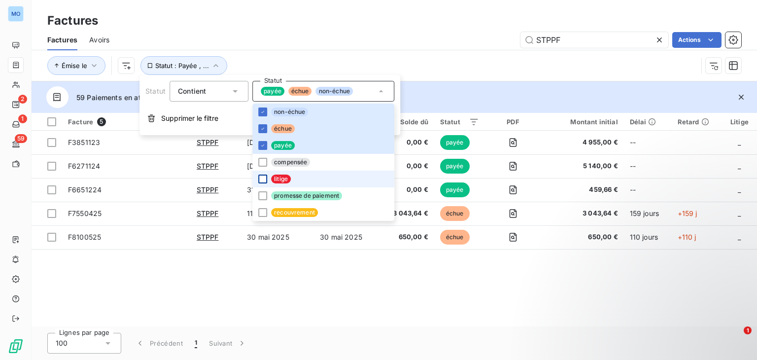
click at [263, 178] on div at bounding box center [262, 179] width 9 height 9
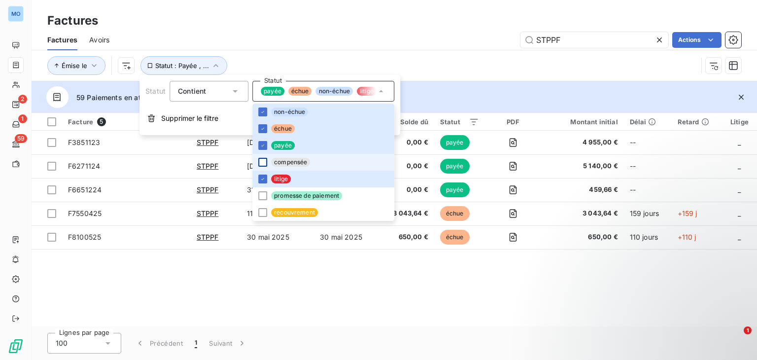
click at [264, 162] on div at bounding box center [262, 162] width 9 height 9
click at [263, 198] on div at bounding box center [262, 195] width 9 height 9
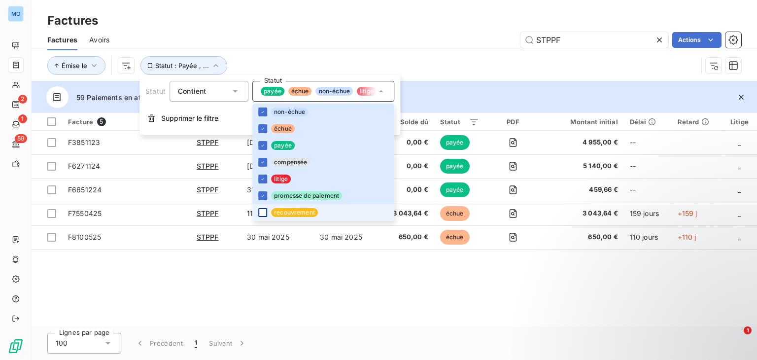
click at [263, 216] on div at bounding box center [262, 212] width 9 height 9
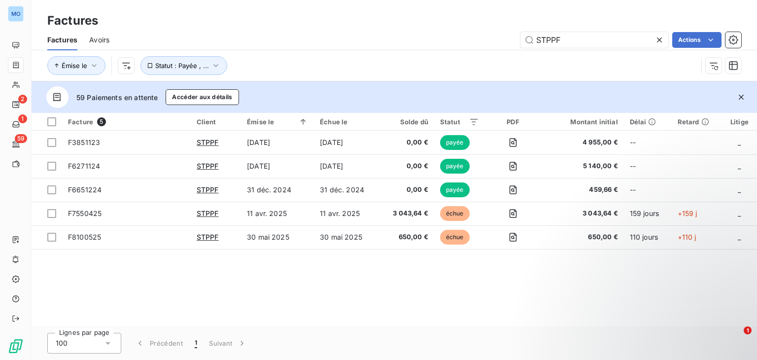
click at [288, 288] on div "Facture 5 Client Émise le Échue le Solde dû Statut PDF Montant initial Délai Re…" at bounding box center [395, 220] width 726 height 214
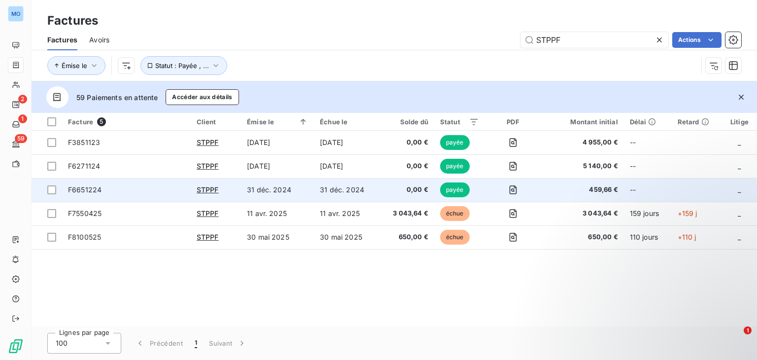
click at [175, 189] on span "F6651224" at bounding box center [126, 190] width 117 height 10
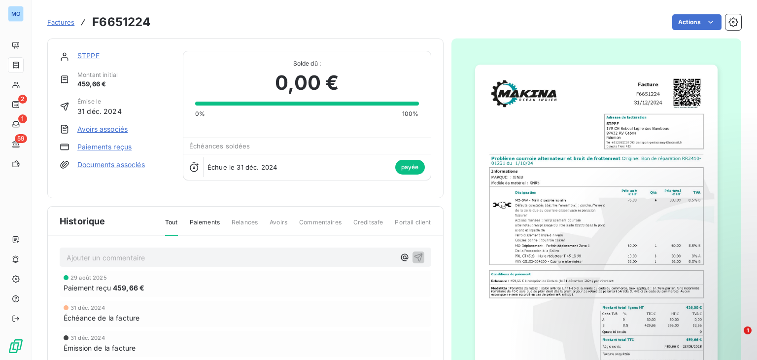
click at [116, 144] on link "Paiements reçus" at bounding box center [104, 147] width 54 height 10
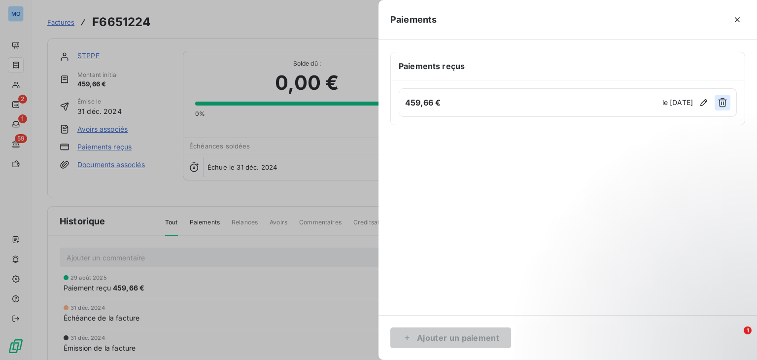
click at [726, 103] on icon "button" at bounding box center [723, 102] width 9 height 9
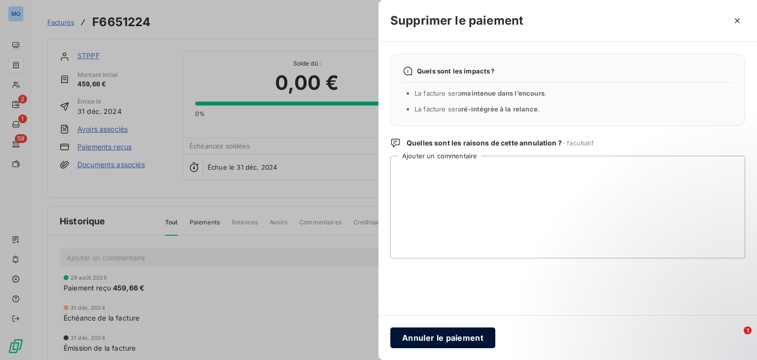
click at [432, 338] on button "Annuler le paiement" at bounding box center [443, 337] width 105 height 21
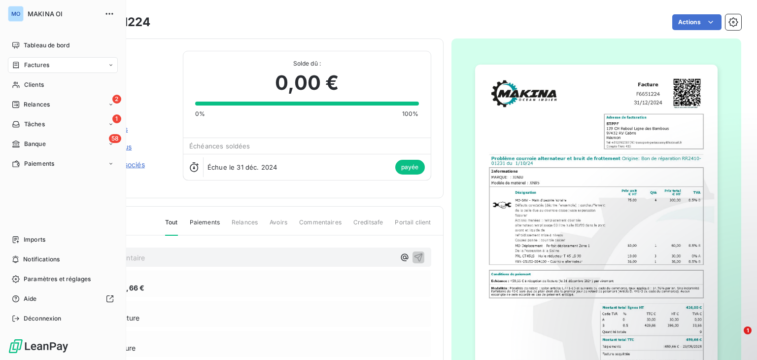
click at [65, 59] on div "Factures" at bounding box center [63, 65] width 110 height 16
click at [86, 83] on div "Factures" at bounding box center [69, 85] width 98 height 16
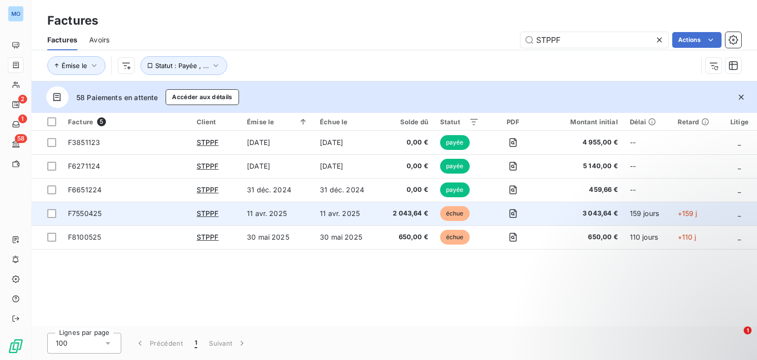
click at [380, 209] on td "2 043,64 €" at bounding box center [407, 214] width 55 height 24
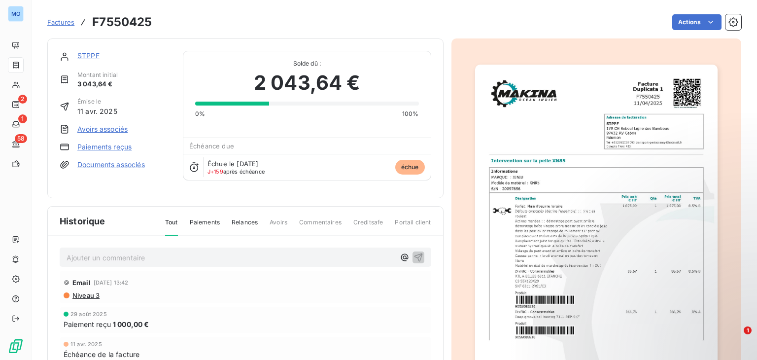
click at [123, 143] on link "Paiements reçus" at bounding box center [104, 147] width 54 height 10
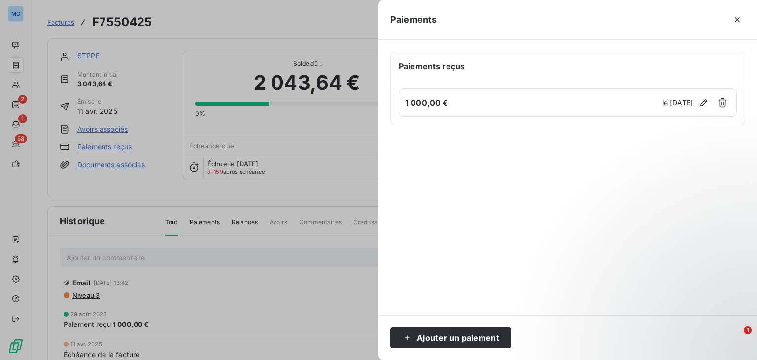
click at [135, 180] on div at bounding box center [378, 180] width 757 height 360
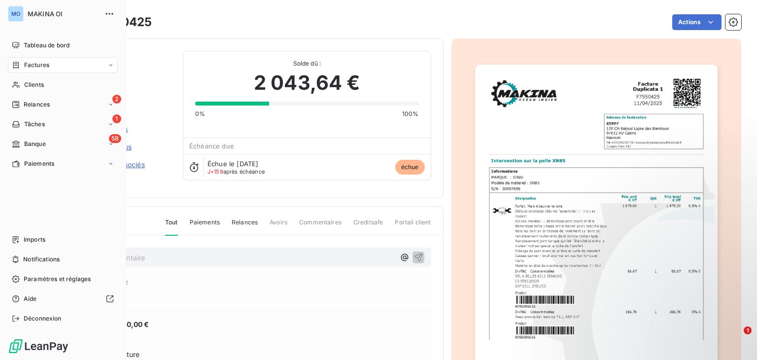
click at [74, 63] on div "Factures" at bounding box center [63, 65] width 110 height 16
click at [72, 93] on nav "Factures Avoirs" at bounding box center [69, 95] width 98 height 36
click at [72, 90] on div "Factures" at bounding box center [69, 85] width 98 height 16
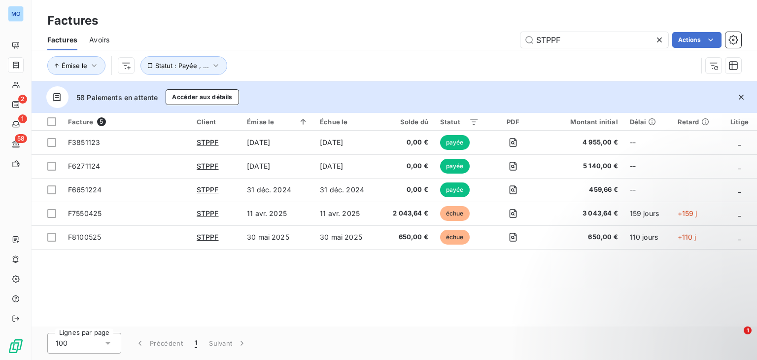
click at [656, 42] on icon at bounding box center [660, 40] width 10 height 10
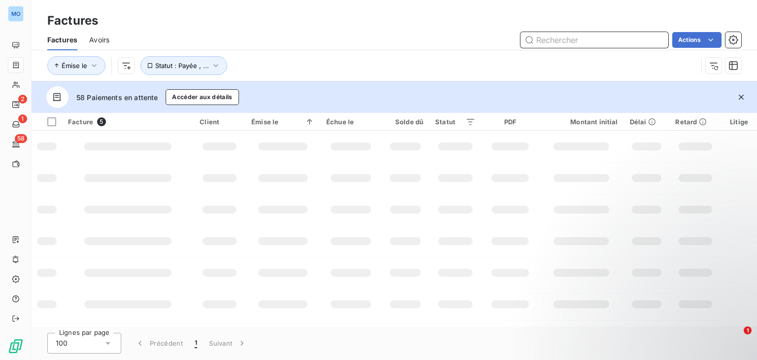
click at [656, 42] on input "text" at bounding box center [595, 40] width 148 height 16
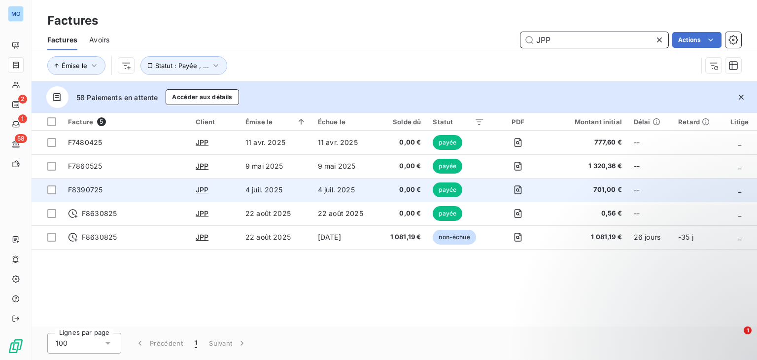
type input "JPP"
click at [375, 189] on td "4 juil. 2025" at bounding box center [345, 190] width 66 height 24
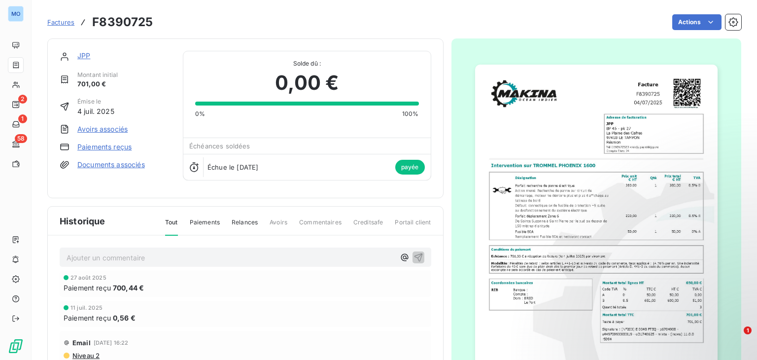
click at [101, 148] on link "Paiements reçus" at bounding box center [104, 147] width 54 height 10
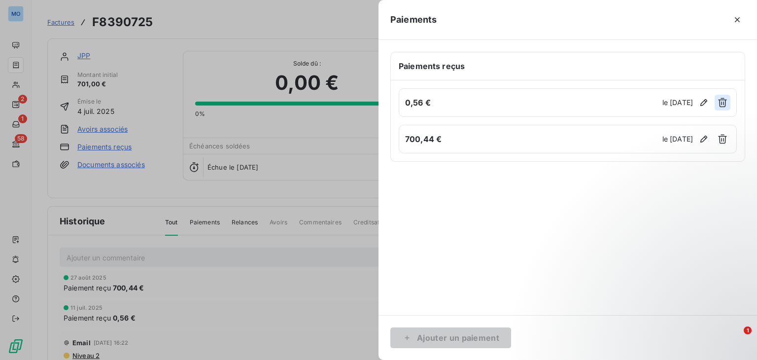
click at [724, 102] on icon "button" at bounding box center [723, 103] width 10 height 10
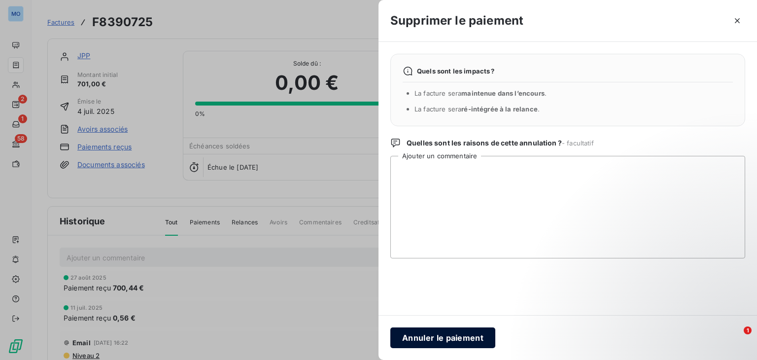
click at [439, 338] on button "Annuler le paiement" at bounding box center [443, 337] width 105 height 21
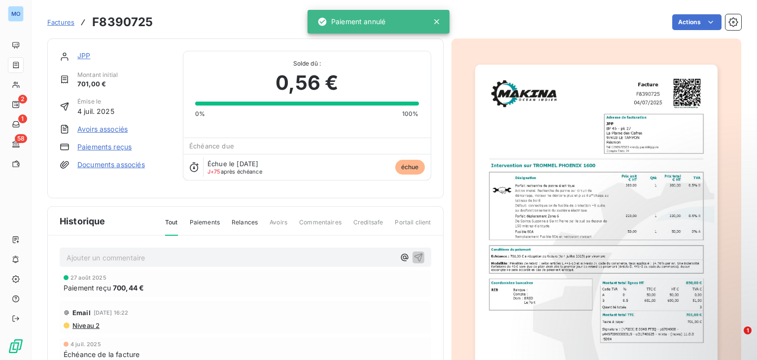
click at [123, 148] on link "Paiements reçus" at bounding box center [104, 147] width 54 height 10
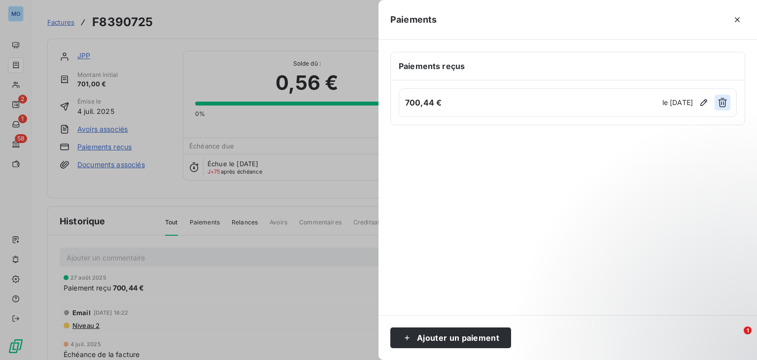
click at [722, 103] on icon "button" at bounding box center [723, 102] width 9 height 9
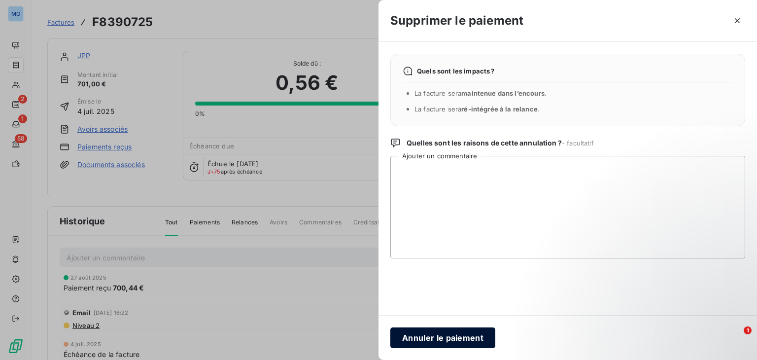
click at [426, 342] on button "Annuler le paiement" at bounding box center [443, 337] width 105 height 21
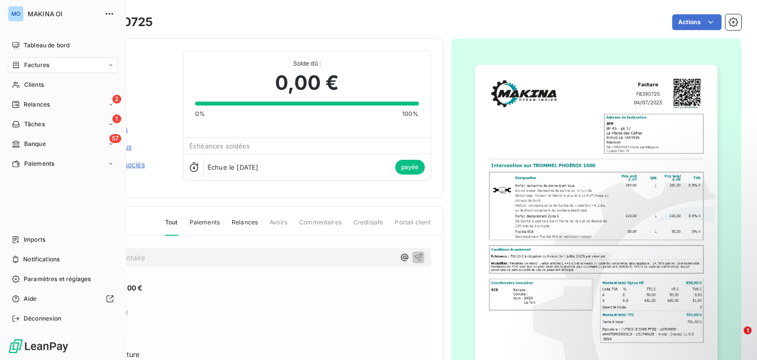
click at [60, 61] on div "Factures" at bounding box center [63, 65] width 110 height 16
click at [61, 82] on div "Factures" at bounding box center [69, 85] width 98 height 16
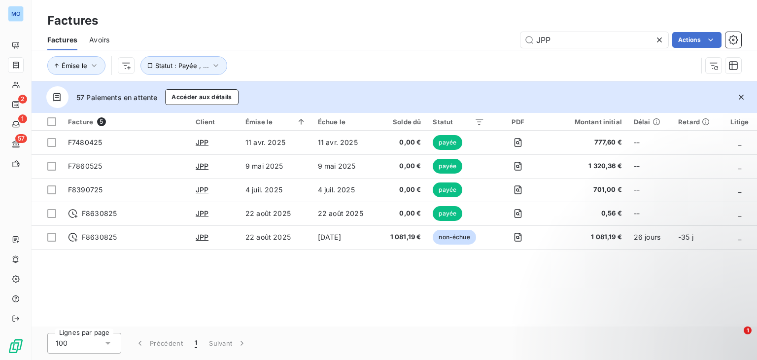
click at [659, 40] on icon at bounding box center [659, 39] width 5 height 5
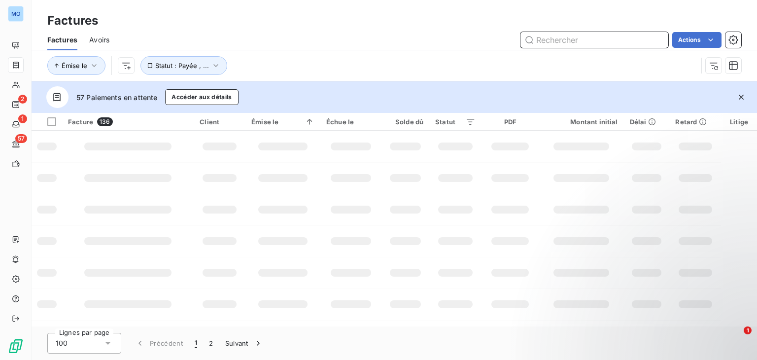
click at [620, 40] on input "text" at bounding box center [595, 40] width 148 height 16
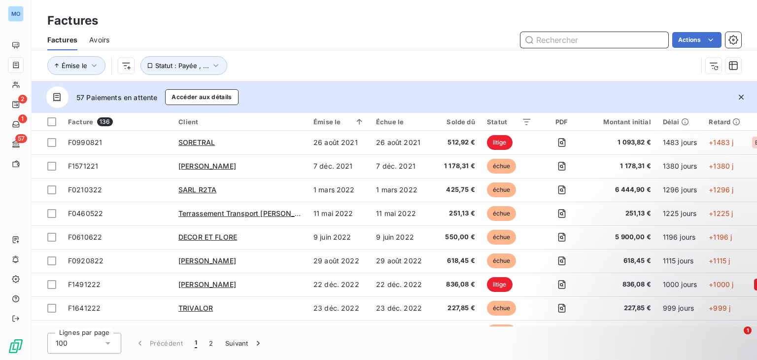
paste input "F6601224"
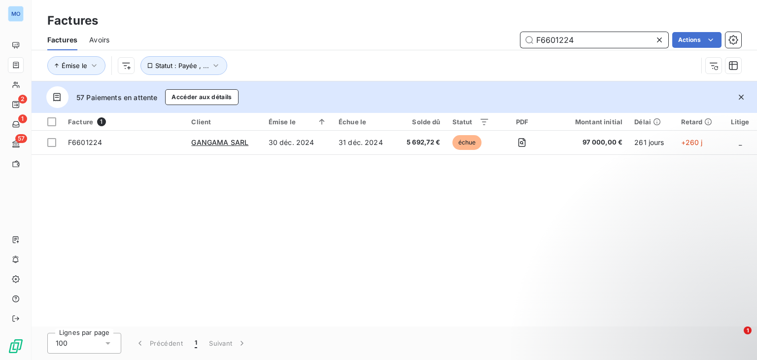
type input "F6601224"
click at [658, 40] on icon at bounding box center [659, 39] width 5 height 5
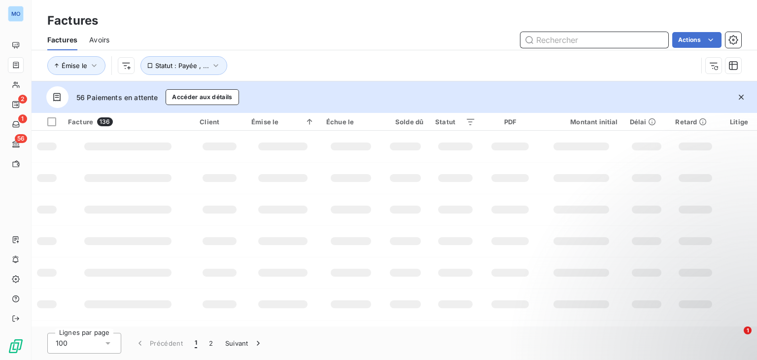
click at [613, 36] on input "text" at bounding box center [595, 40] width 148 height 16
paste input "PREFABLOC AGRÉGATS"
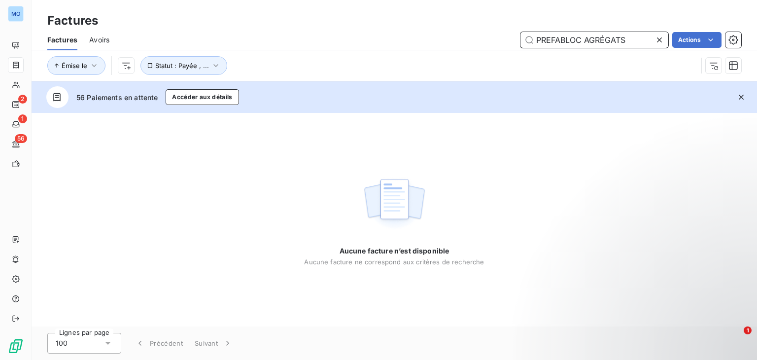
click at [632, 38] on input "PREFABLOC AGRÉGATS" at bounding box center [595, 40] width 148 height 16
type input "PREFABLOC AGRÉGATS"
click at [201, 94] on button "Accéder aux détails" at bounding box center [202, 97] width 73 height 16
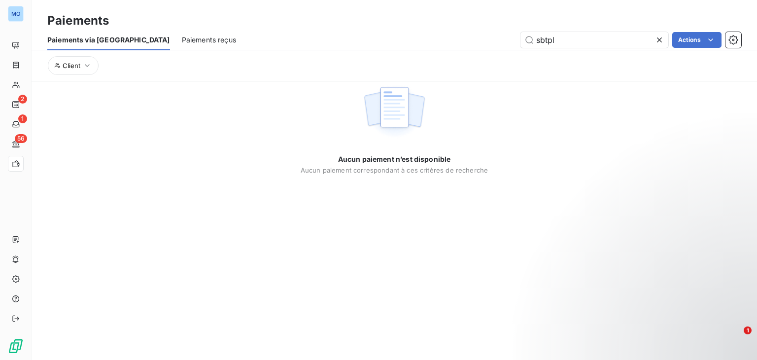
click at [657, 38] on icon at bounding box center [659, 39] width 5 height 5
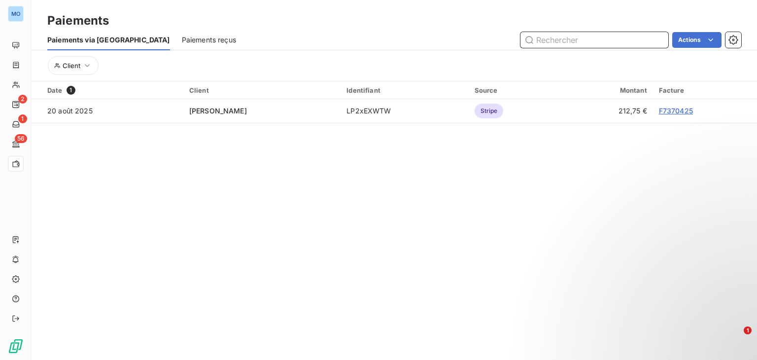
click at [605, 42] on input "text" at bounding box center [595, 40] width 148 height 16
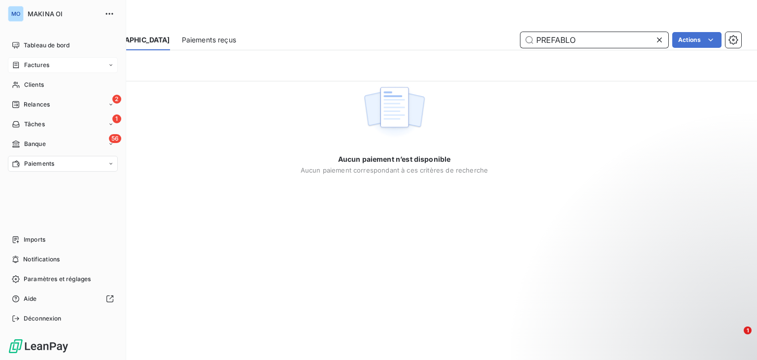
type input "PREFABLO"
click at [54, 69] on div "Factures" at bounding box center [63, 65] width 110 height 16
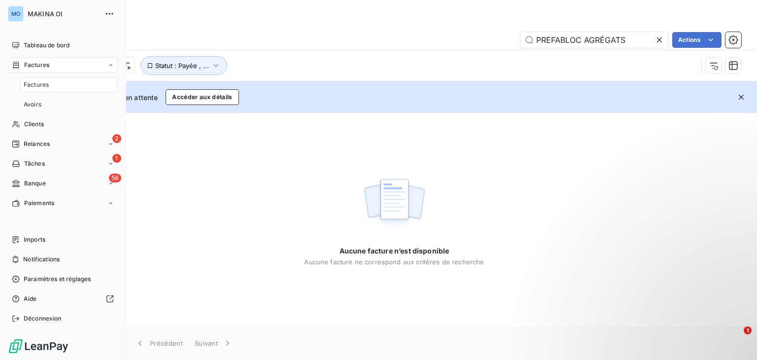
click at [54, 81] on div "Factures" at bounding box center [69, 85] width 98 height 16
click at [60, 86] on div "Factures" at bounding box center [69, 85] width 98 height 16
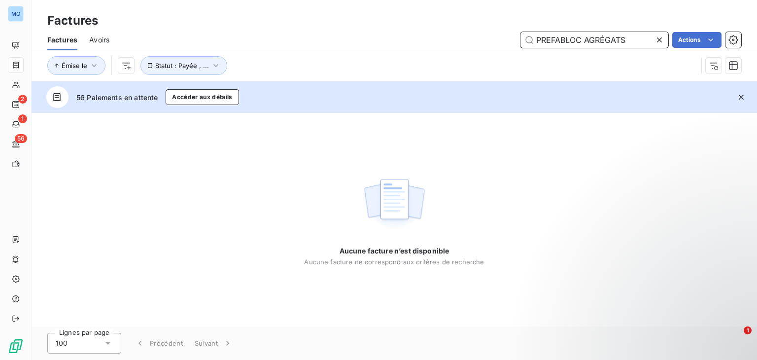
click at [633, 37] on input "PREFABLOC AGRÉGATS" at bounding box center [595, 40] width 148 height 16
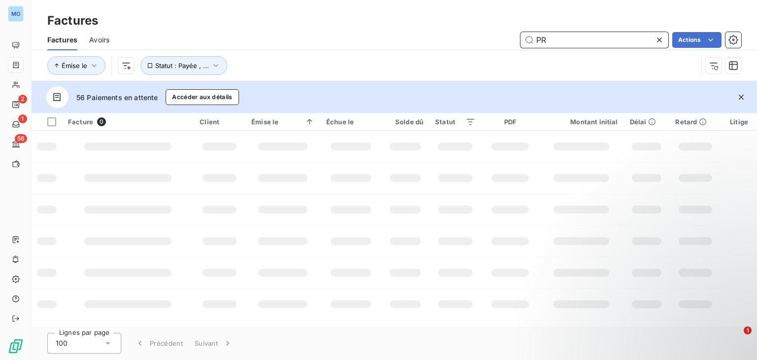
type input "P"
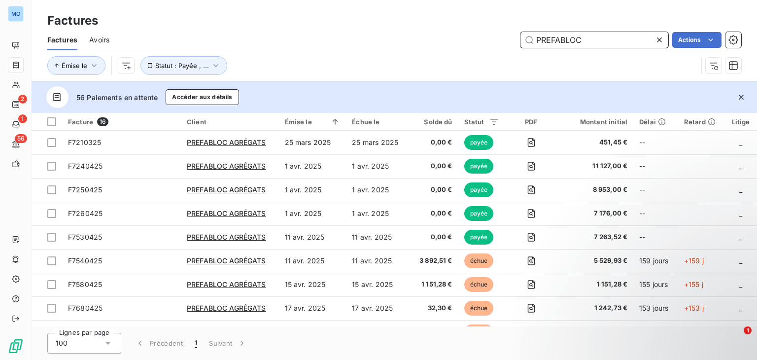
type input "PREFABLOC"
click at [657, 40] on icon at bounding box center [660, 40] width 10 height 10
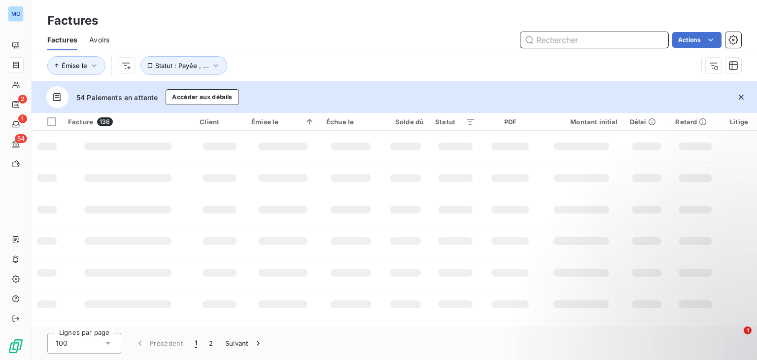
click at [599, 37] on input "text" at bounding box center [595, 40] width 148 height 16
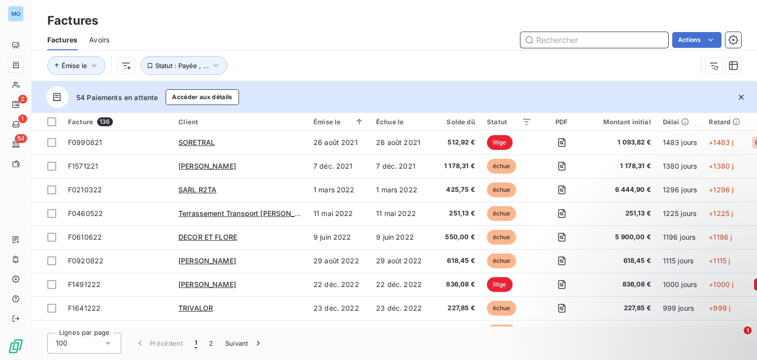
paste input "F8570725"
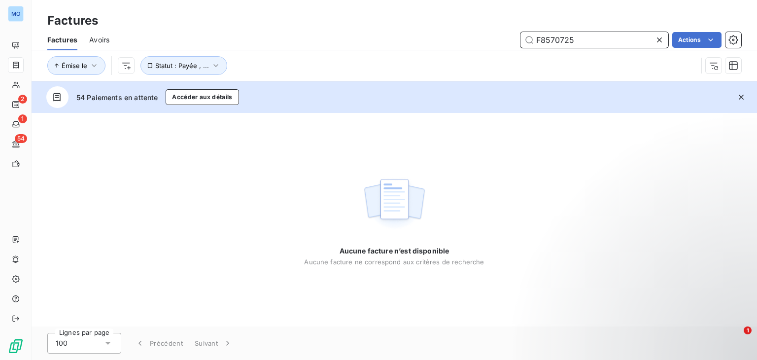
type input "F8570725"
click at [659, 43] on icon at bounding box center [660, 40] width 10 height 10
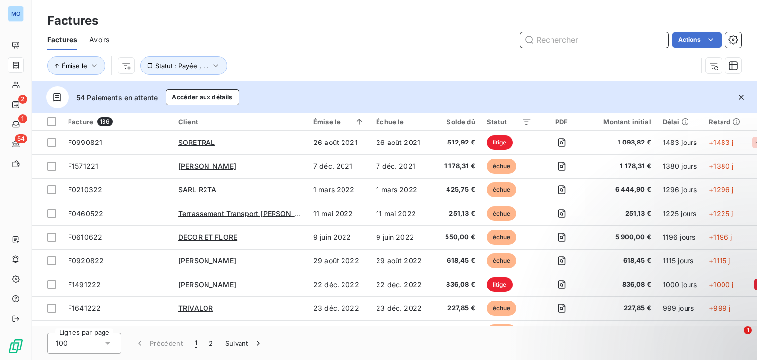
click at [560, 39] on input "text" at bounding box center [595, 40] width 148 height 16
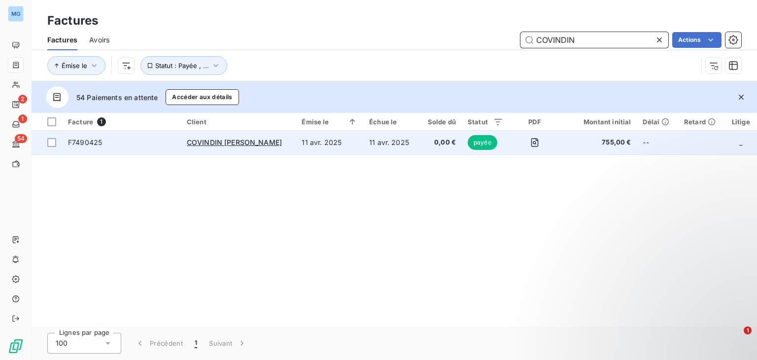
type input "COVINDIN"
click at [419, 141] on td "0,00 €" at bounding box center [440, 143] width 43 height 24
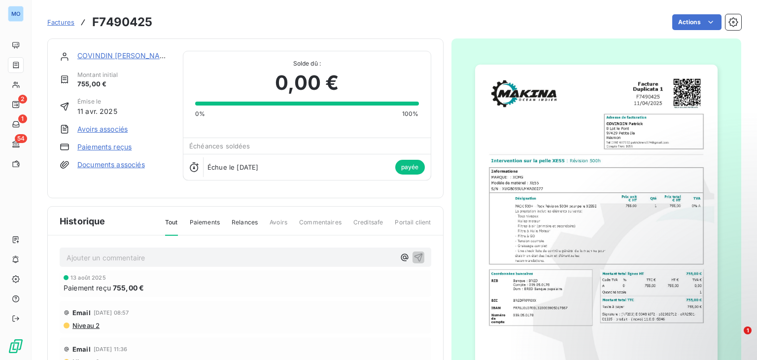
click at [116, 145] on link "Paiements reçus" at bounding box center [104, 147] width 54 height 10
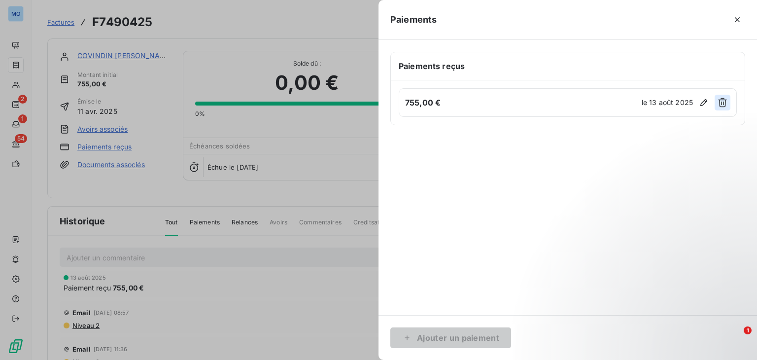
click at [723, 102] on icon "button" at bounding box center [723, 103] width 10 height 10
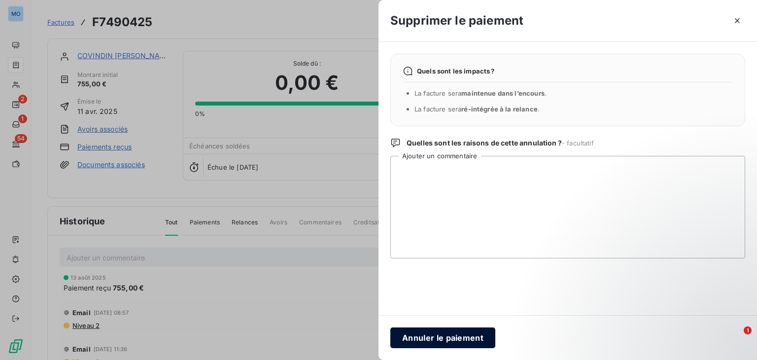
click at [431, 339] on button "Annuler le paiement" at bounding box center [443, 337] width 105 height 21
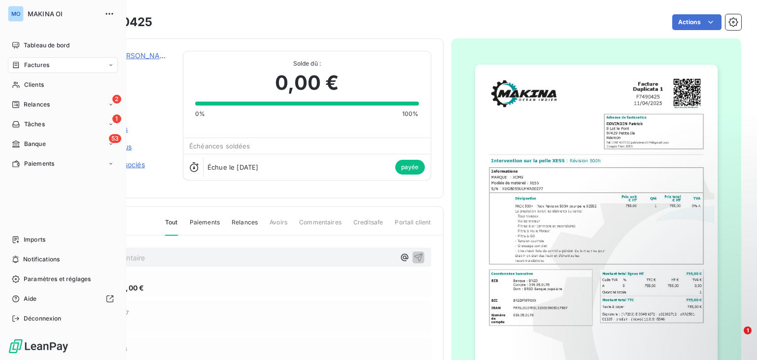
click at [58, 67] on div "Factures" at bounding box center [63, 65] width 110 height 16
click at [58, 81] on div "Factures" at bounding box center [69, 85] width 98 height 16
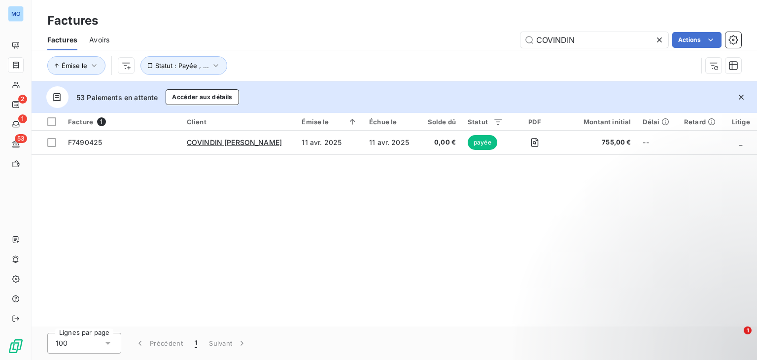
click at [657, 38] on icon at bounding box center [660, 40] width 10 height 10
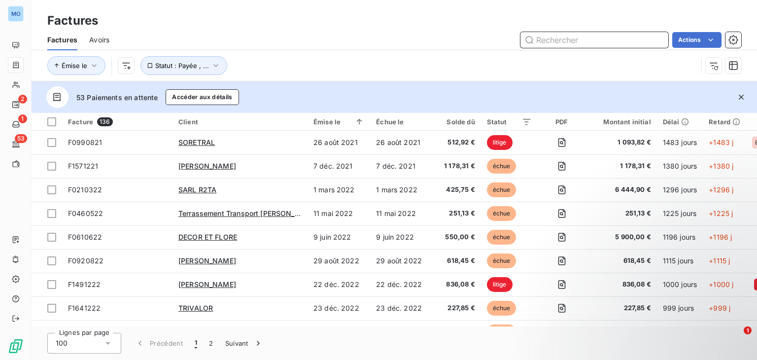
click at [657, 38] on input "text" at bounding box center [595, 40] width 148 height 16
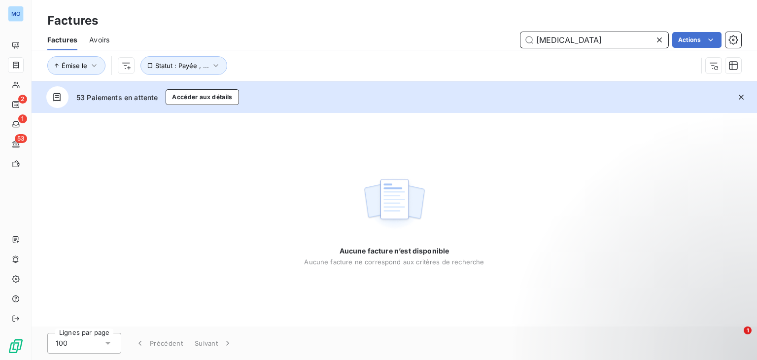
type input "IBS"
click at [663, 42] on icon at bounding box center [660, 40] width 10 height 10
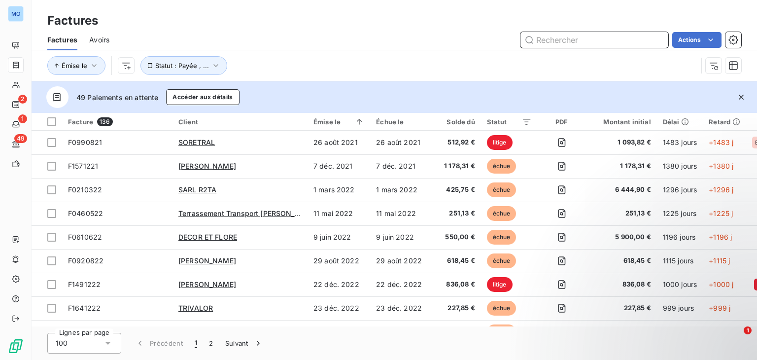
click at [615, 46] on input "text" at bounding box center [595, 40] width 148 height 16
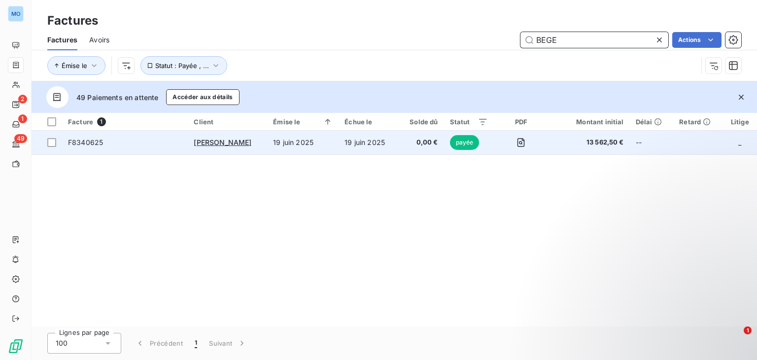
type input "BEGE"
click at [267, 141] on td "19 juin 2025" at bounding box center [303, 143] width 72 height 24
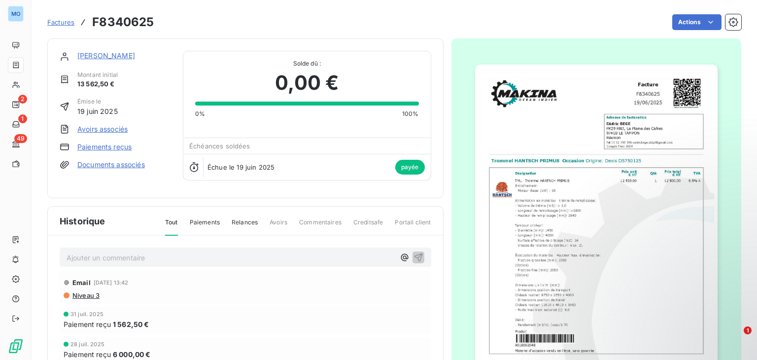
click at [99, 145] on link "Paiements reçus" at bounding box center [104, 147] width 54 height 10
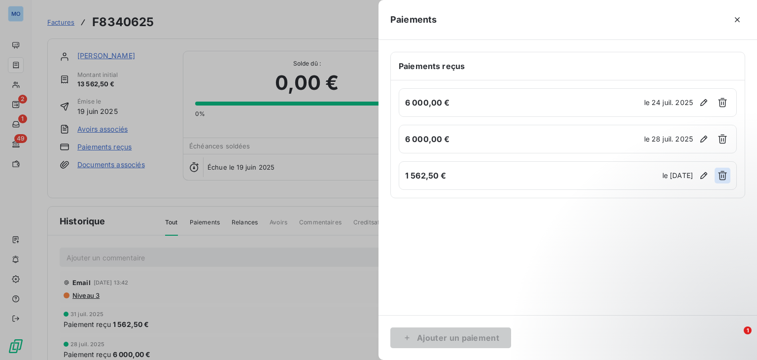
click at [719, 172] on icon "button" at bounding box center [723, 176] width 10 height 10
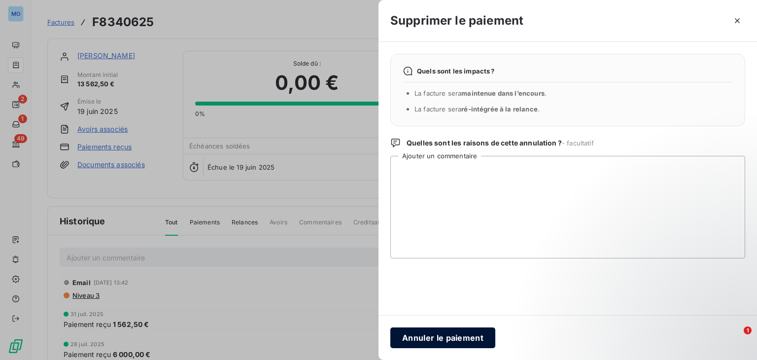
click at [462, 332] on button "Annuler le paiement" at bounding box center [443, 337] width 105 height 21
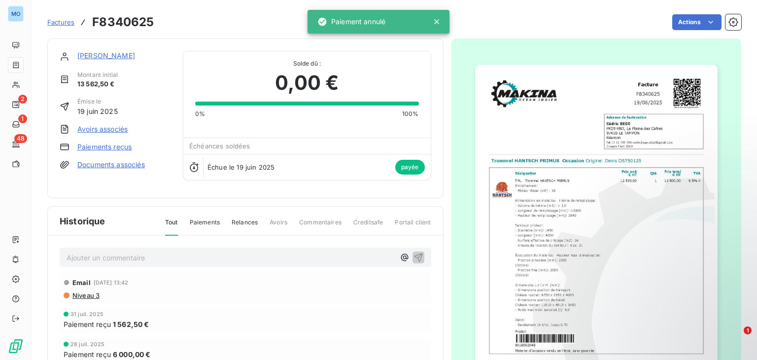
click at [105, 147] on link "Paiements reçus" at bounding box center [104, 147] width 54 height 10
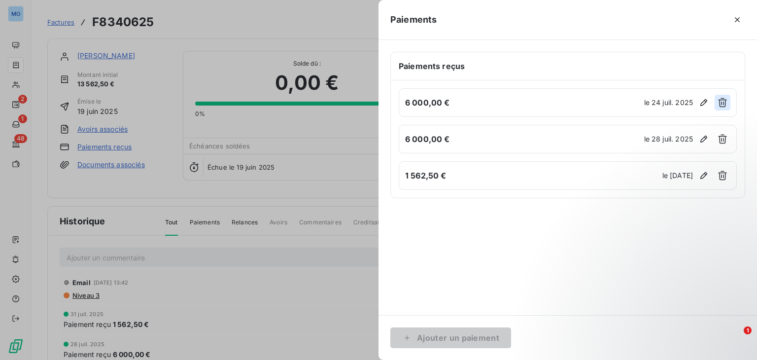
click at [721, 107] on icon "button" at bounding box center [723, 102] width 9 height 9
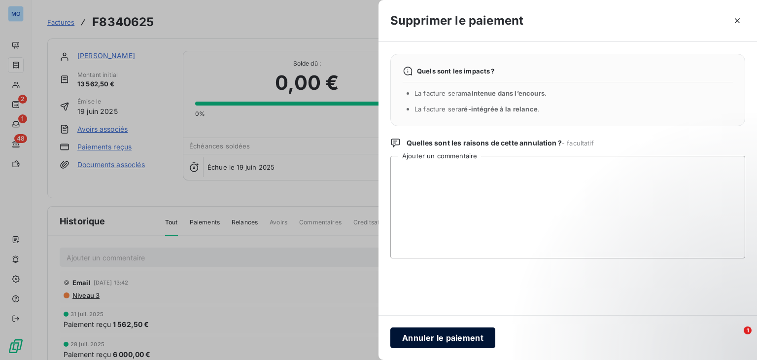
click at [433, 334] on button "Annuler le paiement" at bounding box center [443, 337] width 105 height 21
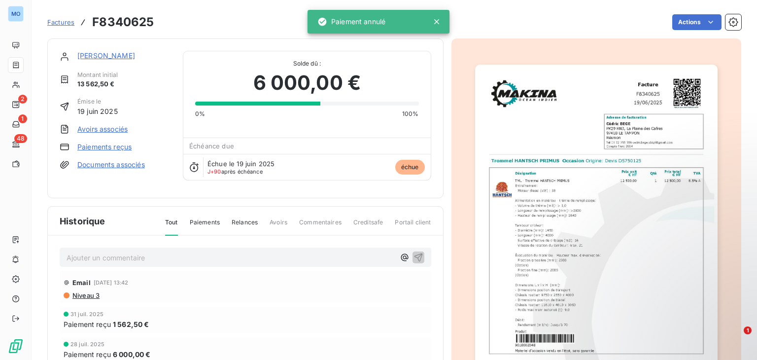
click at [91, 144] on link "Paiements reçus" at bounding box center [104, 147] width 54 height 10
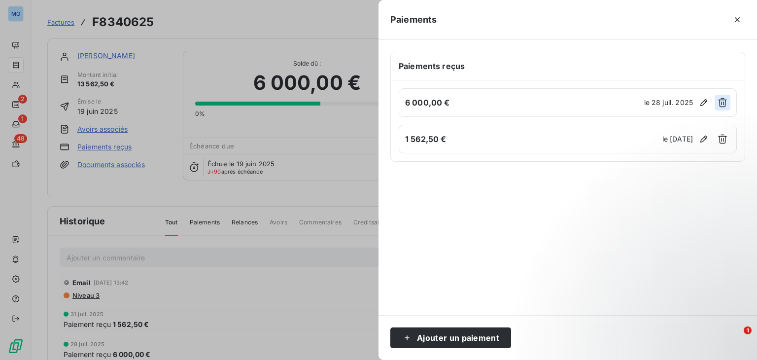
click at [722, 103] on icon "button" at bounding box center [723, 102] width 9 height 9
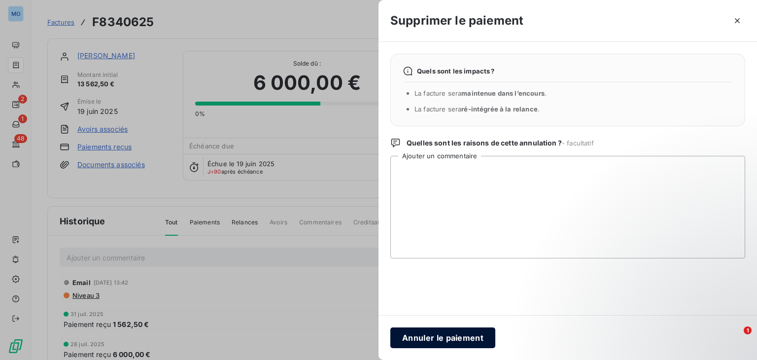
click at [430, 335] on button "Annuler le paiement" at bounding box center [443, 337] width 105 height 21
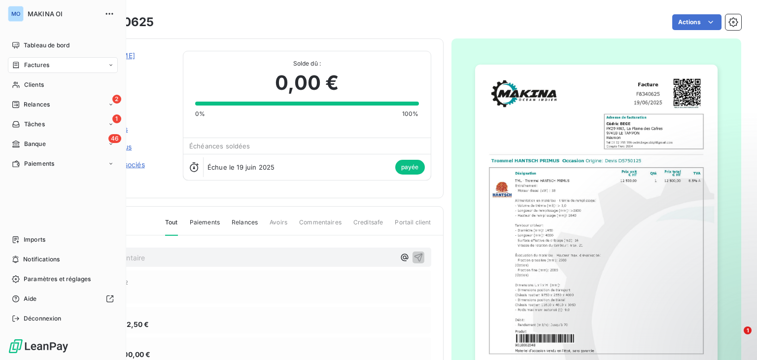
click at [76, 62] on div "Factures" at bounding box center [63, 65] width 110 height 16
click at [77, 84] on div "Factures" at bounding box center [69, 85] width 98 height 16
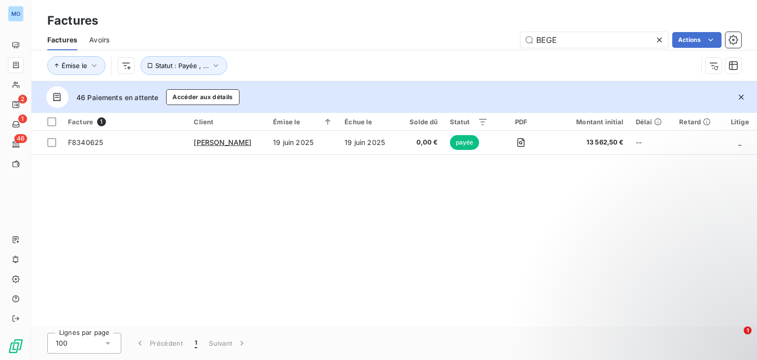
click at [660, 40] on icon at bounding box center [659, 39] width 5 height 5
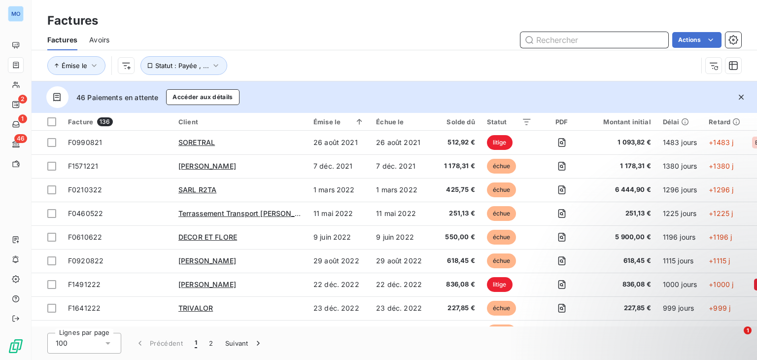
click at [586, 43] on input "text" at bounding box center [595, 40] width 148 height 16
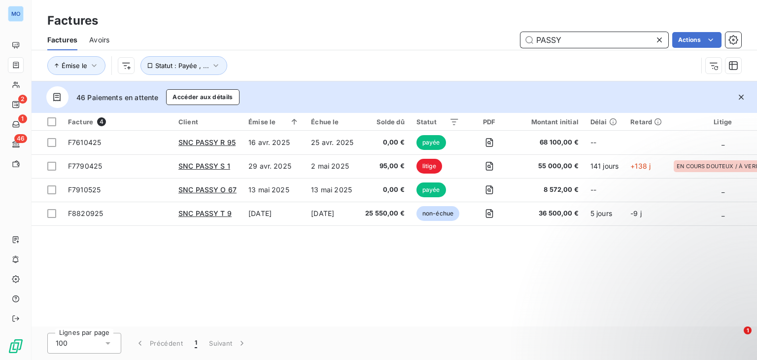
type input "PASSY"
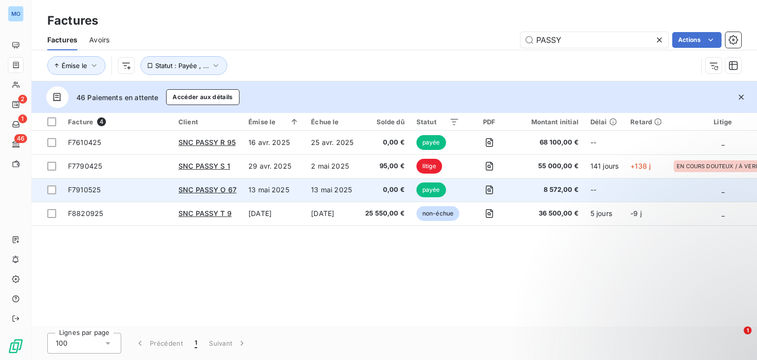
click at [288, 189] on td "13 mai 2025" at bounding box center [274, 190] width 63 height 24
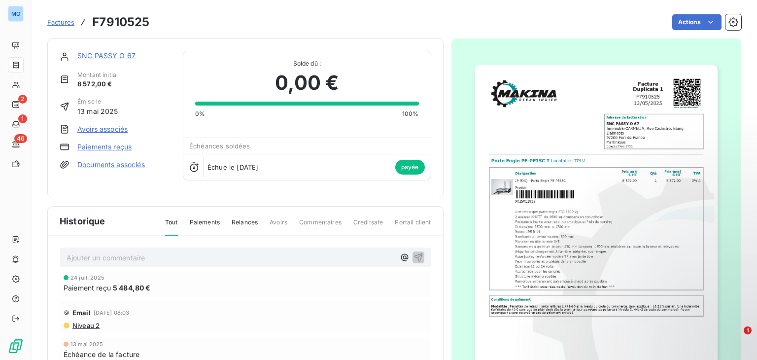
click at [90, 146] on link "Paiements reçus" at bounding box center [104, 147] width 54 height 10
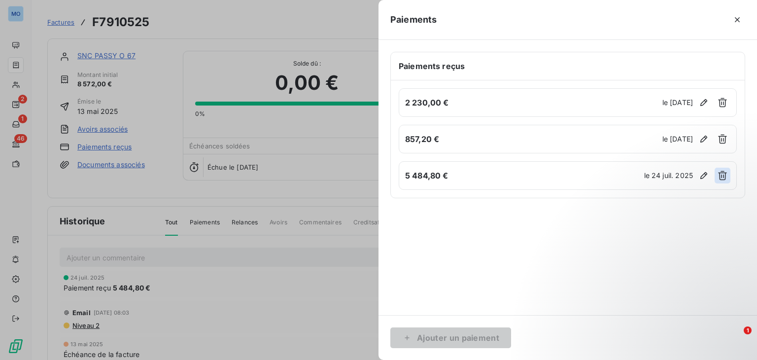
click at [722, 175] on icon "button" at bounding box center [723, 175] width 9 height 9
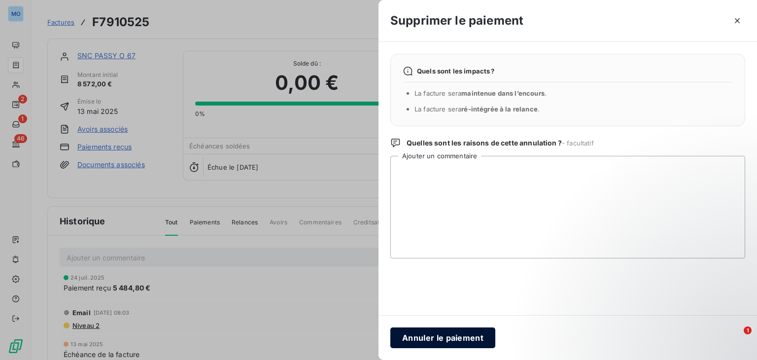
click at [441, 336] on button "Annuler le paiement" at bounding box center [443, 337] width 105 height 21
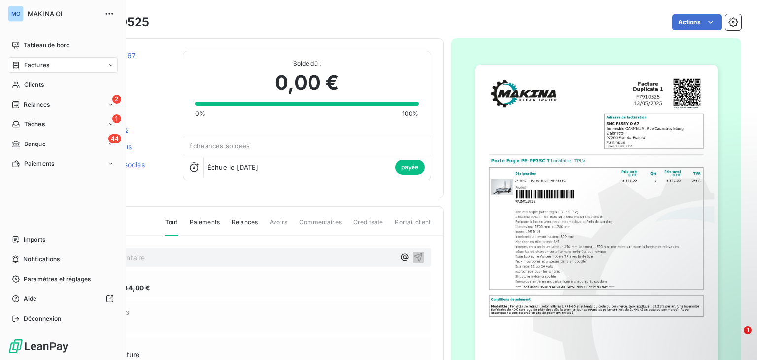
click at [71, 68] on div "Factures" at bounding box center [63, 65] width 110 height 16
click at [69, 87] on div "Factures" at bounding box center [69, 85] width 98 height 16
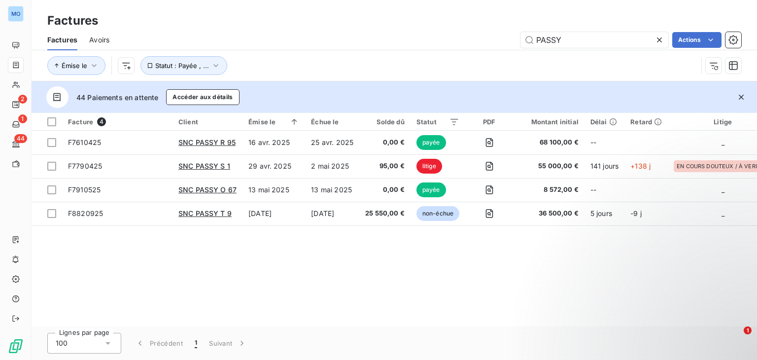
click at [660, 36] on icon at bounding box center [660, 40] width 10 height 10
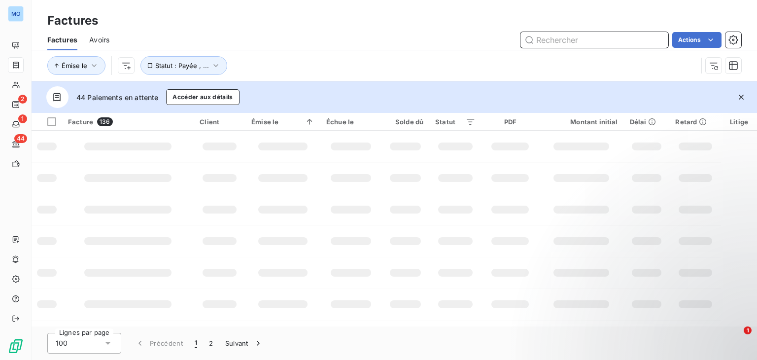
click at [640, 36] on input "text" at bounding box center [595, 40] width 148 height 16
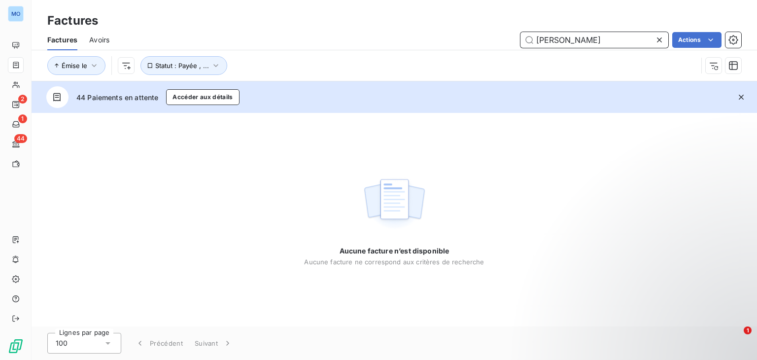
type input "ETIENNE"
click at [658, 40] on icon at bounding box center [660, 40] width 10 height 10
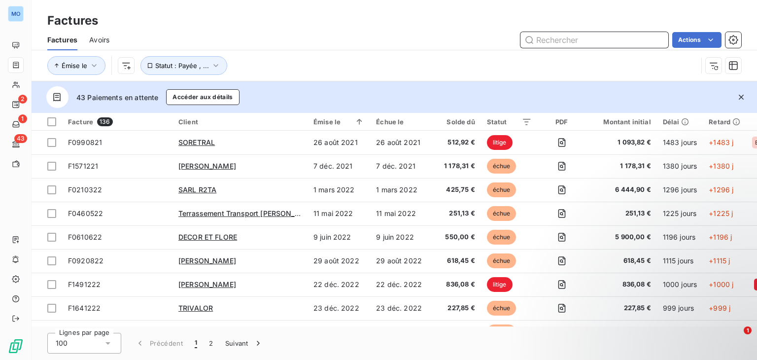
click at [612, 39] on input "text" at bounding box center [595, 40] width 148 height 16
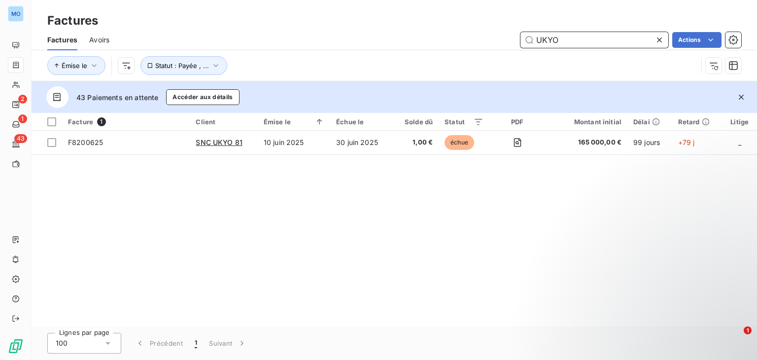
type input "UKYO"
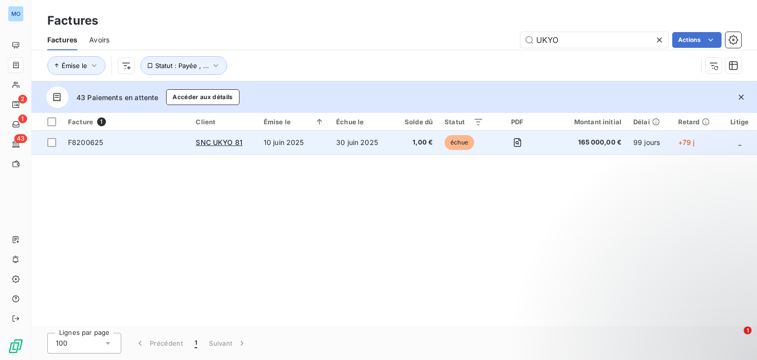
click at [318, 143] on td "10 juin 2025" at bounding box center [294, 143] width 72 height 24
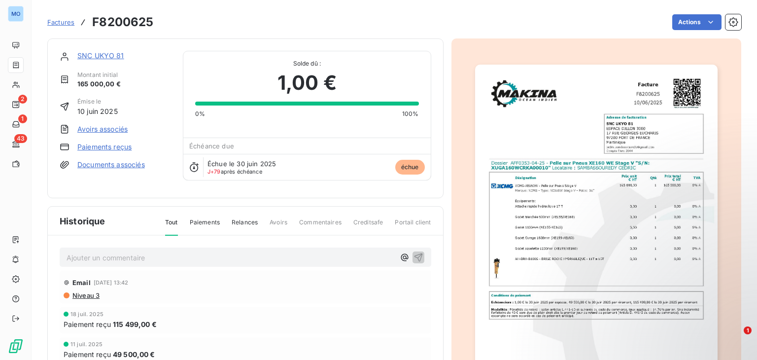
click at [122, 148] on link "Paiements reçus" at bounding box center [104, 147] width 54 height 10
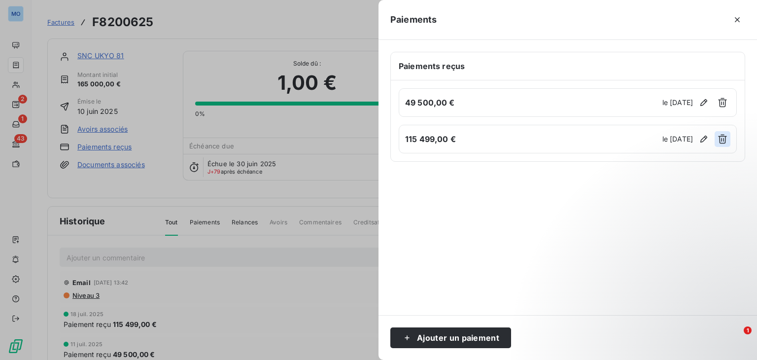
click at [720, 139] on icon "button" at bounding box center [723, 139] width 9 height 9
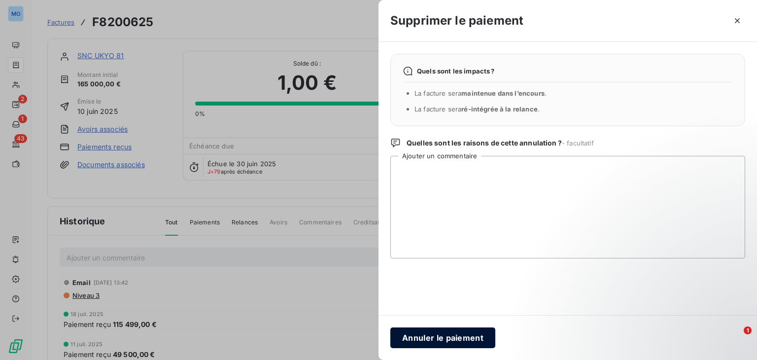
click at [441, 339] on button "Annuler le paiement" at bounding box center [443, 337] width 105 height 21
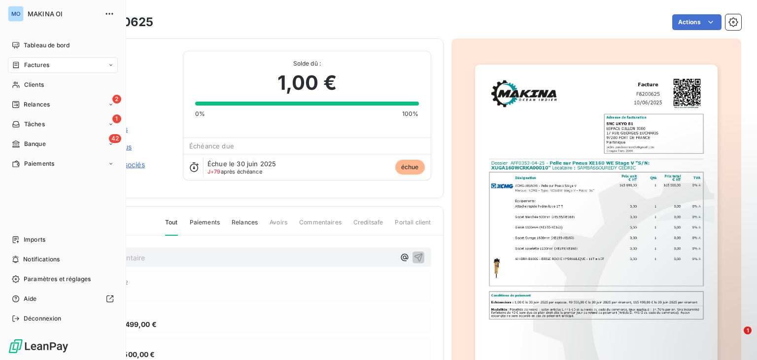
click at [63, 70] on div "Factures" at bounding box center [63, 65] width 110 height 16
click at [63, 81] on div "Factures" at bounding box center [69, 85] width 98 height 16
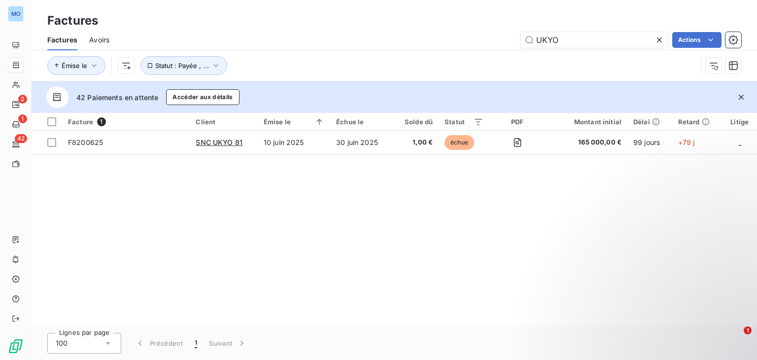
click at [657, 38] on icon at bounding box center [660, 40] width 10 height 10
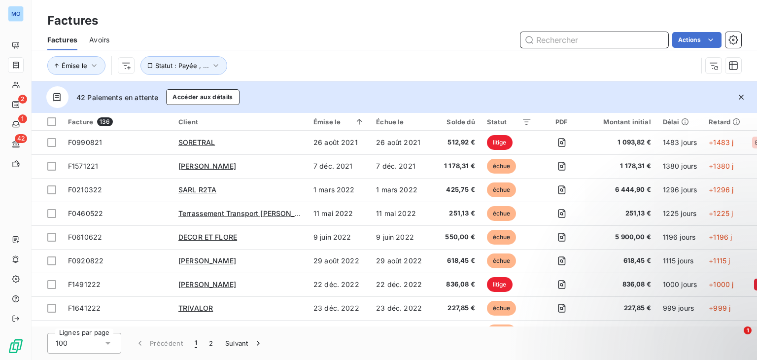
click at [657, 38] on input "text" at bounding box center [595, 40] width 148 height 16
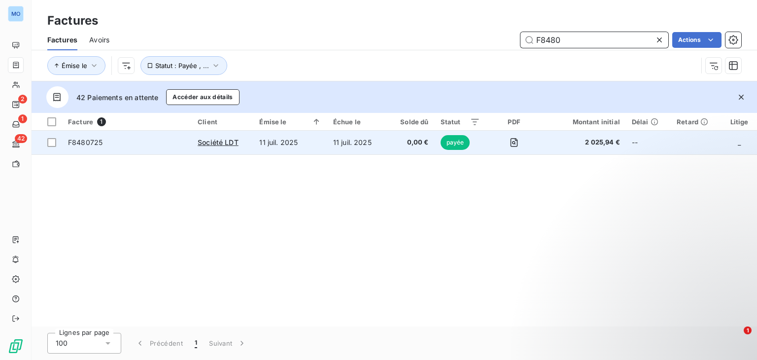
type input "F8480"
click at [320, 148] on td "11 juil. 2025" at bounding box center [289, 143] width 73 height 24
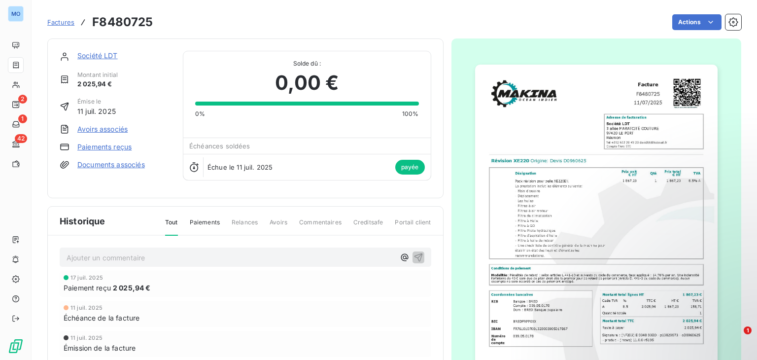
click at [122, 150] on link "Paiements reçus" at bounding box center [104, 147] width 54 height 10
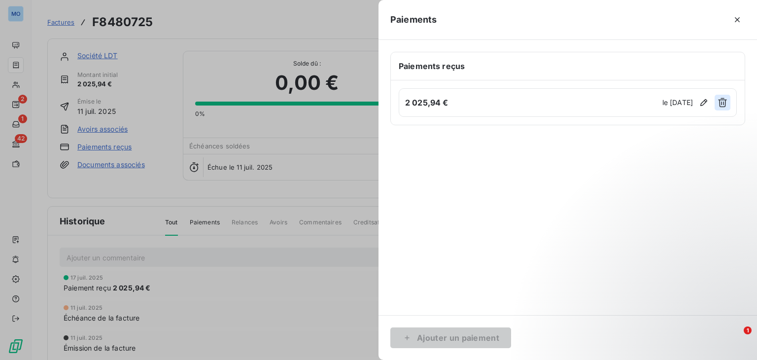
click at [724, 101] on icon "button" at bounding box center [723, 102] width 9 height 9
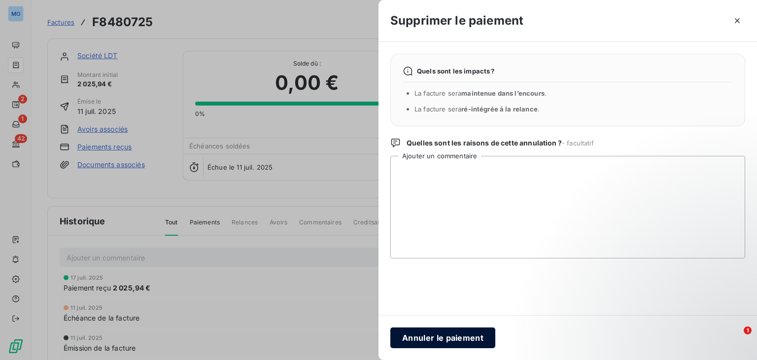
click at [420, 334] on button "Annuler le paiement" at bounding box center [443, 337] width 105 height 21
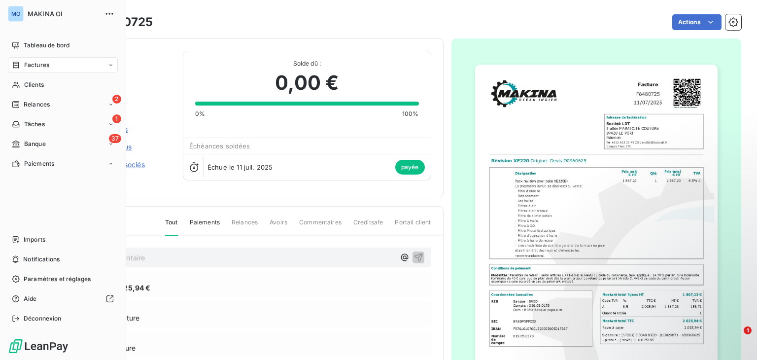
click at [73, 65] on div "Factures" at bounding box center [63, 65] width 110 height 16
click at [72, 88] on div "Factures" at bounding box center [69, 85] width 98 height 16
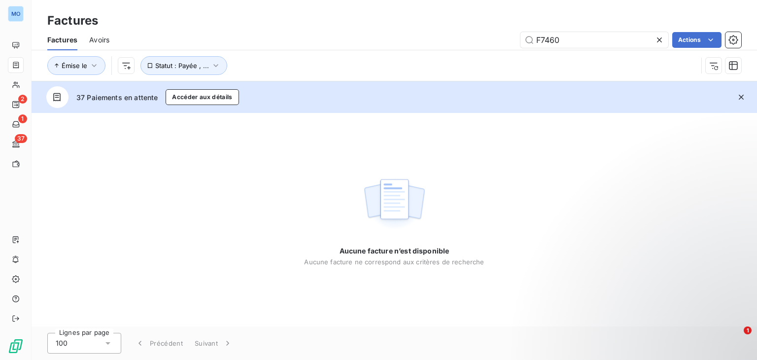
type input "F7460"
click at [661, 42] on icon at bounding box center [660, 40] width 10 height 10
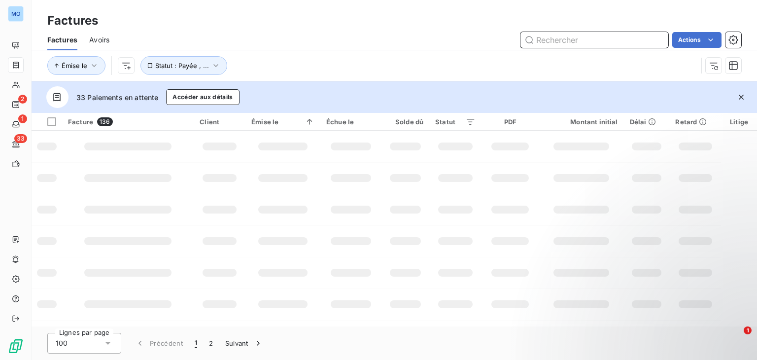
click at [641, 39] on input "text" at bounding box center [595, 40] width 148 height 16
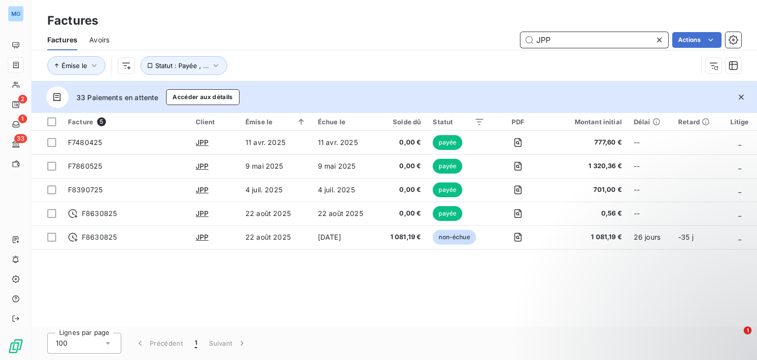
type input "JPP"
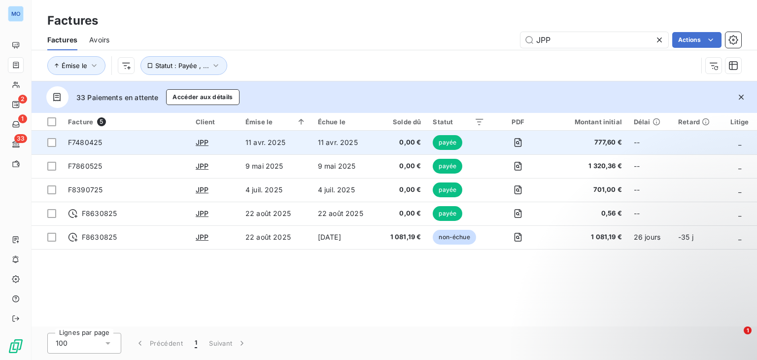
click at [227, 148] on td "JPP" at bounding box center [215, 143] width 50 height 24
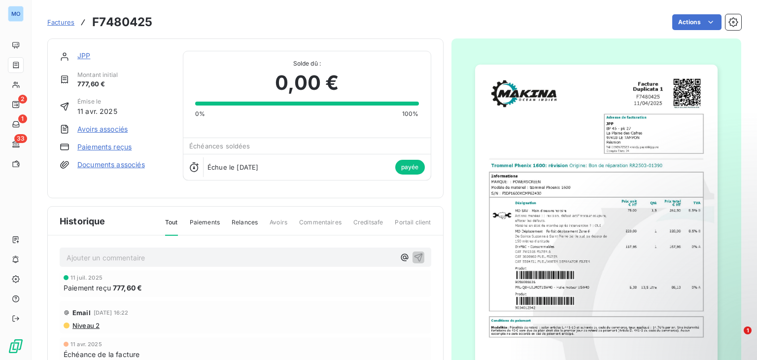
click at [99, 143] on link "Paiements reçus" at bounding box center [104, 147] width 54 height 10
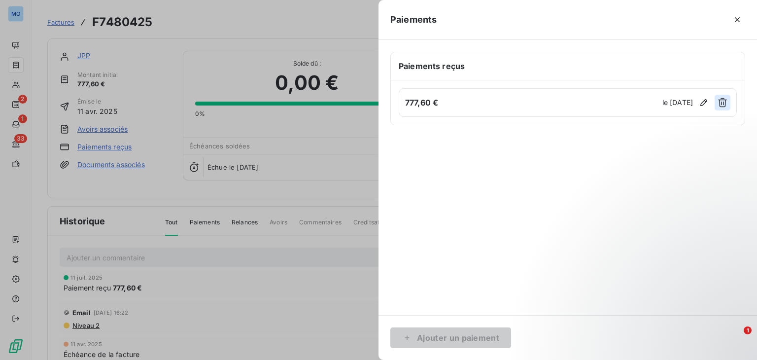
click at [720, 103] on icon "button" at bounding box center [723, 103] width 10 height 10
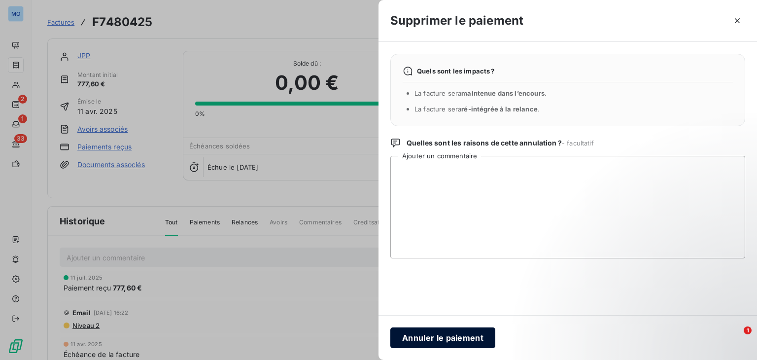
click at [413, 342] on button "Annuler le paiement" at bounding box center [443, 337] width 105 height 21
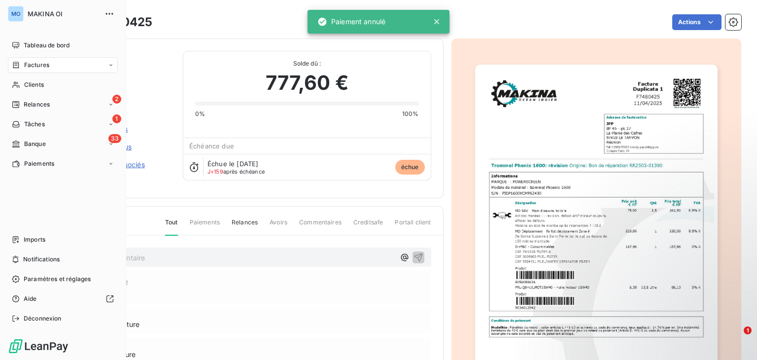
click at [53, 67] on div "Factures" at bounding box center [63, 65] width 110 height 16
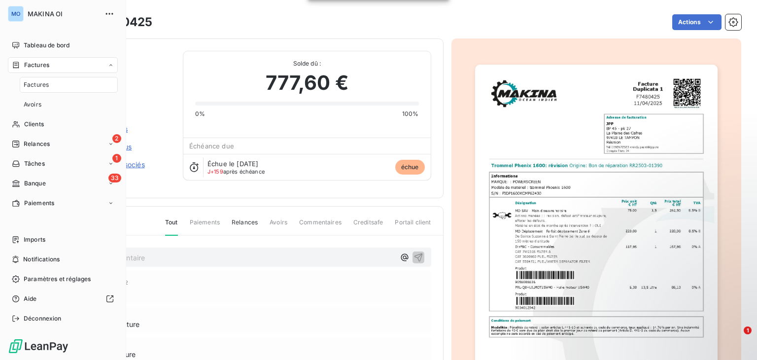
click at [56, 85] on div "Factures" at bounding box center [69, 85] width 98 height 16
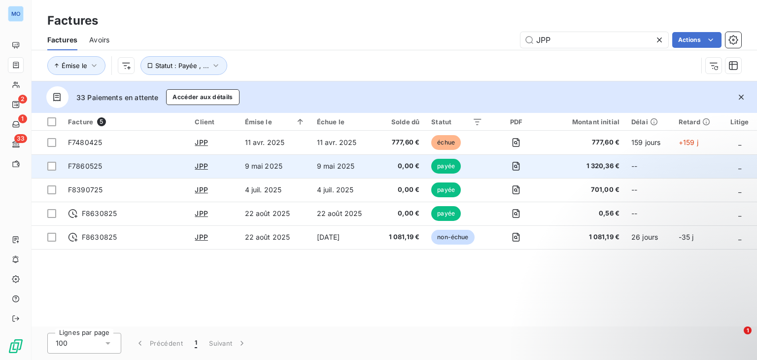
click at [366, 166] on td "9 mai 2025" at bounding box center [344, 166] width 66 height 24
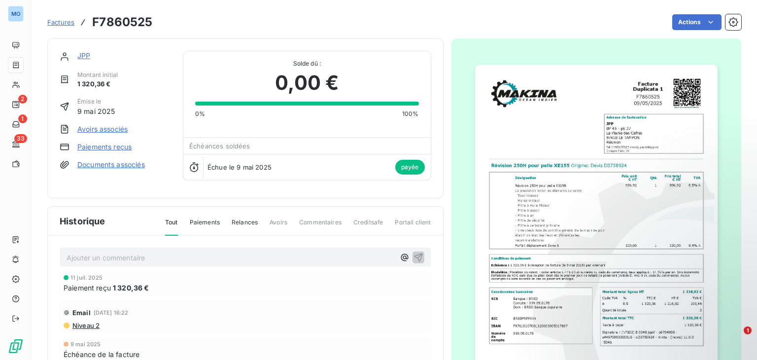
click at [116, 147] on link "Paiements reçus" at bounding box center [104, 147] width 54 height 10
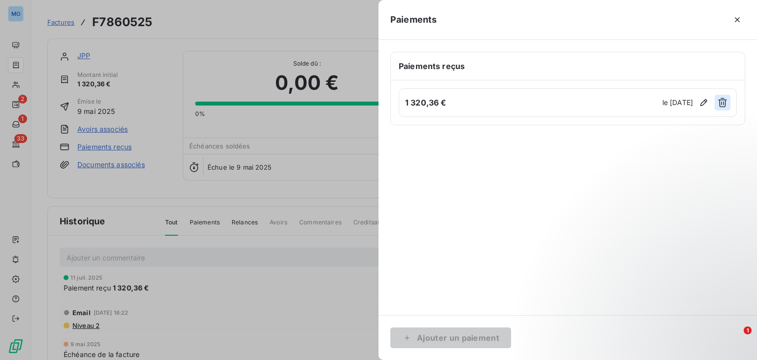
click at [719, 101] on icon "button" at bounding box center [723, 103] width 10 height 10
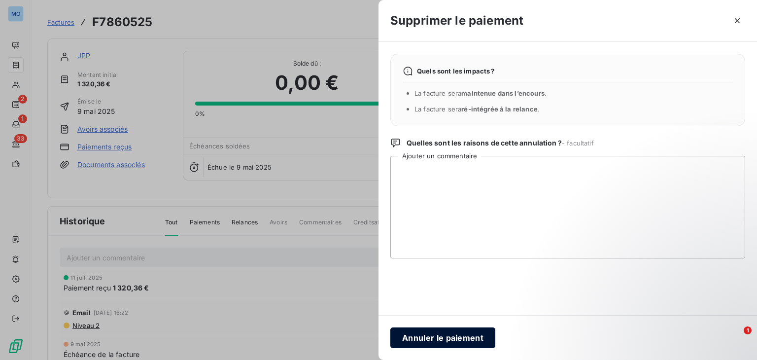
click at [435, 336] on button "Annuler le paiement" at bounding box center [443, 337] width 105 height 21
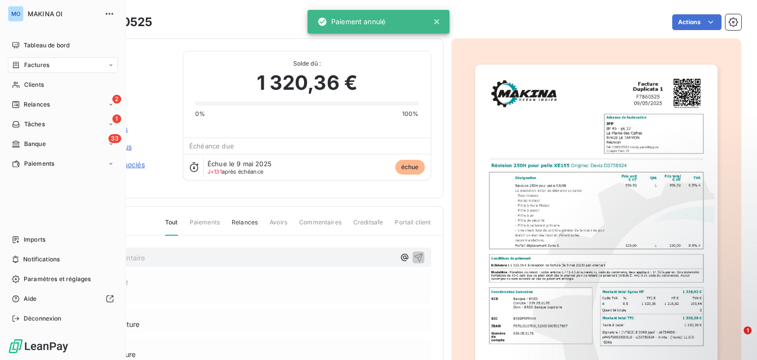
click at [61, 65] on div "Factures" at bounding box center [63, 65] width 110 height 16
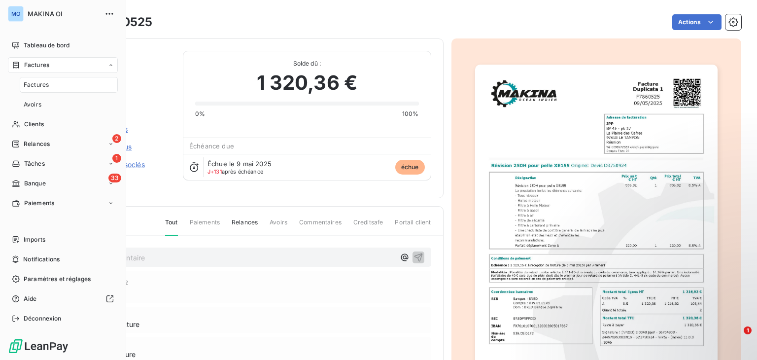
click at [62, 84] on div "Factures" at bounding box center [69, 85] width 98 height 16
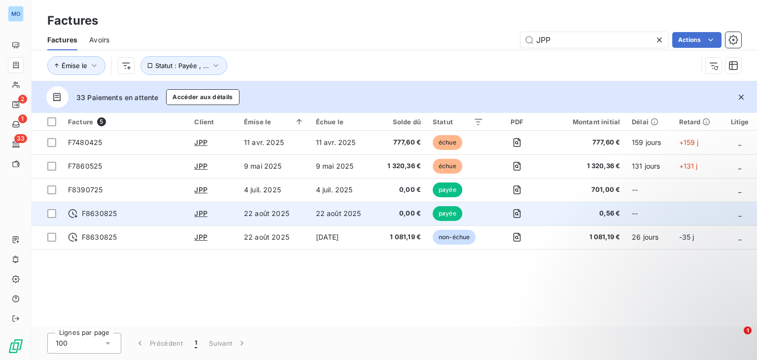
click at [380, 213] on td "0,00 €" at bounding box center [401, 214] width 52 height 24
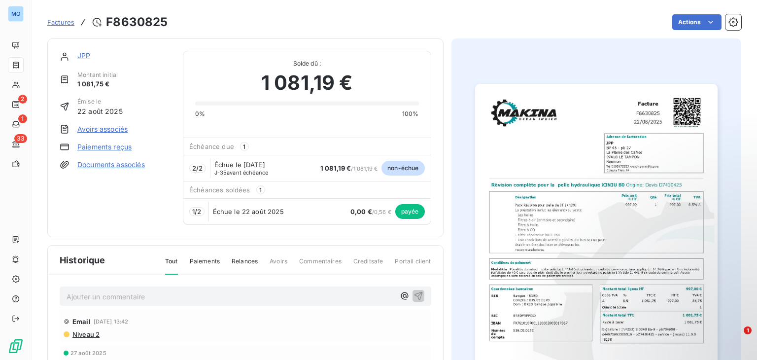
click at [126, 149] on link "Paiements reçus" at bounding box center [104, 147] width 54 height 10
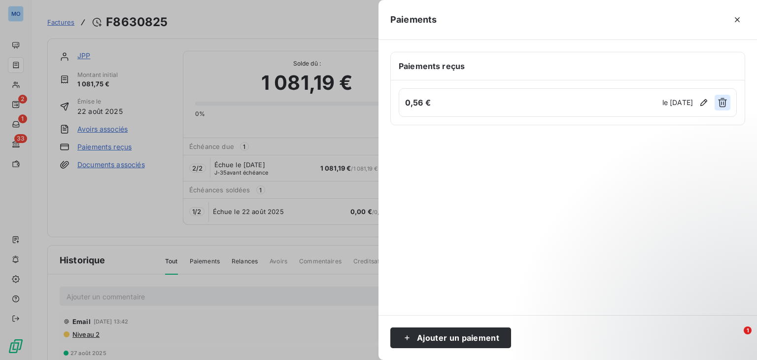
click at [728, 104] on icon "button" at bounding box center [723, 103] width 10 height 10
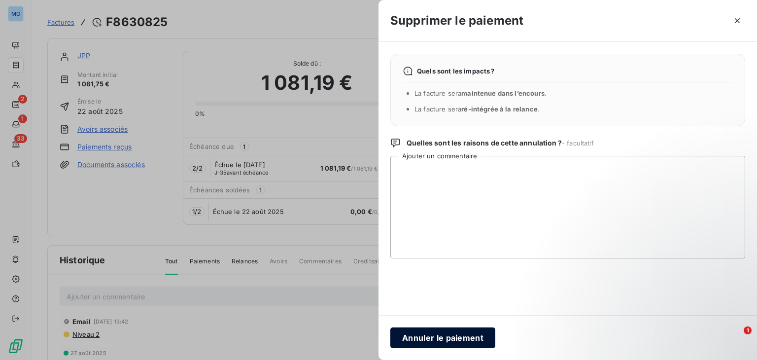
click at [420, 332] on button "Annuler le paiement" at bounding box center [443, 337] width 105 height 21
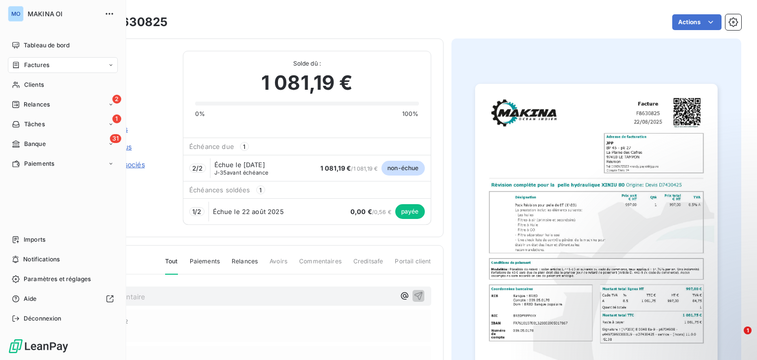
click at [65, 68] on div "Factures" at bounding box center [63, 65] width 110 height 16
click at [66, 89] on div "Factures" at bounding box center [69, 85] width 98 height 16
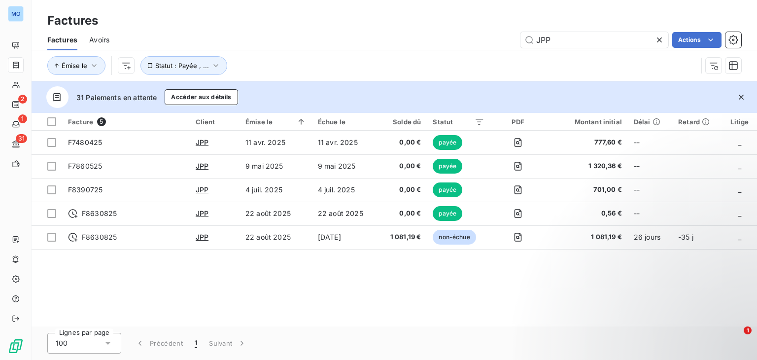
click at [657, 37] on icon at bounding box center [660, 40] width 10 height 10
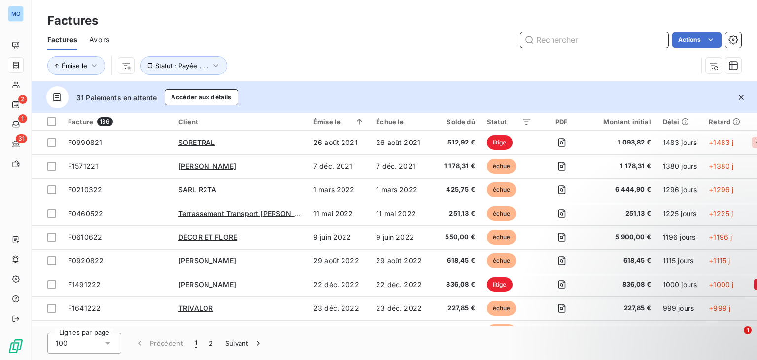
click at [633, 42] on input "text" at bounding box center [595, 40] width 148 height 16
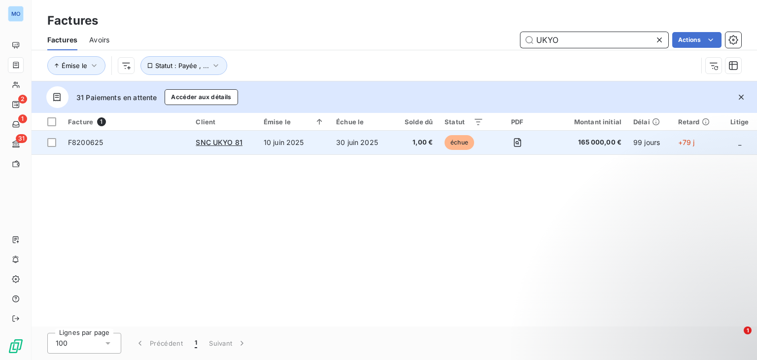
type input "UKYO"
click at [324, 145] on td "10 juin 2025" at bounding box center [294, 143] width 72 height 24
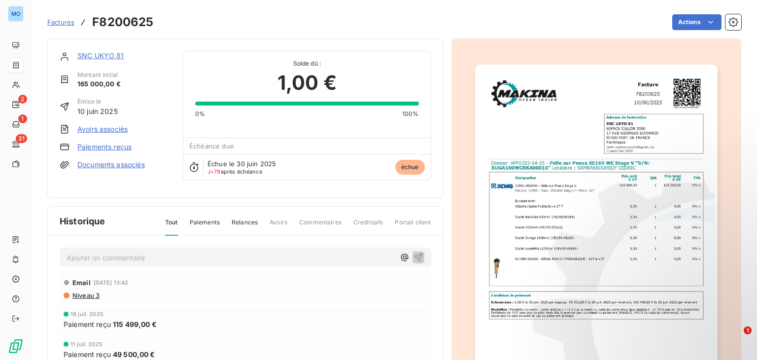
click at [127, 148] on link "Paiements reçus" at bounding box center [104, 147] width 54 height 10
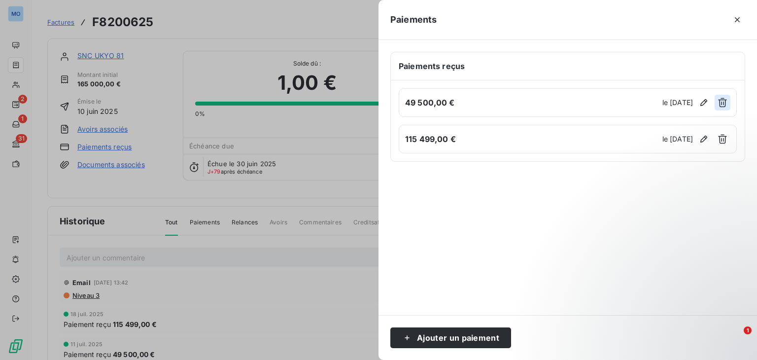
click at [720, 105] on icon "button" at bounding box center [723, 102] width 9 height 9
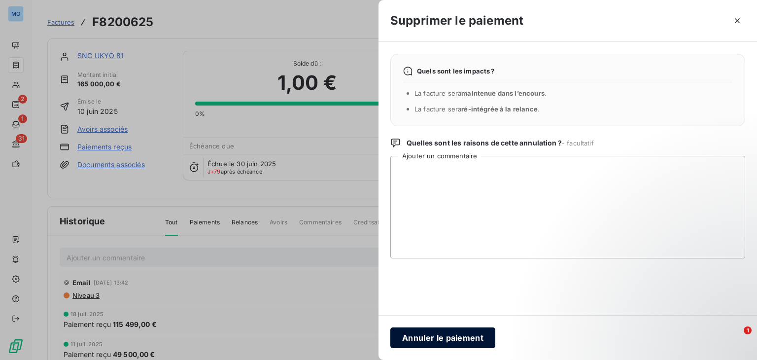
click at [412, 336] on button "Annuler le paiement" at bounding box center [443, 337] width 105 height 21
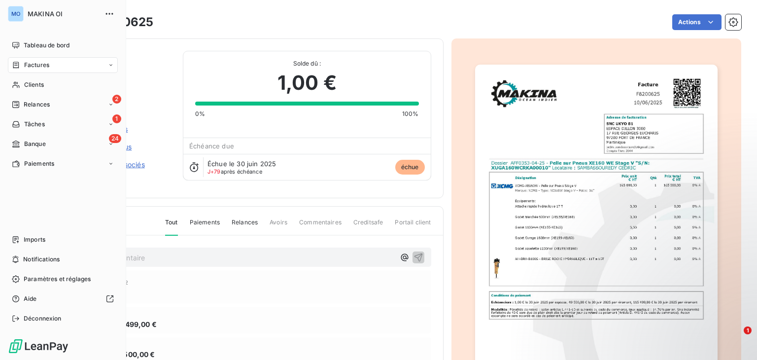
click at [51, 65] on div "Factures" at bounding box center [63, 65] width 110 height 16
click at [51, 83] on div "Factures" at bounding box center [69, 85] width 98 height 16
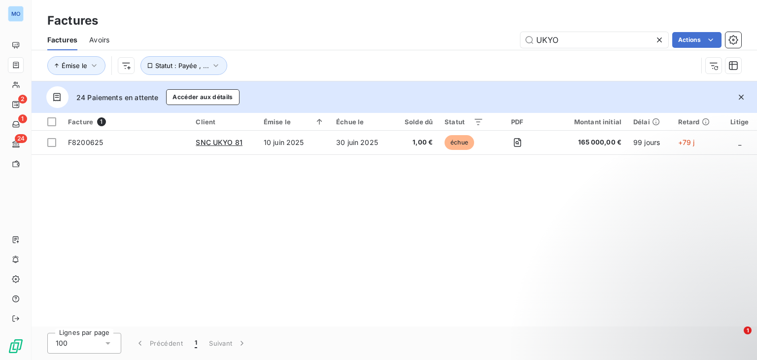
click at [658, 36] on icon at bounding box center [660, 40] width 10 height 10
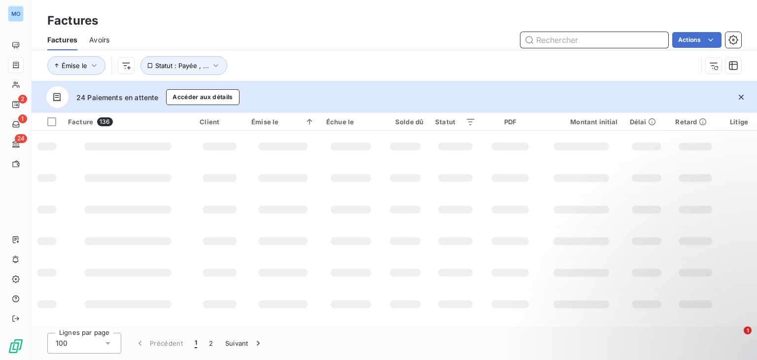
click at [645, 36] on input "text" at bounding box center [595, 40] width 148 height 16
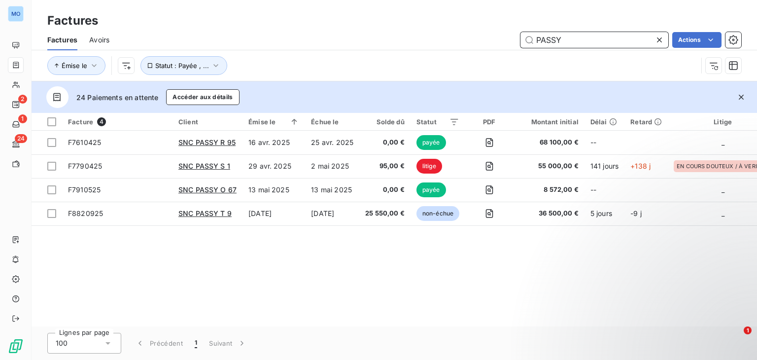
type input "PASSY"
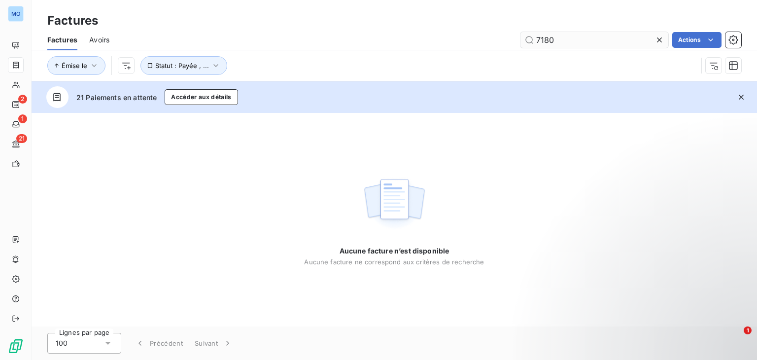
click at [535, 38] on input "7180" at bounding box center [595, 40] width 148 height 16
type input "F7180"
click at [658, 38] on icon at bounding box center [660, 40] width 10 height 10
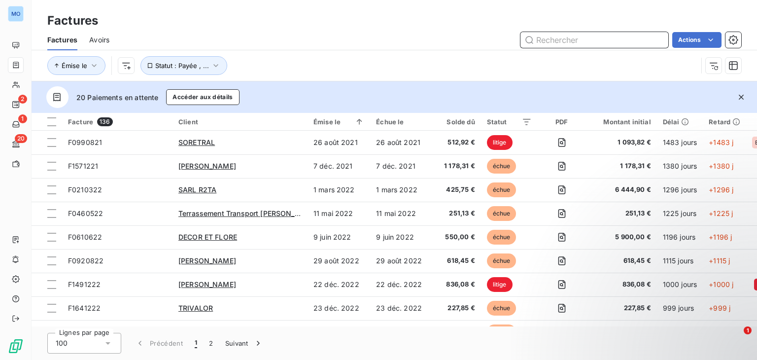
click at [552, 38] on input "text" at bounding box center [595, 40] width 148 height 16
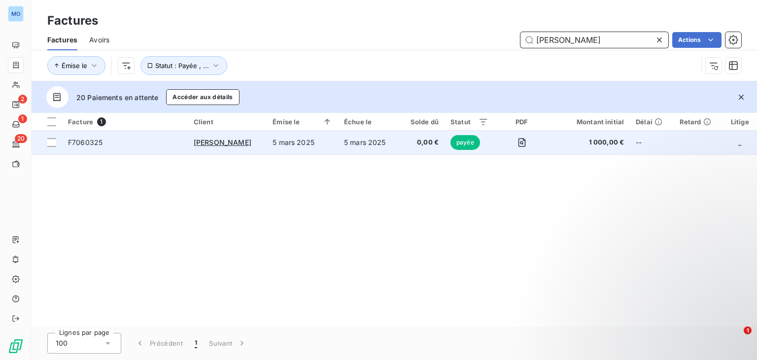
type input "[PERSON_NAME]"
click at [184, 140] on td "F7060325" at bounding box center [125, 143] width 126 height 24
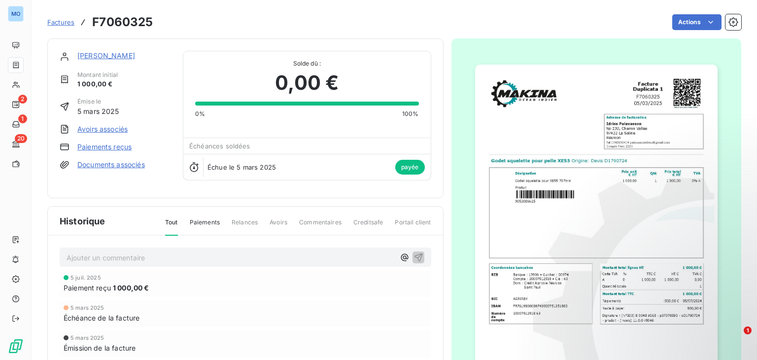
click at [93, 146] on link "Paiements reçus" at bounding box center [104, 147] width 54 height 10
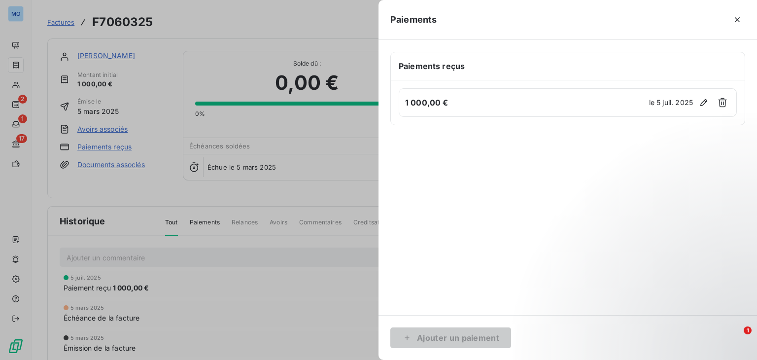
click at [349, 28] on div at bounding box center [378, 180] width 757 height 360
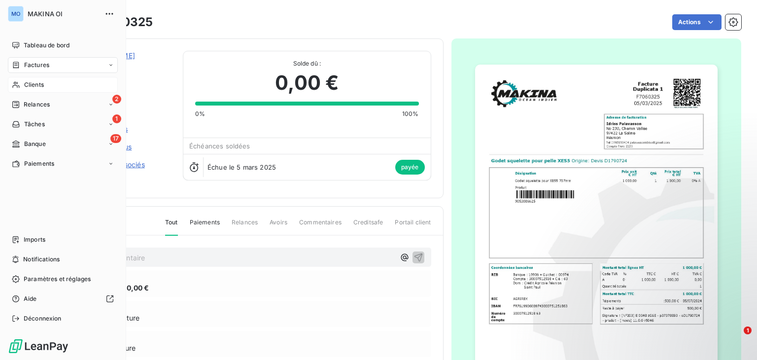
click at [47, 83] on div "Clients" at bounding box center [63, 85] width 110 height 16
click at [53, 61] on div "Factures" at bounding box center [63, 65] width 110 height 16
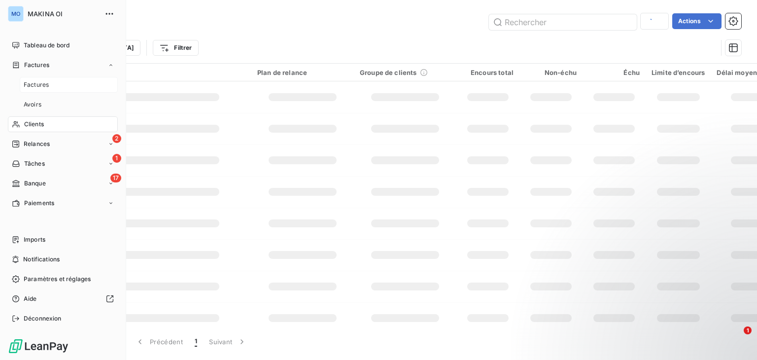
click at [55, 88] on div "Factures" at bounding box center [69, 85] width 98 height 16
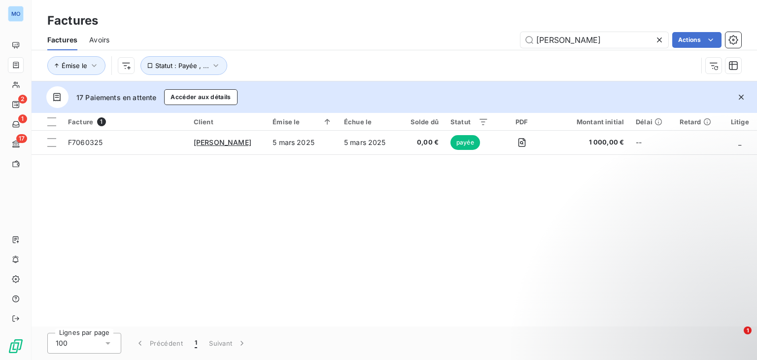
click at [662, 43] on icon at bounding box center [660, 40] width 10 height 10
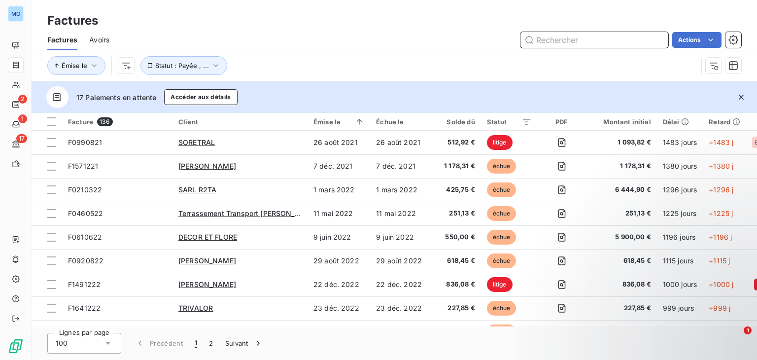
click at [637, 36] on input "text" at bounding box center [595, 40] width 148 height 16
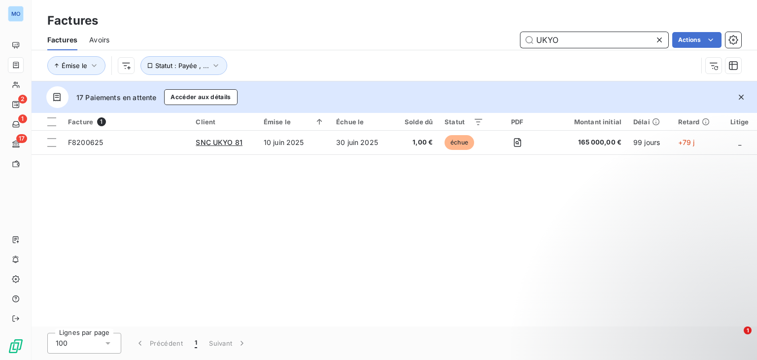
type input "UKYO"
click at [661, 46] on div at bounding box center [662, 40] width 14 height 16
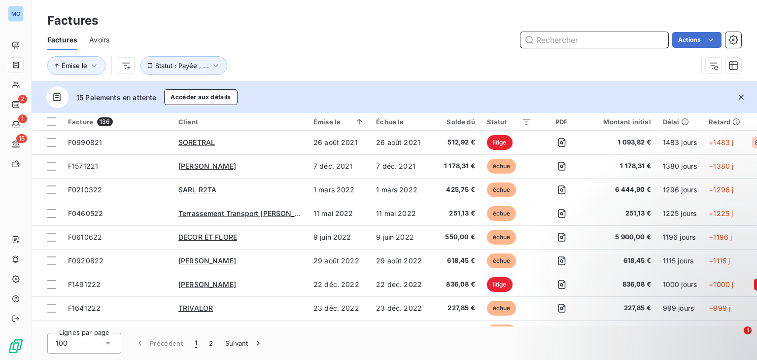
click at [621, 34] on input "text" at bounding box center [595, 40] width 148 height 16
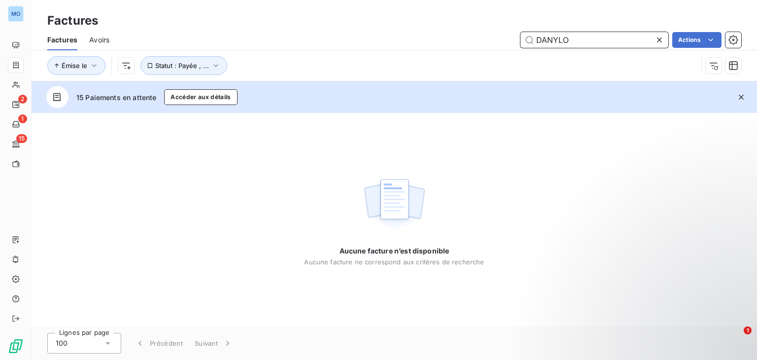
type input "DANYLO"
click at [656, 41] on icon at bounding box center [660, 40] width 10 height 10
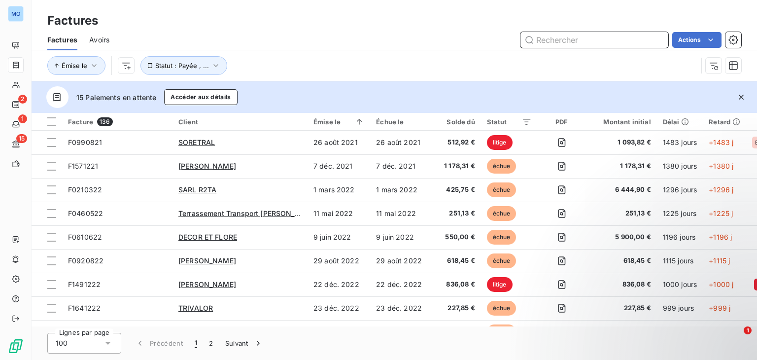
click at [656, 41] on input "text" at bounding box center [595, 40] width 148 height 16
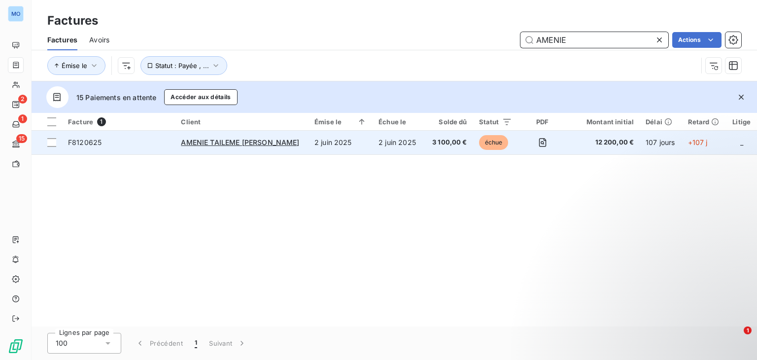
type input "AMENIE"
click at [309, 146] on td "2 juin 2025" at bounding box center [341, 143] width 64 height 24
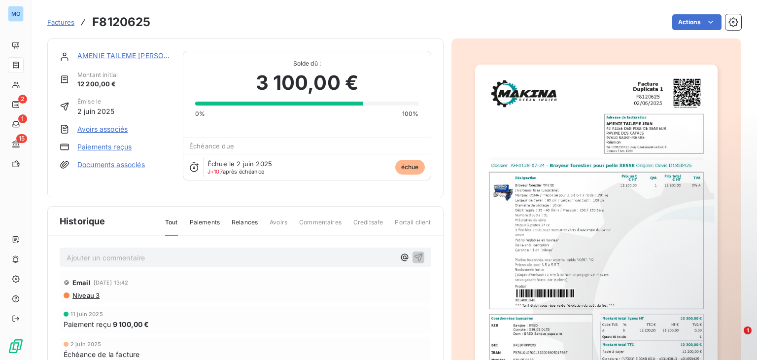
click at [109, 144] on link "Paiements reçus" at bounding box center [104, 147] width 54 height 10
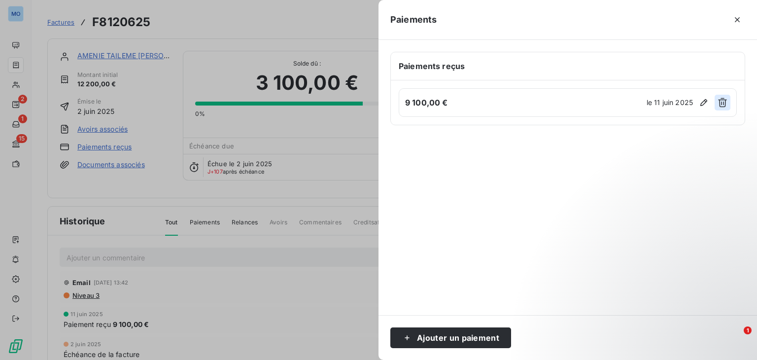
click at [725, 100] on icon "button" at bounding box center [723, 102] width 9 height 9
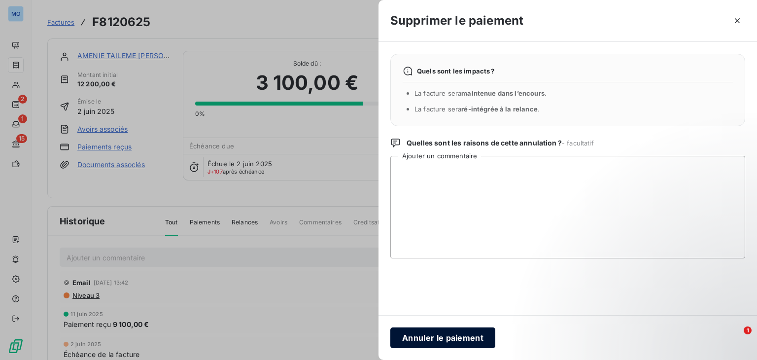
click at [438, 342] on button "Annuler le paiement" at bounding box center [443, 337] width 105 height 21
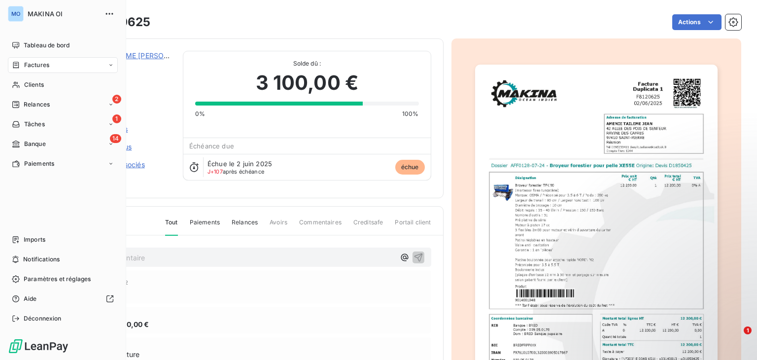
click at [99, 64] on div "Factures" at bounding box center [63, 65] width 110 height 16
click at [53, 62] on div "Factures" at bounding box center [63, 65] width 110 height 16
click at [59, 89] on div "Factures" at bounding box center [69, 85] width 98 height 16
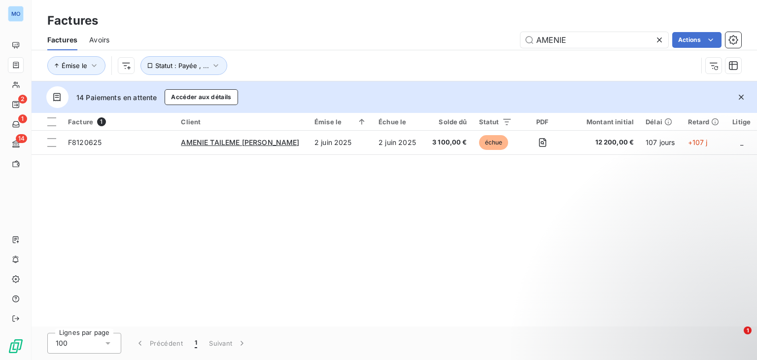
click at [662, 42] on icon at bounding box center [660, 40] width 10 height 10
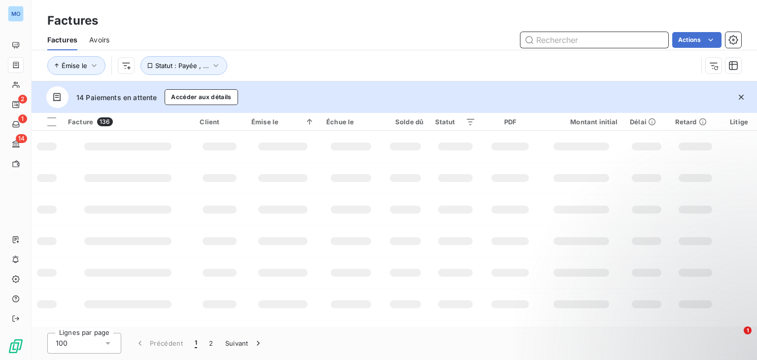
click at [582, 40] on input "text" at bounding box center [595, 40] width 148 height 16
paste input "F8270625"
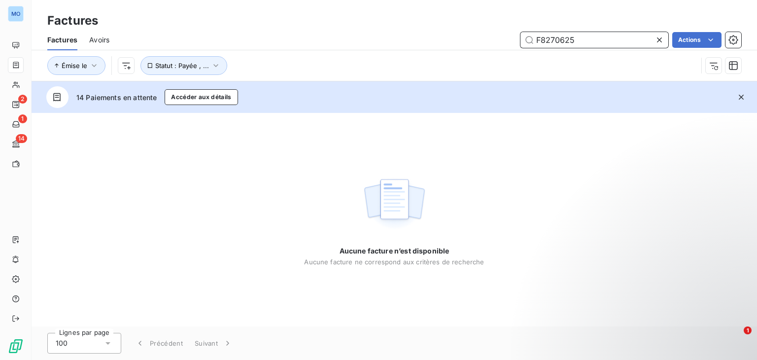
type input "F8270625"
click at [662, 36] on icon at bounding box center [660, 40] width 10 height 10
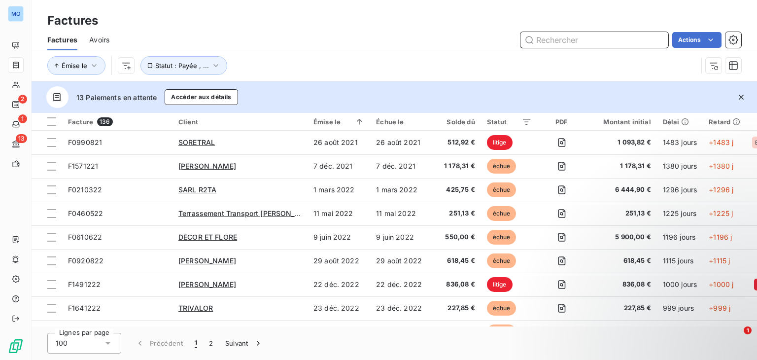
click at [662, 36] on input "text" at bounding box center [595, 40] width 148 height 16
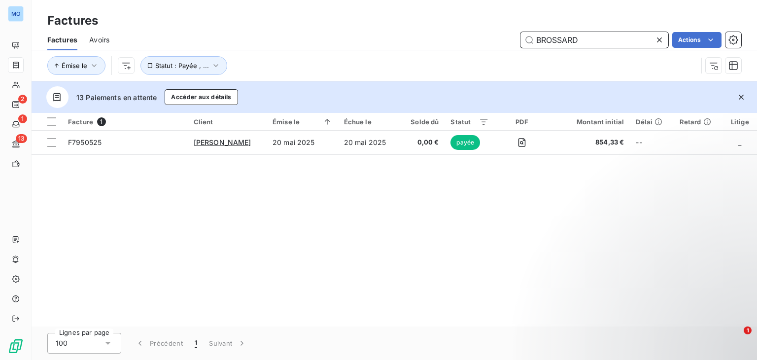
type input "BROSSARD"
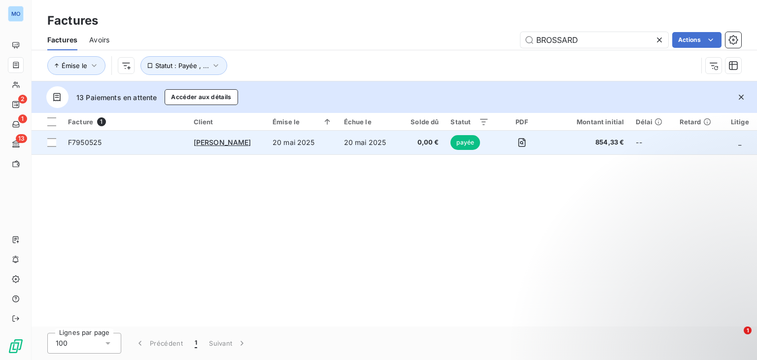
click at [398, 145] on td "20 mai 2025" at bounding box center [369, 143] width 62 height 24
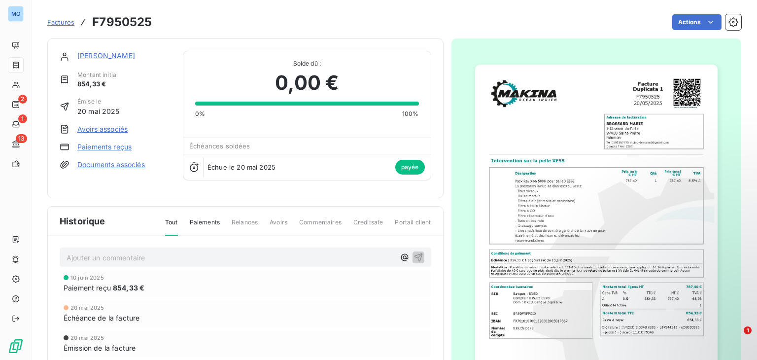
click at [130, 147] on link "Paiements reçus" at bounding box center [104, 147] width 54 height 10
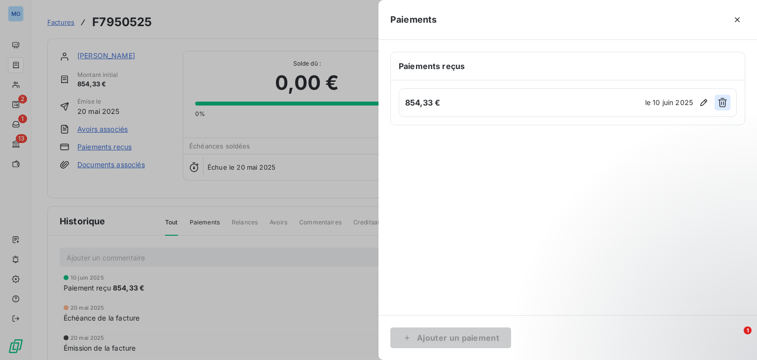
click at [728, 101] on button "button" at bounding box center [723, 103] width 16 height 16
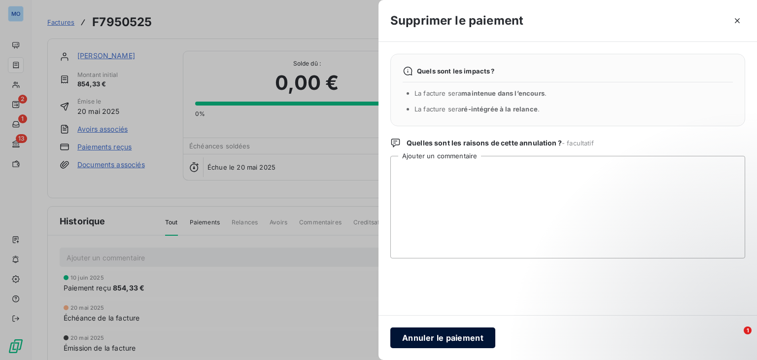
click at [434, 338] on button "Annuler le paiement" at bounding box center [443, 337] width 105 height 21
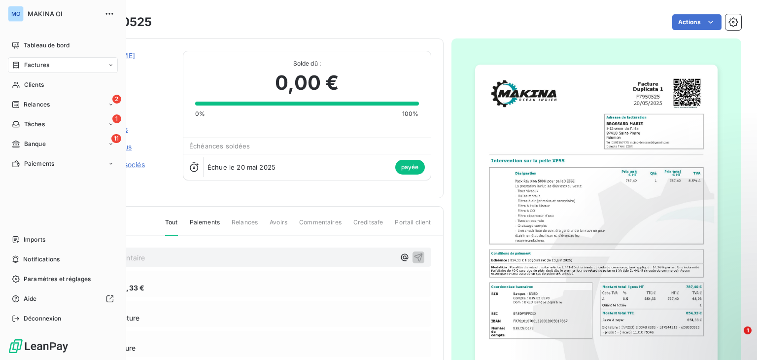
click at [43, 68] on span "Factures" at bounding box center [36, 65] width 25 height 9
click at [46, 81] on span "Factures" at bounding box center [36, 84] width 25 height 9
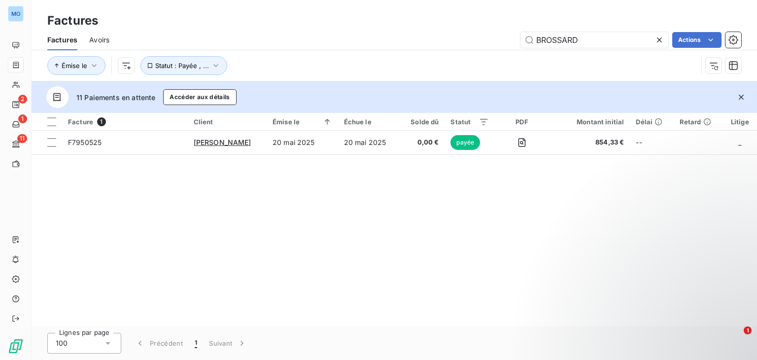
click at [658, 38] on icon at bounding box center [659, 39] width 5 height 5
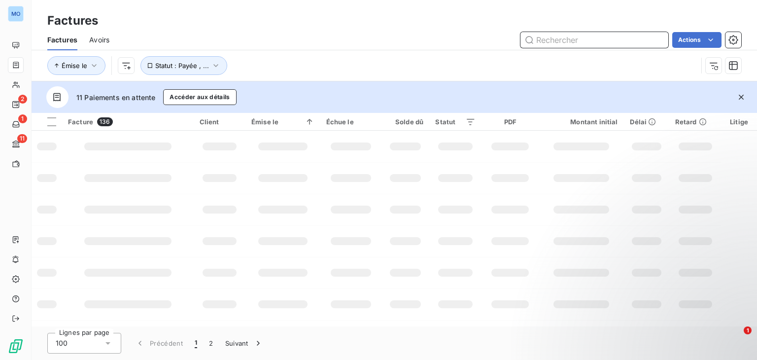
click at [556, 43] on input "text" at bounding box center [595, 40] width 148 height 16
paste input "F8160625"
click at [552, 42] on input "F8160625" at bounding box center [595, 40] width 148 height 16
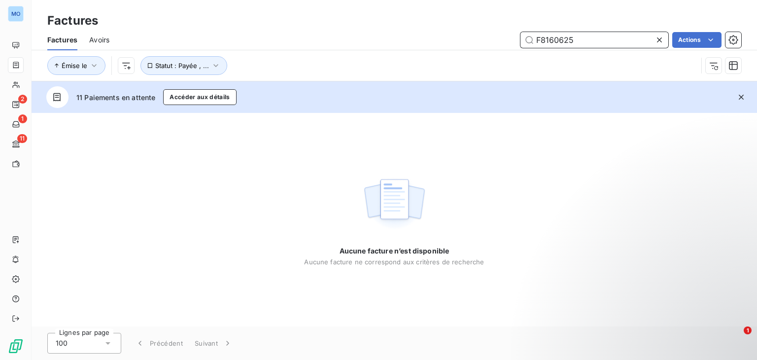
click at [573, 40] on input "F8160625" at bounding box center [595, 40] width 148 height 16
click at [578, 40] on input "F8160625" at bounding box center [595, 40] width 148 height 16
click at [540, 37] on input "F8160625" at bounding box center [595, 40] width 148 height 16
type input "F8160625"
